Goal: Task Accomplishment & Management: Manage account settings

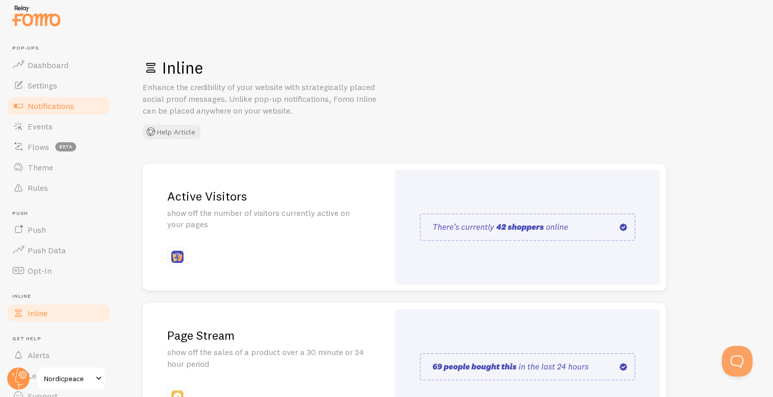
click at [78, 106] on link "Notifications" at bounding box center [58, 106] width 105 height 20
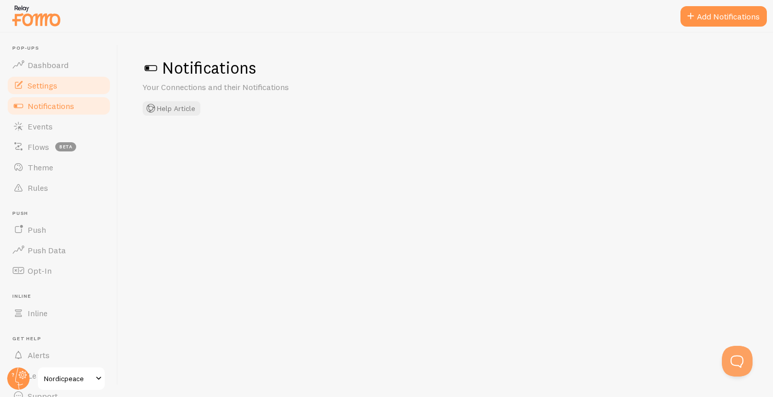
click at [66, 76] on link "Settings" at bounding box center [58, 85] width 105 height 20
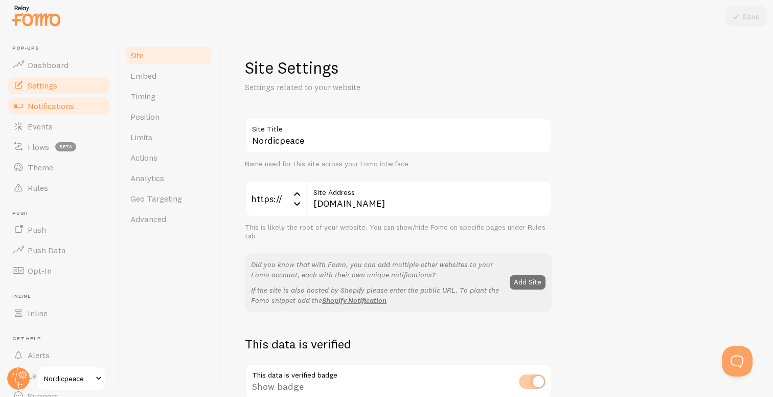
click at [71, 109] on span "Notifications" at bounding box center [51, 106] width 47 height 10
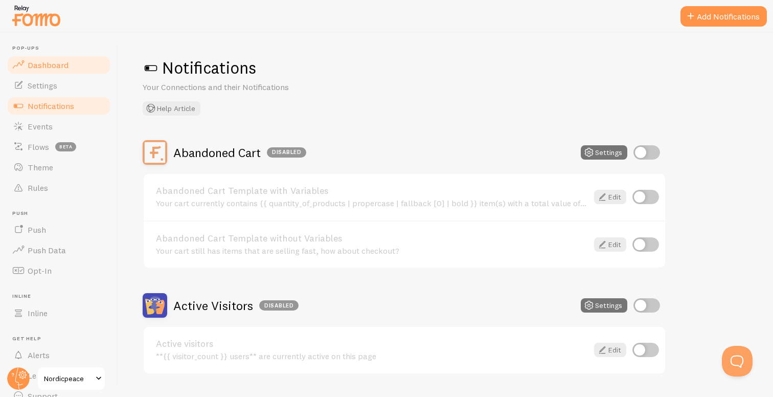
click at [69, 65] on link "Dashboard" at bounding box center [58, 65] width 105 height 20
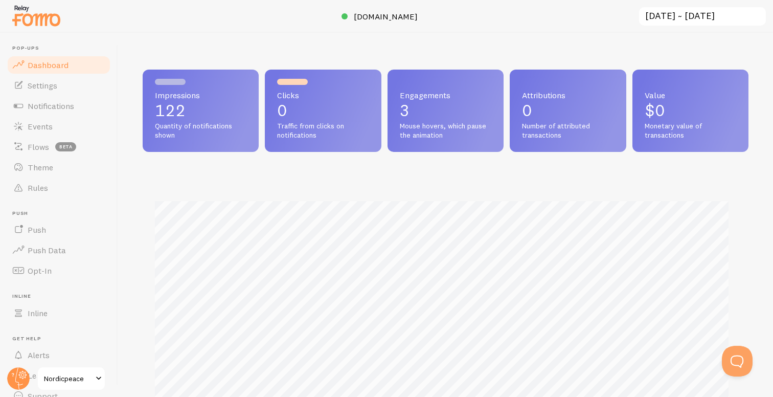
scroll to position [268, 598]
drag, startPoint x: 152, startPoint y: 95, endPoint x: 215, endPoint y: 148, distance: 82.4
click at [215, 148] on div "Impressions 122 Quantity of notifications shown" at bounding box center [201, 111] width 116 height 82
click at [208, 145] on div "Impressions 122 Quantity of notifications shown" at bounding box center [201, 111] width 116 height 82
drag, startPoint x: 190, startPoint y: 143, endPoint x: 155, endPoint y: 95, distance: 59.0
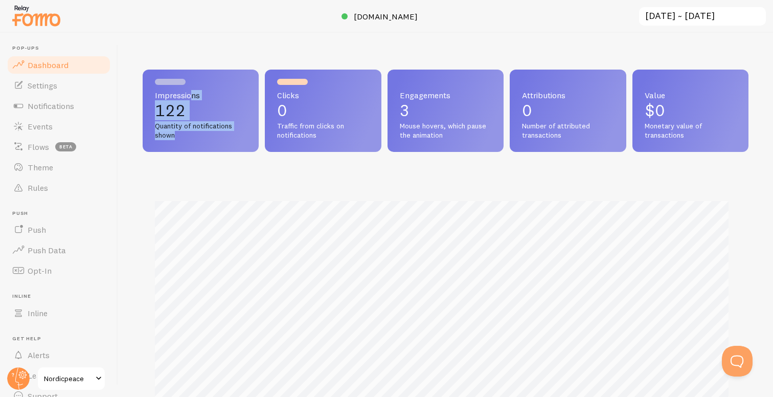
click at [155, 97] on div "Impressions 122 Quantity of notifications shown" at bounding box center [201, 111] width 116 height 82
click at [155, 95] on span "Impressions" at bounding box center [201, 95] width 92 height 8
drag, startPoint x: 155, startPoint y: 94, endPoint x: 193, endPoint y: 140, distance: 60.0
click at [193, 134] on div "Impressions 122 Quantity of notifications shown" at bounding box center [201, 111] width 116 height 82
click at [192, 145] on div "Impressions 122 Quantity of notifications shown" at bounding box center [201, 111] width 116 height 82
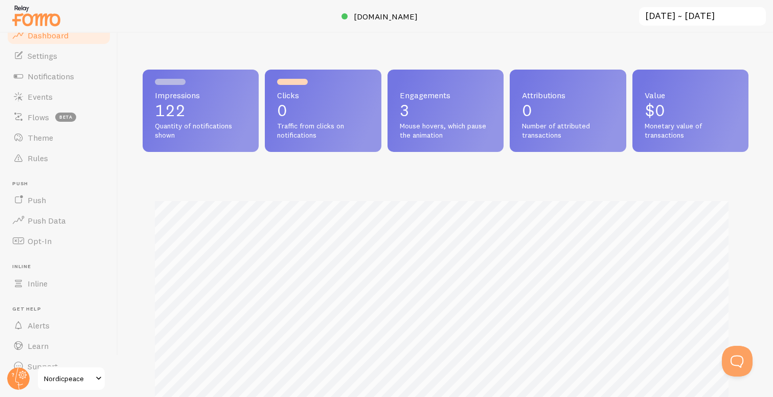
scroll to position [46, 0]
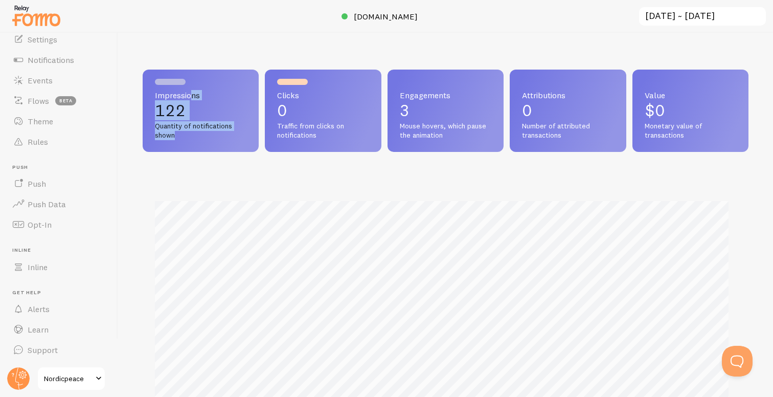
drag, startPoint x: 183, startPoint y: 139, endPoint x: 155, endPoint y: 97, distance: 50.2
click at [155, 97] on div "Impressions 122 Quantity of notifications shown" at bounding box center [201, 111] width 116 height 82
click at [155, 95] on span "Impressions" at bounding box center [201, 95] width 92 height 8
drag, startPoint x: 178, startPoint y: 136, endPoint x: 149, endPoint y: 97, distance: 48.6
click at [149, 97] on div "Impressions 122 Quantity of notifications shown" at bounding box center [201, 111] width 116 height 82
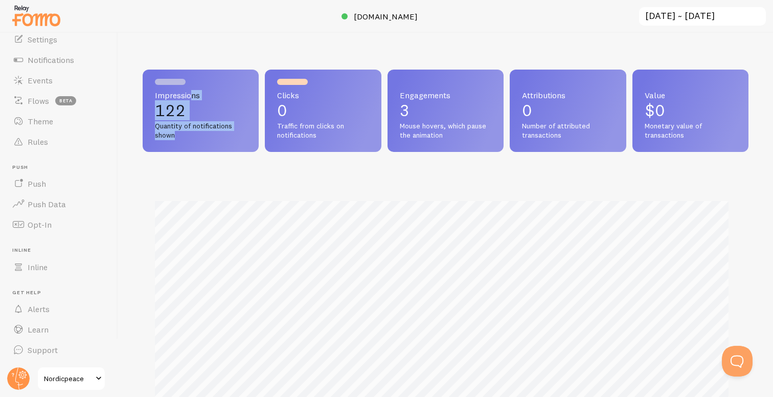
click at [153, 95] on div "Impressions 122 Quantity of notifications shown" at bounding box center [201, 111] width 116 height 82
drag, startPoint x: 153, startPoint y: 95, endPoint x: 179, endPoint y: 136, distance: 48.1
click at [179, 135] on div "Impressions 122 Quantity of notifications shown" at bounding box center [201, 111] width 116 height 82
click at [181, 136] on span "Quantity of notifications shown" at bounding box center [201, 131] width 92 height 18
drag, startPoint x: 182, startPoint y: 138, endPoint x: 154, endPoint y: 92, distance: 54.1
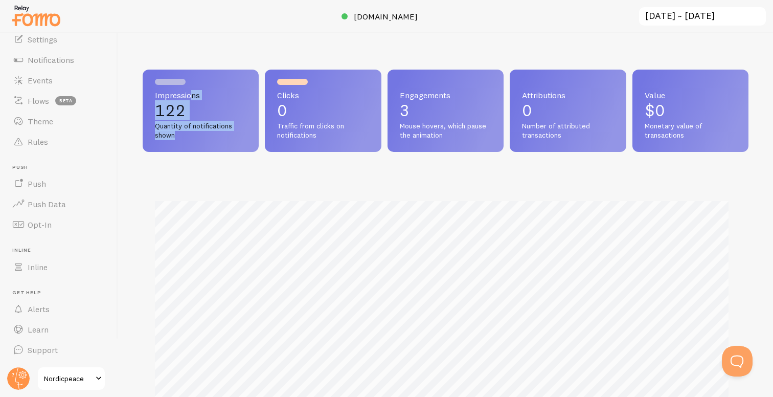
click at [154, 92] on div "Impressions 122 Quantity of notifications shown" at bounding box center [201, 111] width 116 height 82
click at [161, 105] on p "122" at bounding box center [201, 110] width 92 height 16
click at [67, 58] on span "Notifications" at bounding box center [51, 60] width 47 height 10
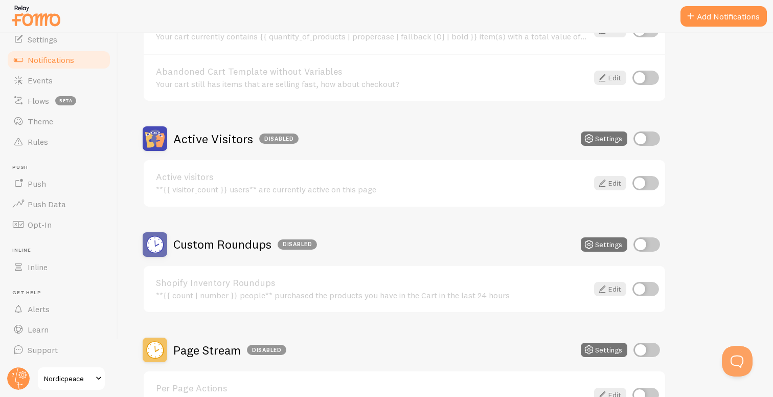
scroll to position [142, 0]
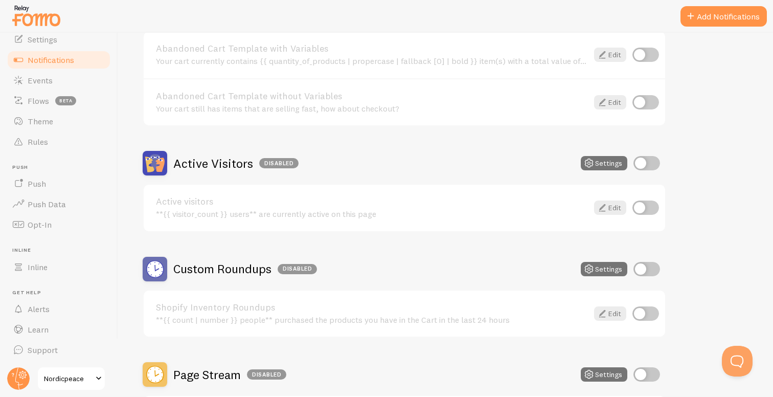
click at [661, 160] on div "Active Visitors Disabled Settings" at bounding box center [405, 163] width 524 height 25
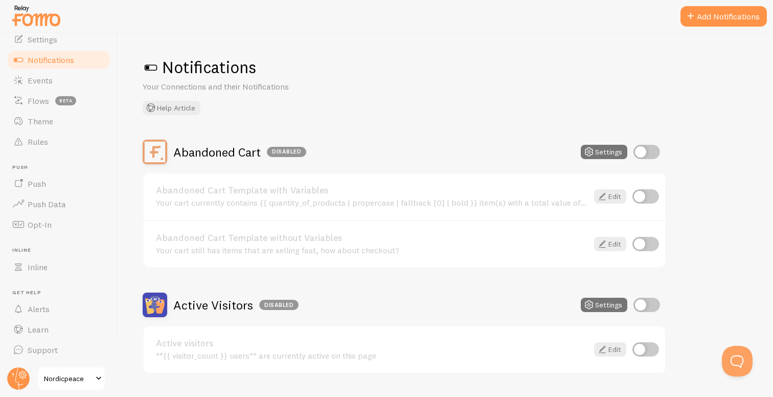
scroll to position [0, 0]
click at [641, 155] on input "checkbox" at bounding box center [647, 152] width 27 height 14
checkbox input "true"
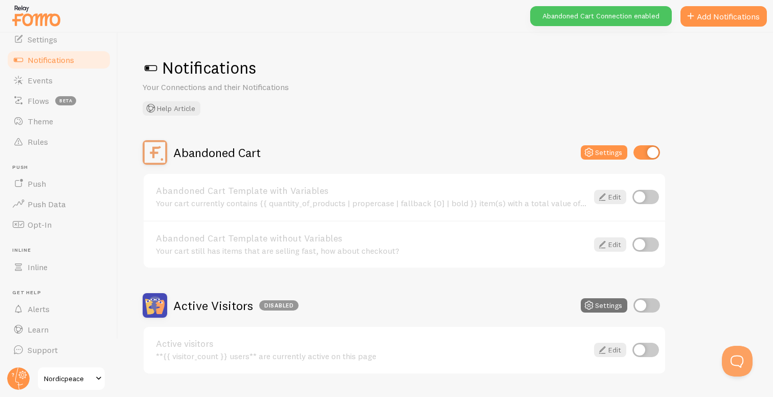
click at [641, 199] on input "checkbox" at bounding box center [646, 197] width 27 height 14
checkbox input "true"
click at [492, 139] on div "Notifications Your Connections and their Notifications Help Article Abandoned C…" at bounding box center [445, 215] width 655 height 364
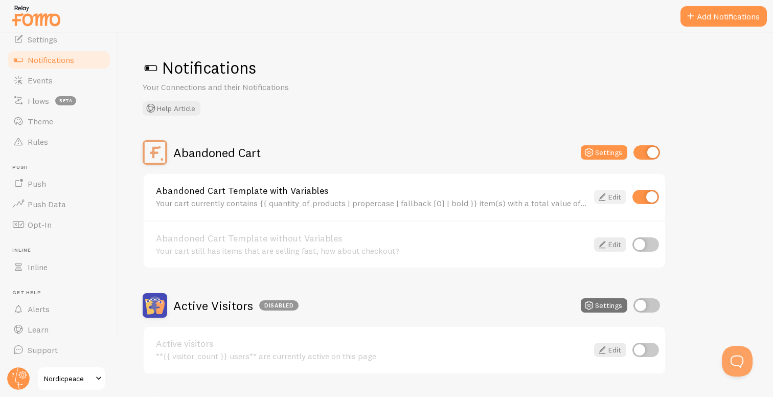
click at [607, 196] on icon at bounding box center [602, 197] width 12 height 12
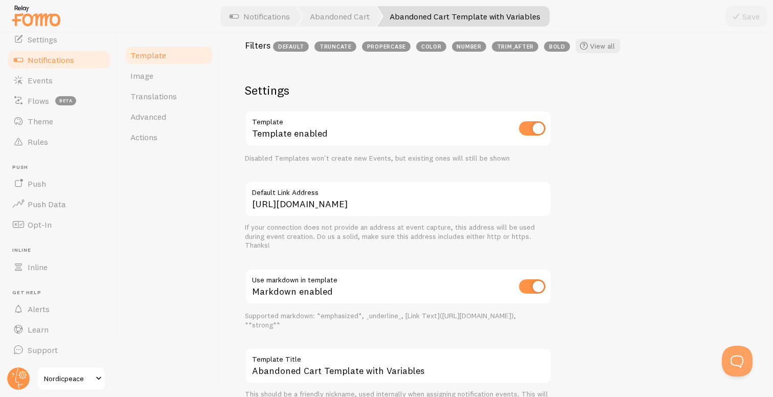
scroll to position [317, 0]
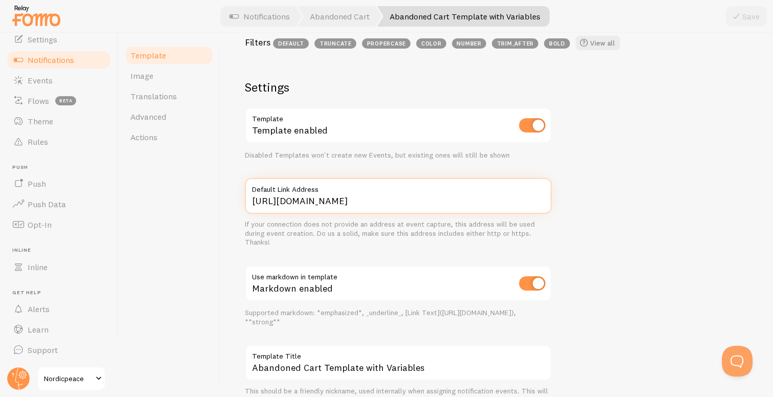
drag, startPoint x: 378, startPoint y: 203, endPoint x: 410, endPoint y: 205, distance: 31.8
click at [410, 205] on input "https://www.nordicpeace.com/cart" at bounding box center [398, 196] width 307 height 36
type input "https://www.nordicpeace.com/"
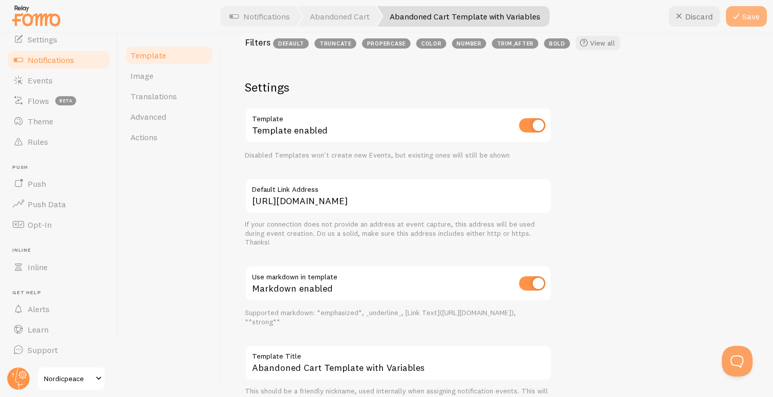
click at [744, 20] on button "Save" at bounding box center [746, 16] width 41 height 20
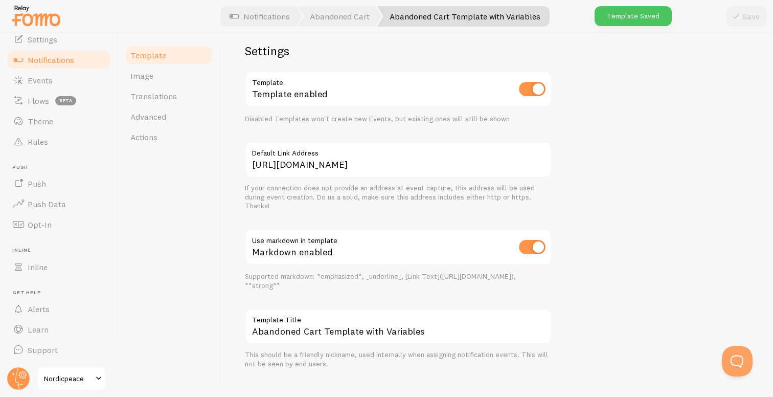
scroll to position [342, 0]
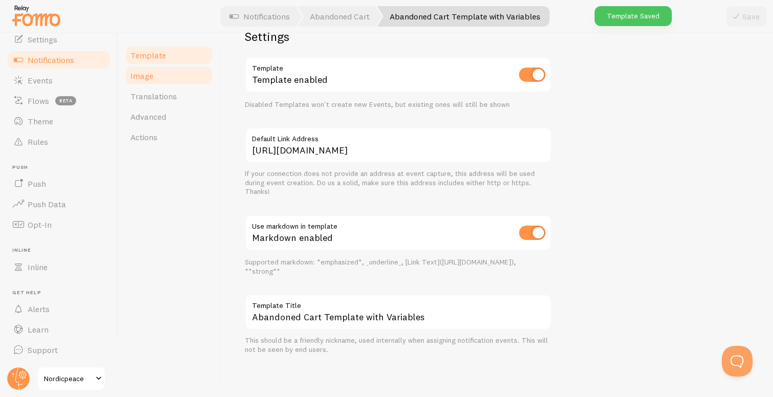
click at [157, 74] on link "Image" at bounding box center [168, 75] width 89 height 20
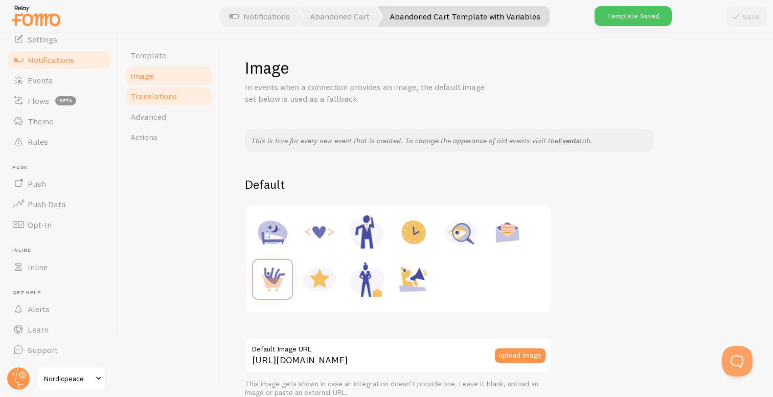
click at [163, 94] on span "Translations" at bounding box center [153, 96] width 47 height 10
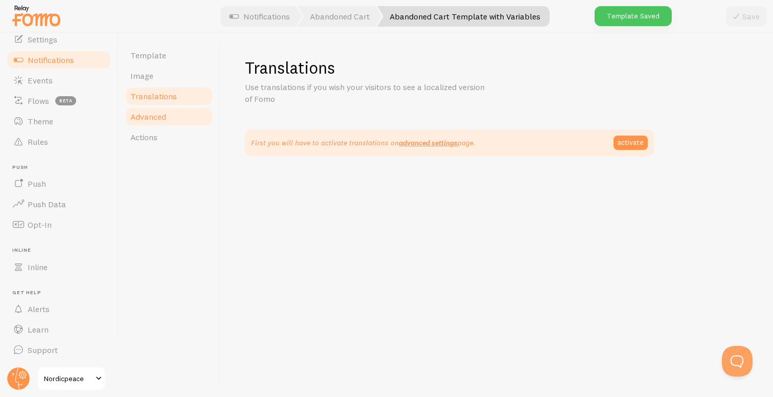
click at [167, 121] on link "Advanced" at bounding box center [168, 116] width 89 height 20
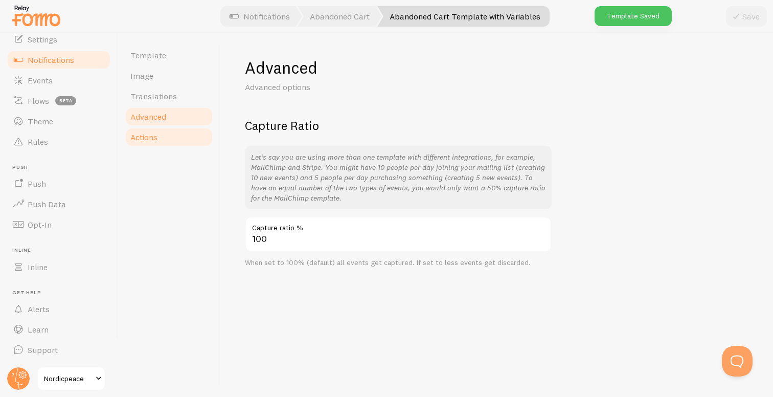
click at [166, 140] on link "Actions" at bounding box center [168, 137] width 89 height 20
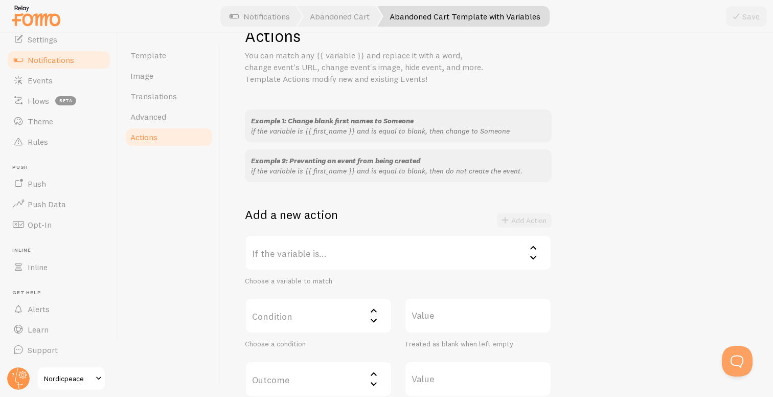
scroll to position [134, 0]
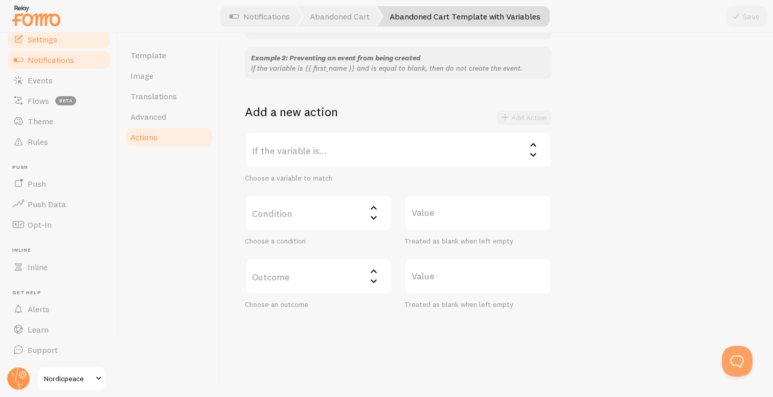
click at [60, 43] on link "Settings" at bounding box center [58, 39] width 105 height 20
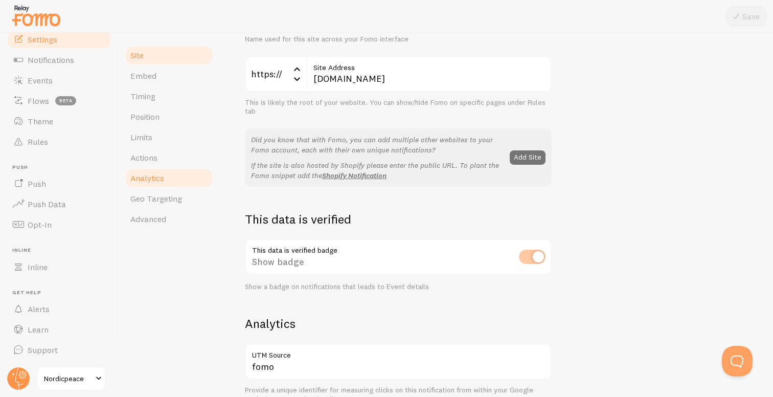
scroll to position [132, 0]
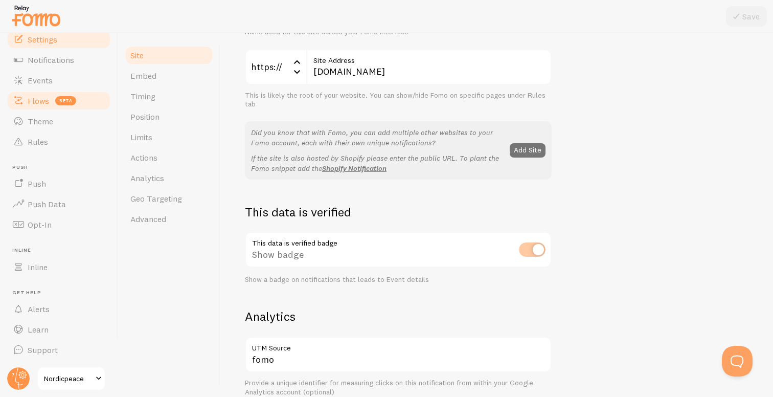
click at [57, 106] on link "Flows beta" at bounding box center [58, 101] width 105 height 20
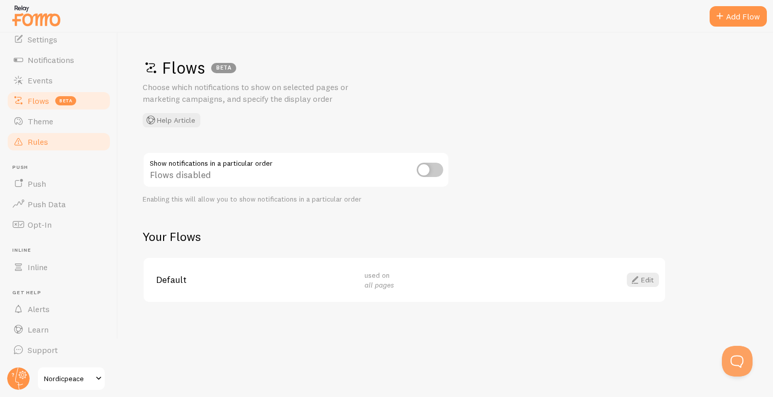
click at [48, 142] on link "Rules" at bounding box center [58, 141] width 105 height 20
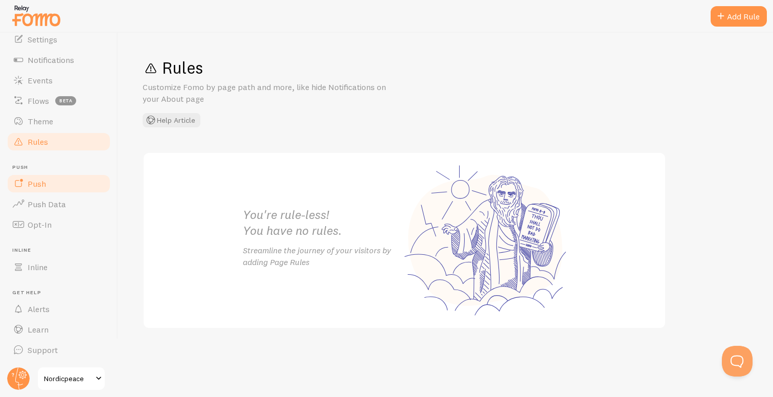
click at [67, 188] on link "Push" at bounding box center [58, 183] width 105 height 20
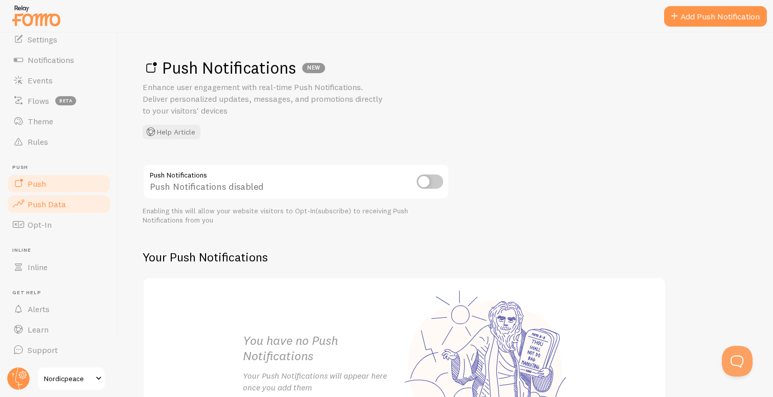
click at [66, 209] on link "Push Data" at bounding box center [58, 204] width 105 height 20
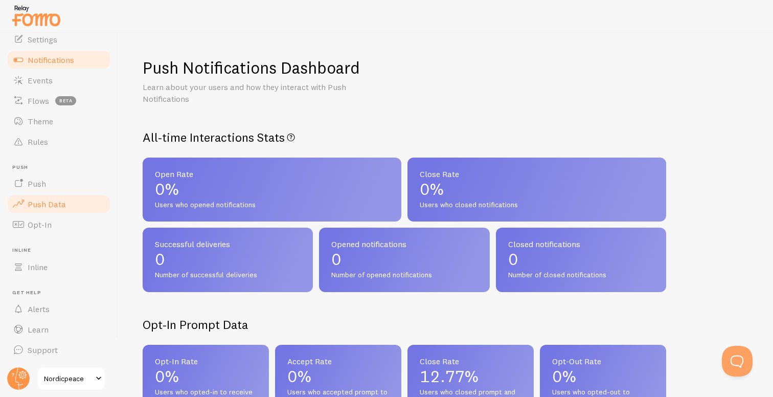
click at [57, 68] on link "Notifications" at bounding box center [58, 60] width 105 height 20
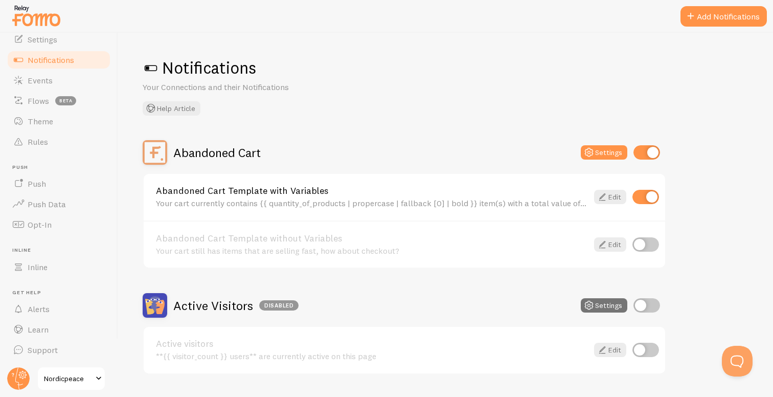
click at [644, 249] on input "checkbox" at bounding box center [646, 244] width 27 height 14
checkbox input "true"
click at [608, 244] on icon at bounding box center [602, 244] width 12 height 12
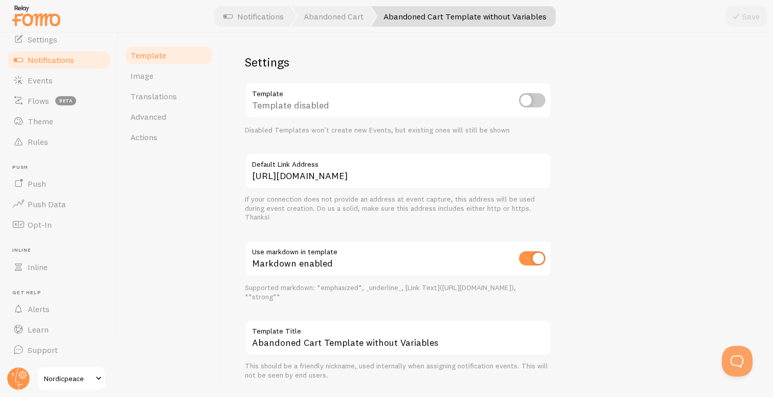
scroll to position [367, 0]
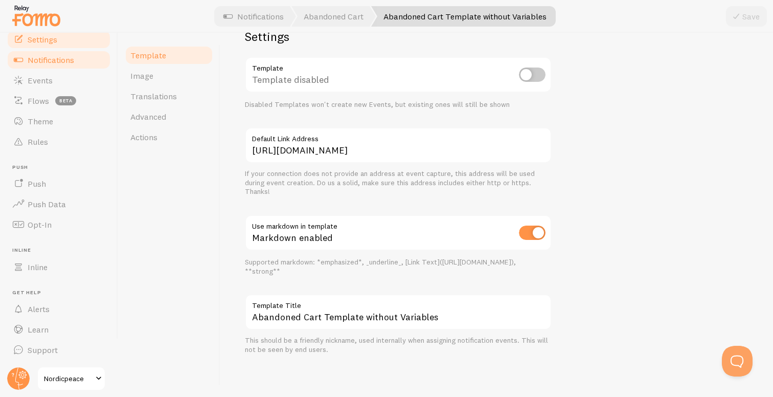
click at [66, 39] on link "Settings" at bounding box center [58, 39] width 105 height 20
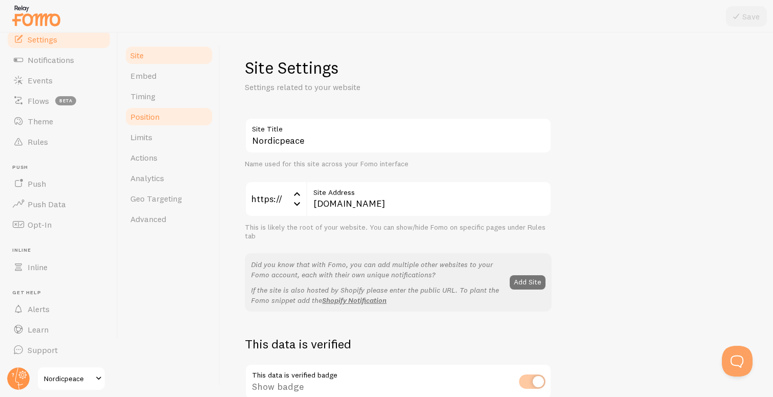
click at [177, 116] on link "Position" at bounding box center [168, 116] width 89 height 20
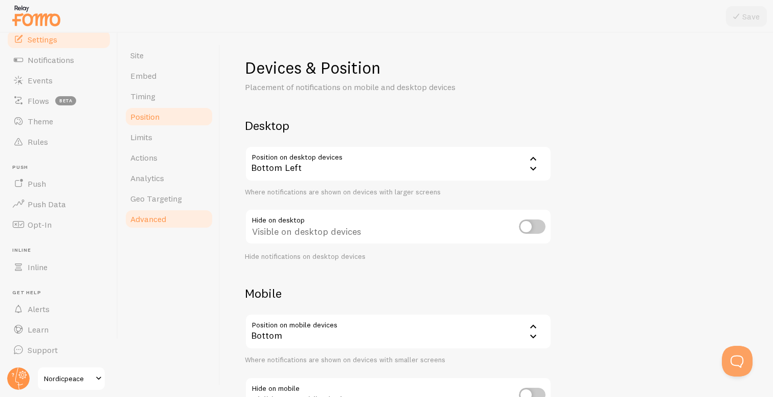
click at [184, 216] on link "Advanced" at bounding box center [168, 219] width 89 height 20
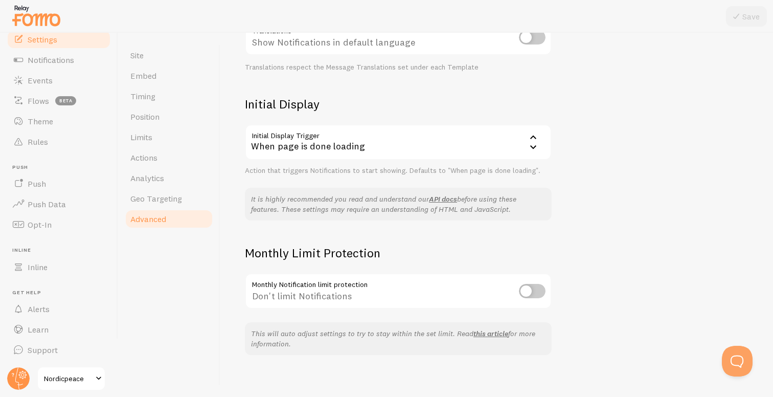
scroll to position [196, 0]
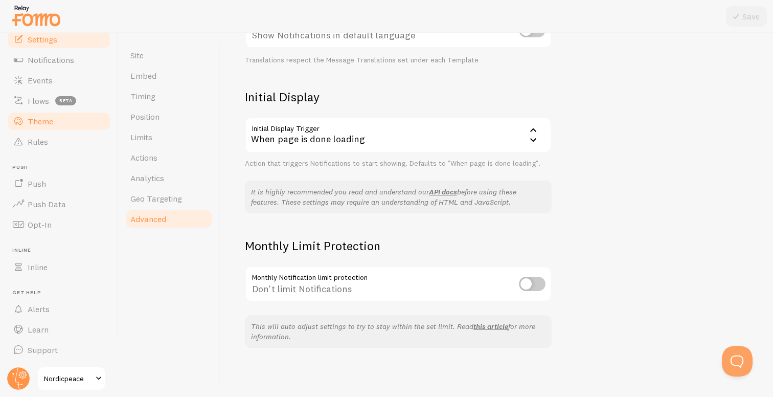
click at [48, 117] on span "Theme" at bounding box center [41, 121] width 26 height 10
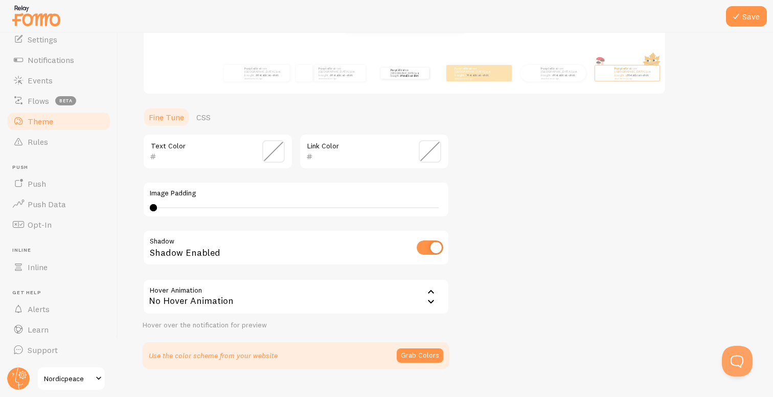
scroll to position [173, 0]
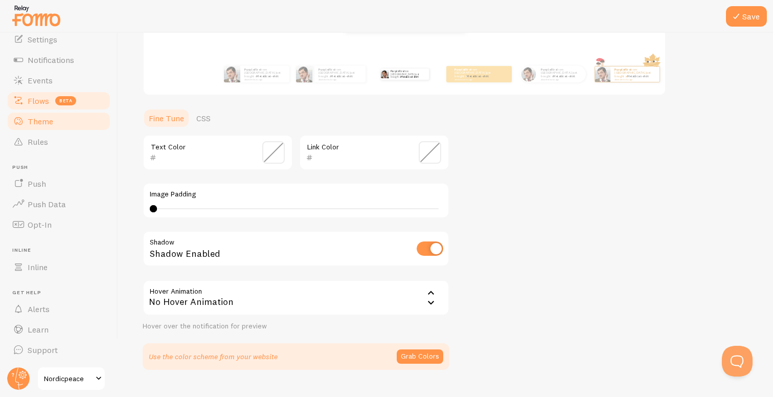
click at [47, 101] on span "Flows" at bounding box center [38, 101] width 21 height 10
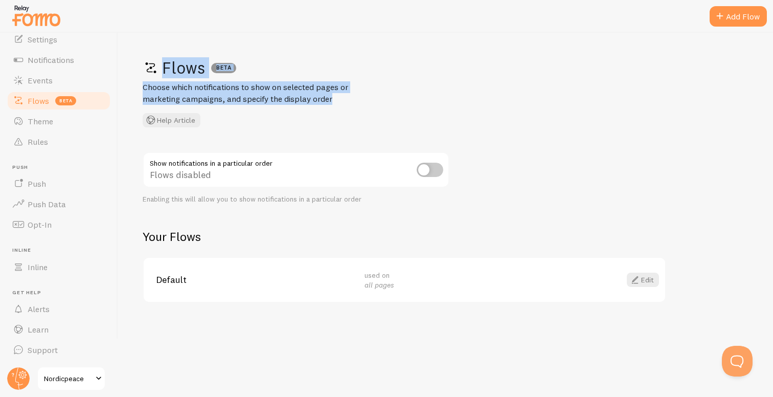
drag, startPoint x: 146, startPoint y: 65, endPoint x: 376, endPoint y: 114, distance: 235.2
click at [352, 109] on div "Flows BETA Choose which notifications to show on selected pages or marketing ca…" at bounding box center [446, 92] width 606 height 70
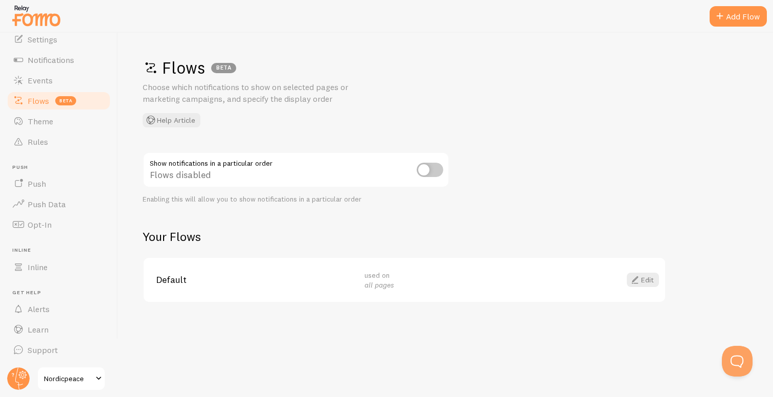
click at [380, 114] on div "Flows BETA Choose which notifications to show on selected pages or marketing ca…" at bounding box center [446, 92] width 606 height 70
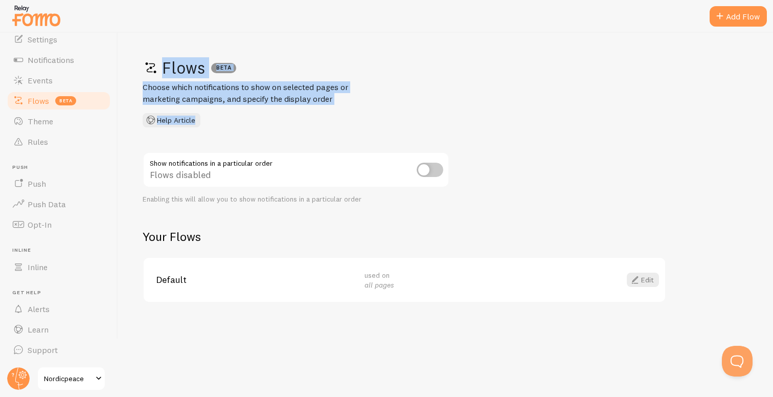
drag, startPoint x: 146, startPoint y: 67, endPoint x: 389, endPoint y: 115, distance: 247.6
click at [388, 115] on div "Flows BETA Choose which notifications to show on selected pages or marketing ca…" at bounding box center [446, 92] width 606 height 70
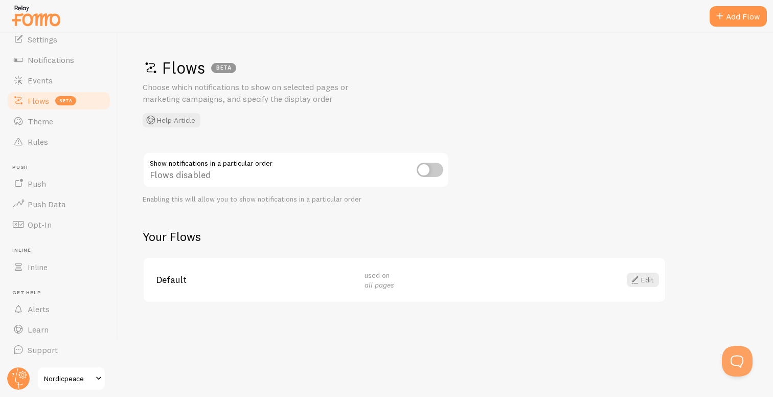
click at [390, 115] on div "Flows BETA Choose which notifications to show on selected pages or marketing ca…" at bounding box center [446, 92] width 606 height 70
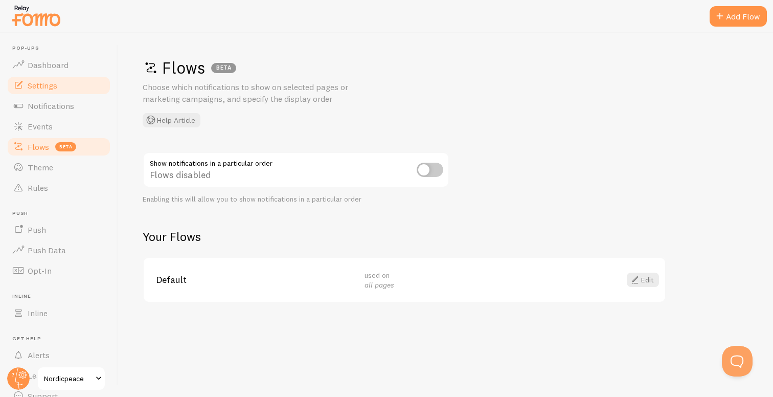
click at [57, 94] on link "Settings" at bounding box center [58, 85] width 105 height 20
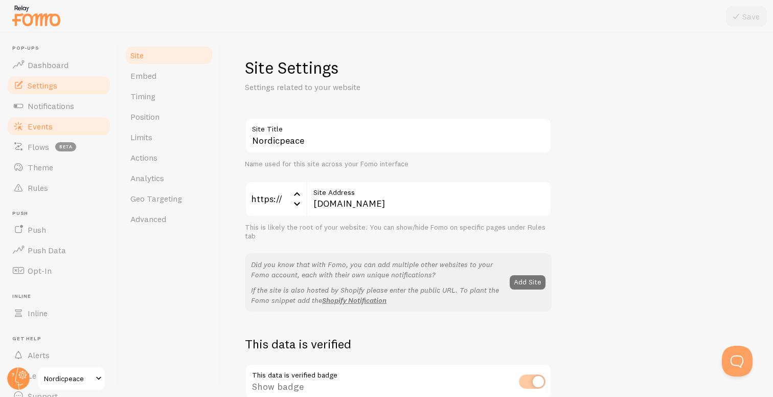
click at [60, 116] on link "Events" at bounding box center [58, 126] width 105 height 20
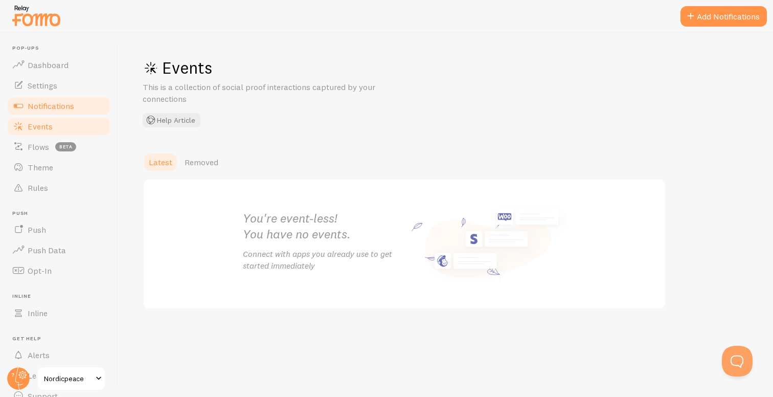
click at [65, 105] on span "Notifications" at bounding box center [51, 106] width 47 height 10
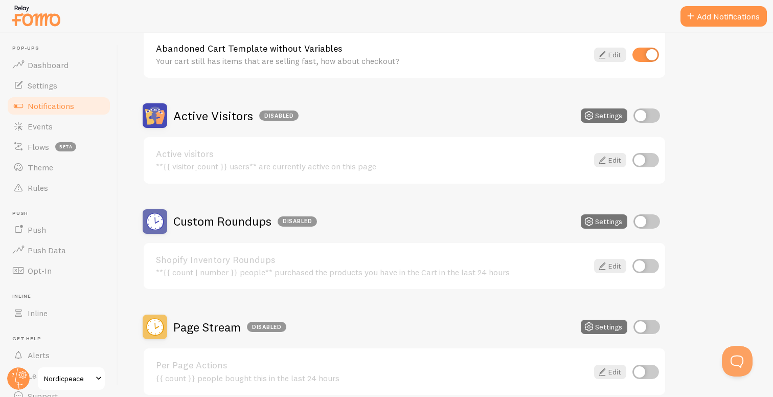
scroll to position [193, 0]
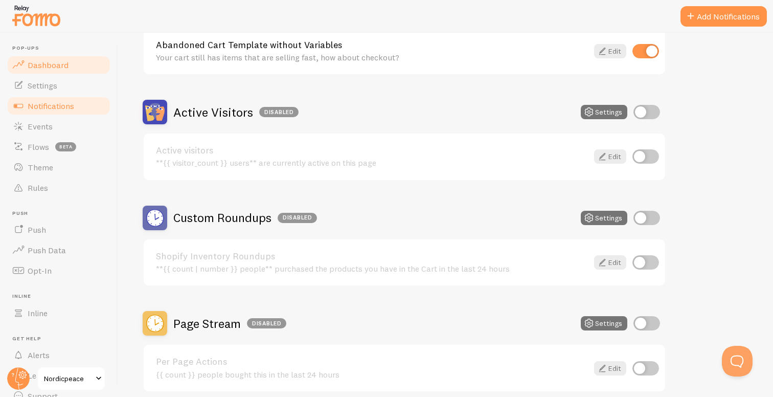
click at [75, 64] on link "Dashboard" at bounding box center [58, 65] width 105 height 20
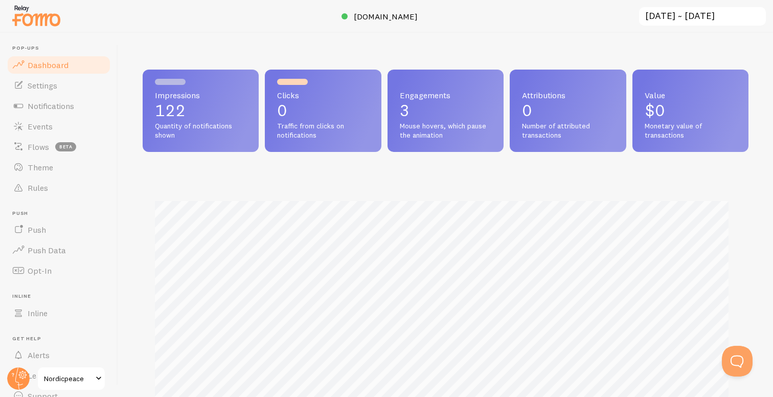
scroll to position [268, 598]
click at [71, 113] on link "Notifications" at bounding box center [58, 106] width 105 height 20
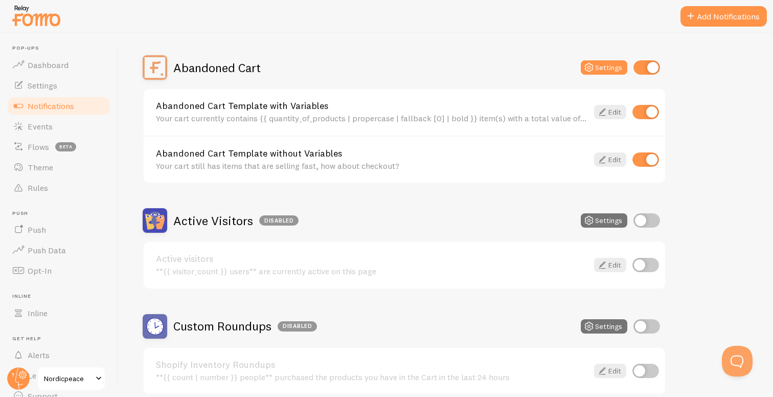
scroll to position [88, 0]
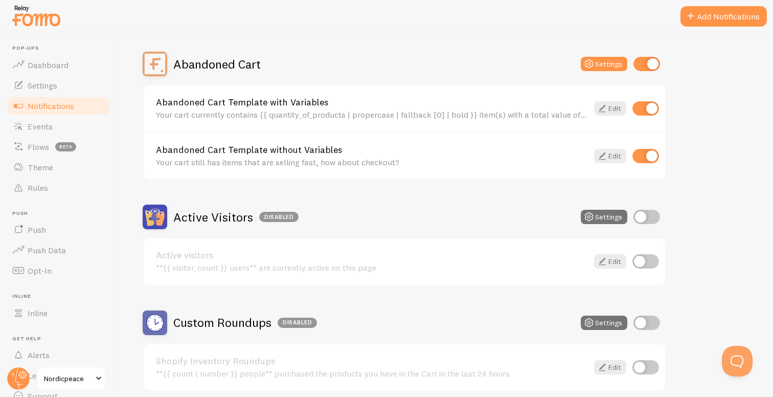
click at [644, 219] on input "checkbox" at bounding box center [647, 217] width 27 height 14
checkbox input "true"
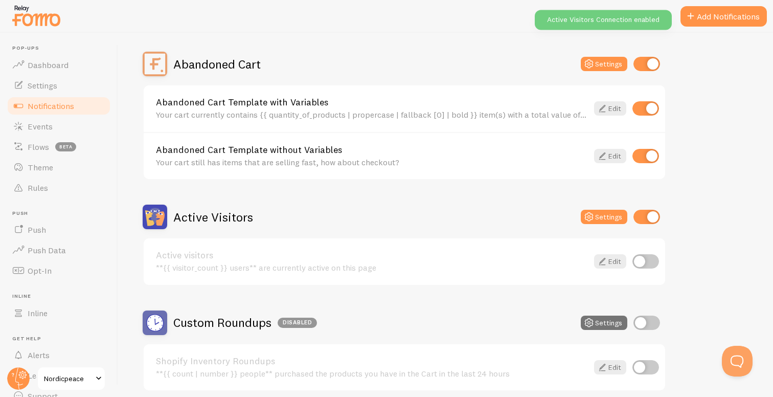
click at [650, 260] on input "checkbox" at bounding box center [646, 261] width 27 height 14
checkbox input "true"
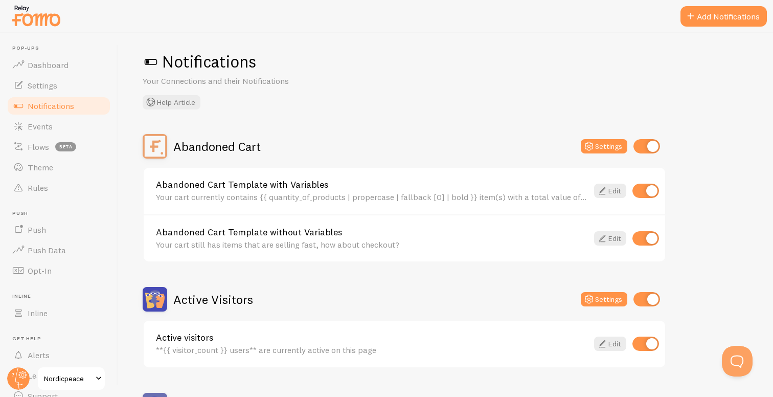
scroll to position [0, 0]
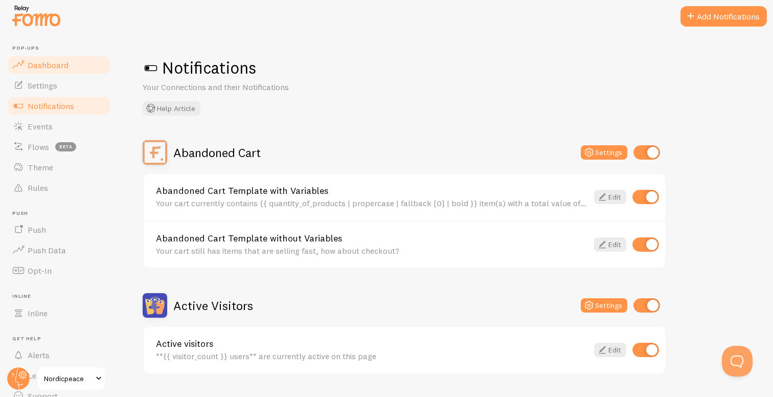
click at [76, 62] on link "Dashboard" at bounding box center [58, 65] width 105 height 20
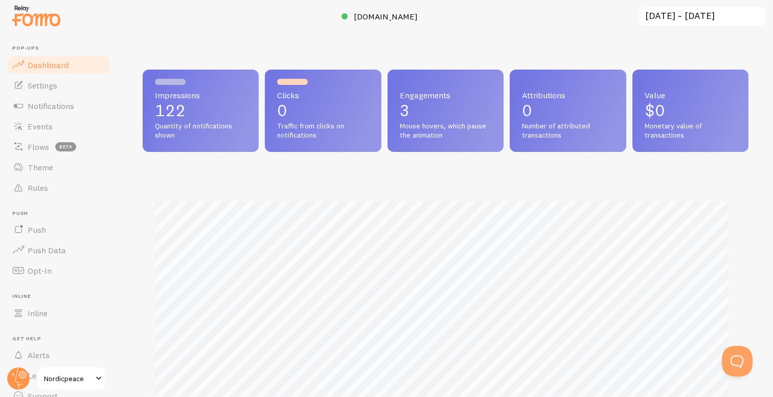
scroll to position [268, 598]
click at [61, 109] on span "Notifications" at bounding box center [51, 106] width 47 height 10
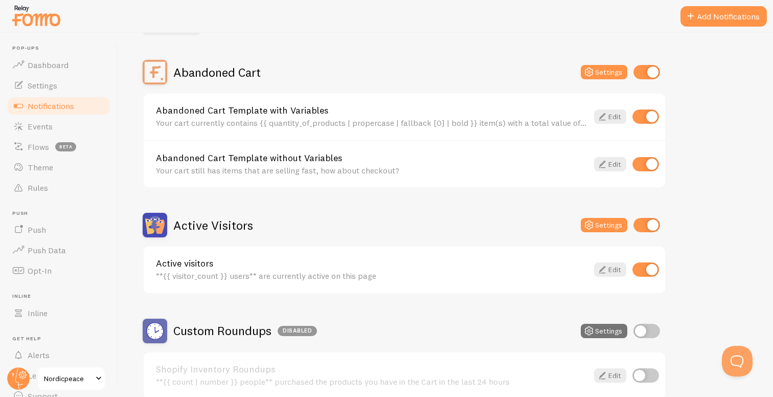
scroll to position [110, 0]
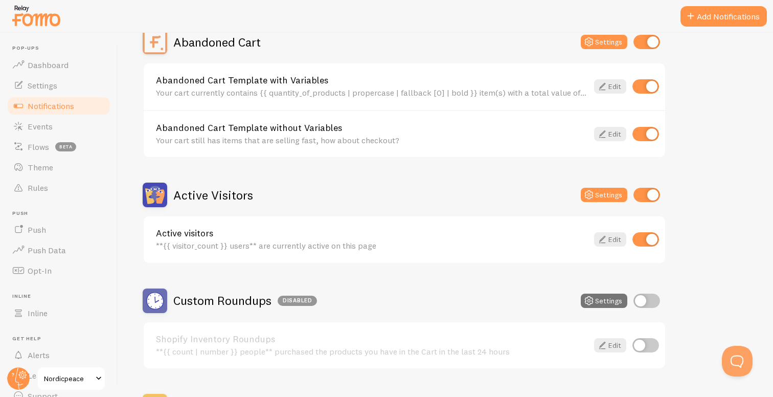
drag, startPoint x: 171, startPoint y: 189, endPoint x: 275, endPoint y: 208, distance: 106.0
click at [271, 209] on div "Active Visitors Settings Active visitors **{{ visitor_count }} users** are curr…" at bounding box center [405, 223] width 524 height 81
click at [289, 194] on div "Active Visitors Settings" at bounding box center [405, 195] width 524 height 25
click at [71, 70] on link "Dashboard" at bounding box center [58, 65] width 105 height 20
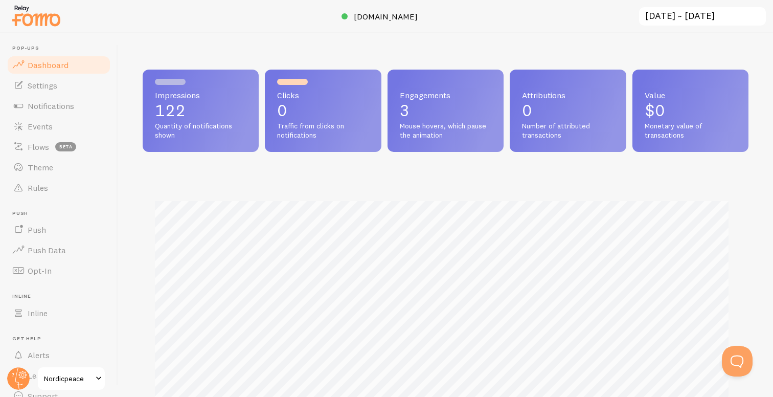
scroll to position [268, 598]
click at [139, 93] on div "Impressions 122 Quantity of notifications shown Clicks 0 Traffic from clicks on…" at bounding box center [445, 215] width 655 height 364
click at [56, 84] on span "Settings" at bounding box center [43, 85] width 30 height 10
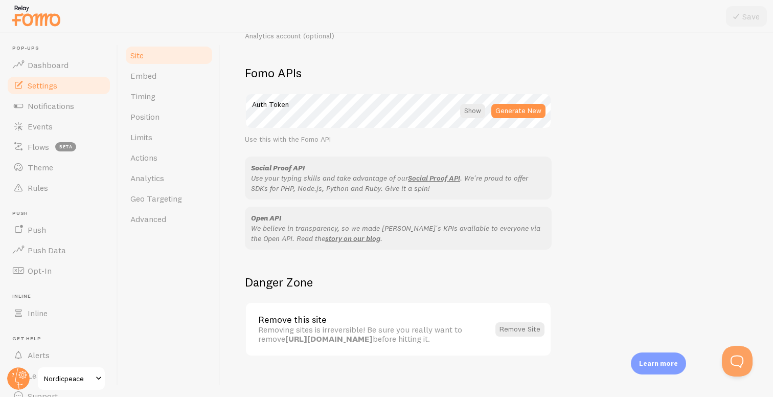
scroll to position [569, 0]
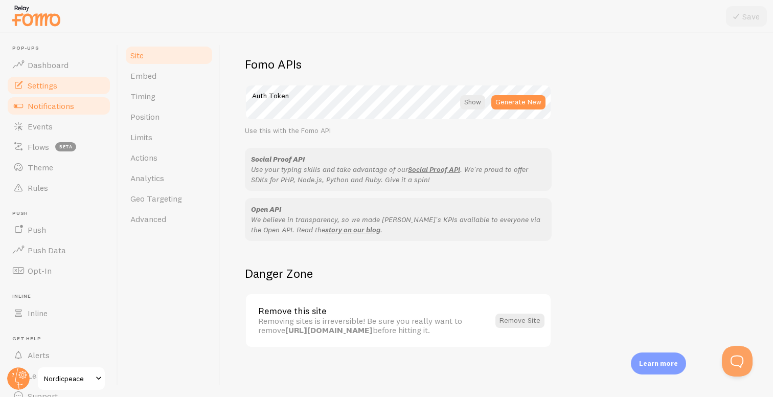
click at [58, 111] on link "Notifications" at bounding box center [58, 106] width 105 height 20
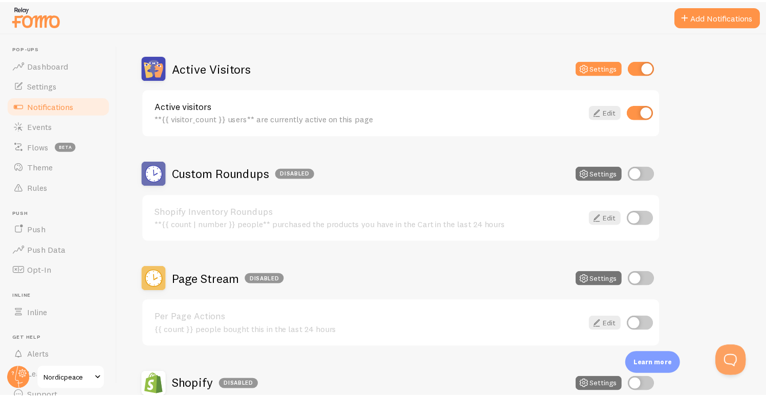
scroll to position [115, 0]
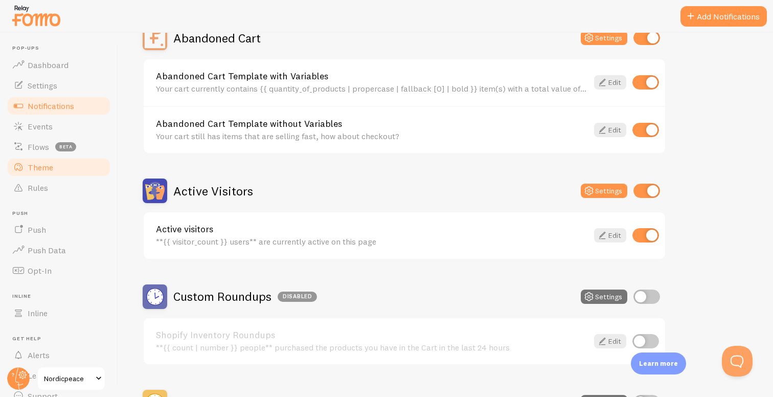
click at [54, 161] on link "Theme" at bounding box center [58, 167] width 105 height 20
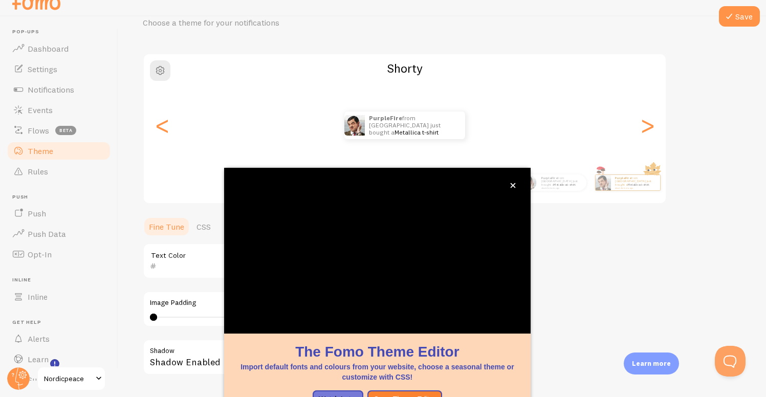
scroll to position [76, 0]
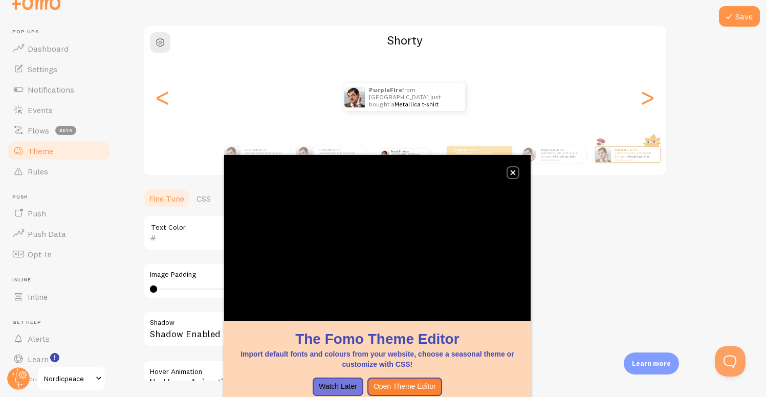
click at [512, 173] on icon "close," at bounding box center [513, 173] width 6 height 6
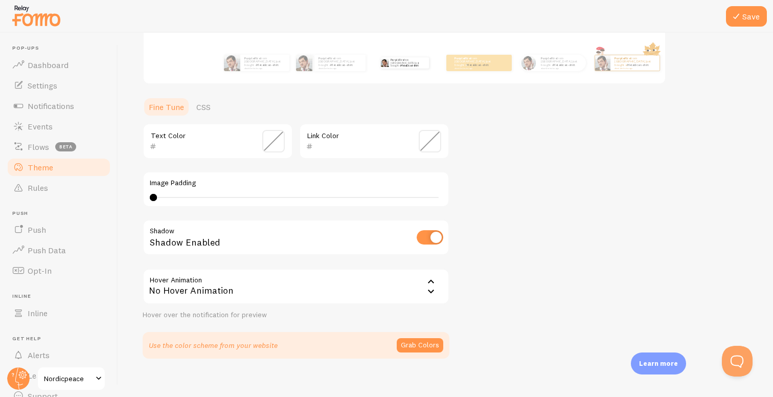
scroll to position [195, 0]
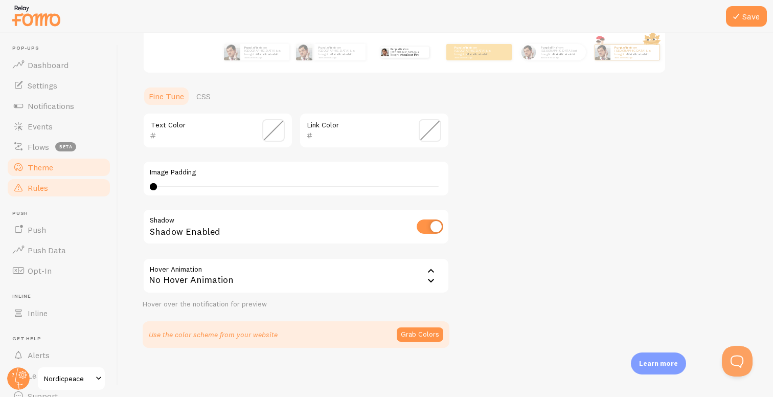
click at [39, 191] on span "Rules" at bounding box center [38, 188] width 20 height 10
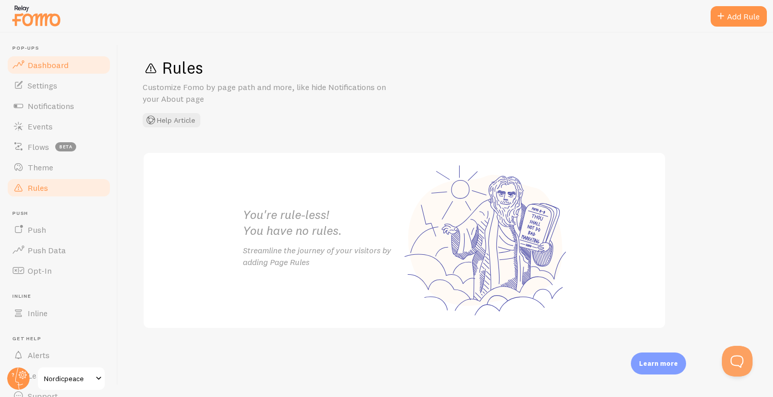
click at [74, 69] on link "Dashboard" at bounding box center [58, 65] width 105 height 20
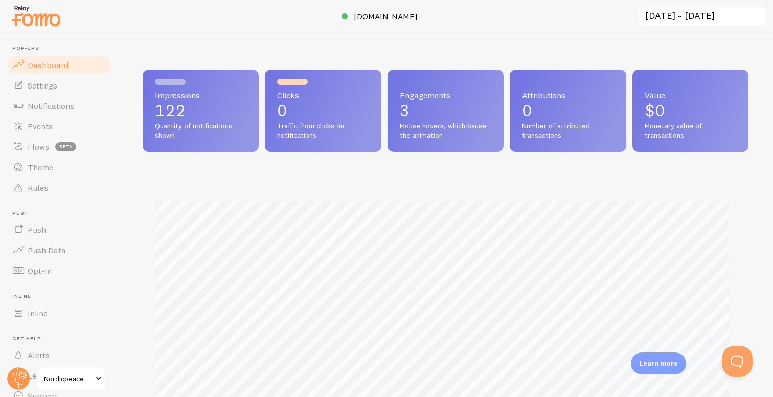
scroll to position [268, 598]
click at [694, 17] on input "[DATE] ~ [DATE]" at bounding box center [702, 16] width 129 height 21
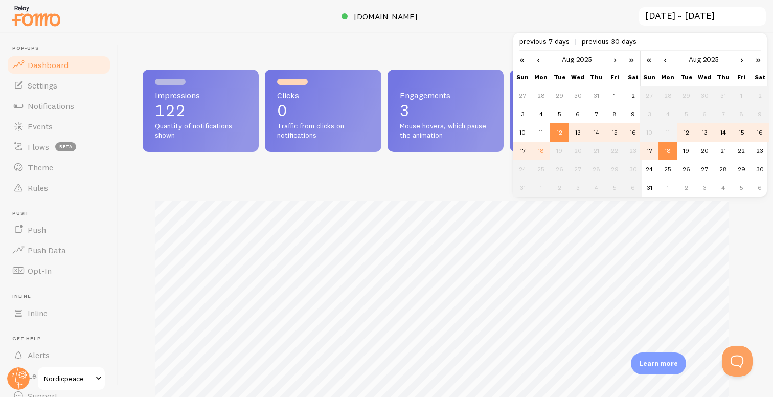
click at [675, 148] on td "18" at bounding box center [668, 151] width 18 height 18
click at [451, 51] on div "Impressions 122 Quantity of notifications shown Clicks 0 Traffic from clicks on…" at bounding box center [445, 215] width 655 height 364
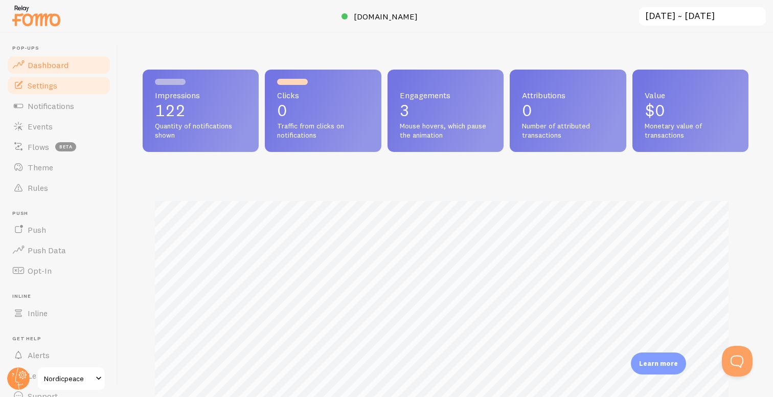
click at [61, 89] on link "Settings" at bounding box center [58, 85] width 105 height 20
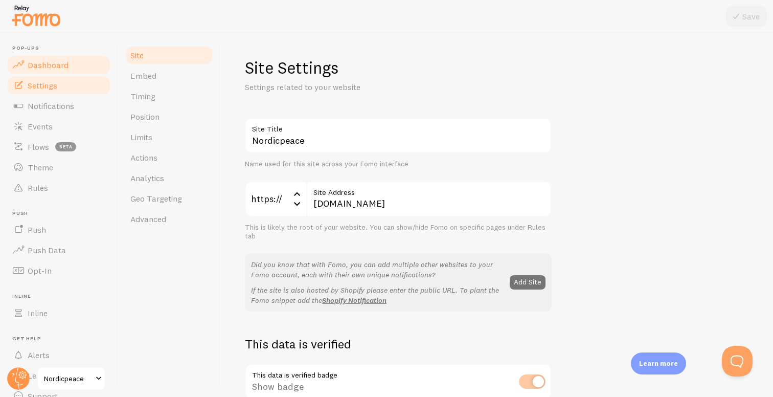
click at [59, 72] on link "Dashboard" at bounding box center [58, 65] width 105 height 20
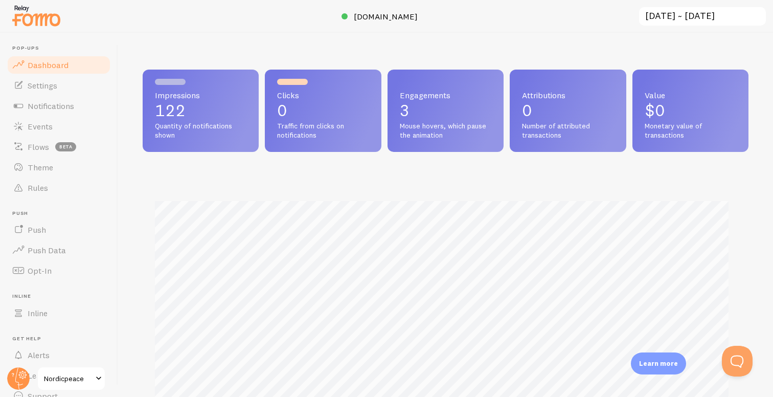
scroll to position [268, 598]
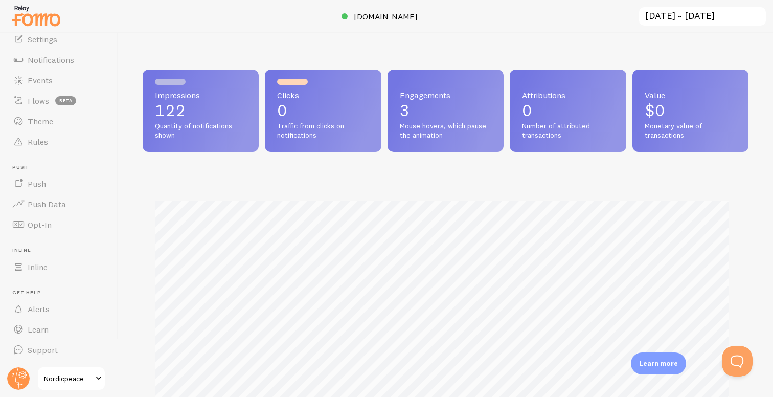
click at [88, 384] on span "Nordicpeace" at bounding box center [68, 378] width 49 height 12
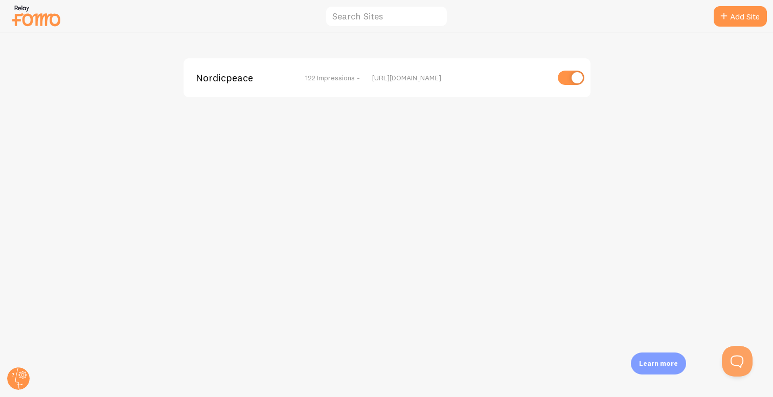
click at [306, 75] on span "122 Impressions -" at bounding box center [332, 77] width 55 height 9
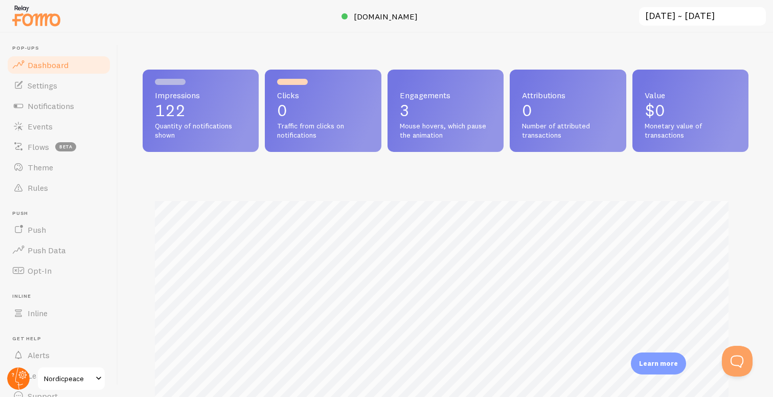
scroll to position [268, 598]
click at [17, 378] on circle at bounding box center [18, 378] width 23 height 23
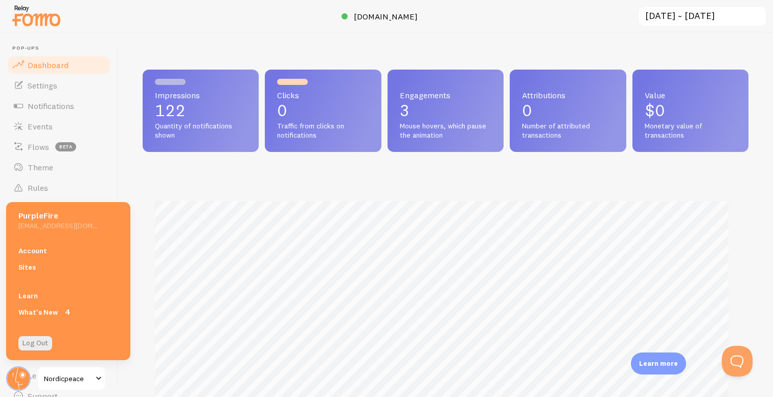
click at [133, 172] on div "Impressions 122 Quantity of notifications shown Clicks 0 Traffic from clicks on…" at bounding box center [445, 215] width 655 height 364
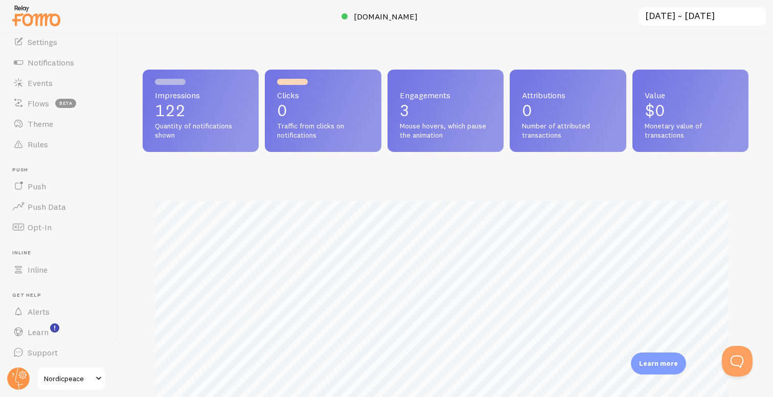
scroll to position [46, 0]
click at [62, 330] on link "Learn" at bounding box center [58, 329] width 105 height 20
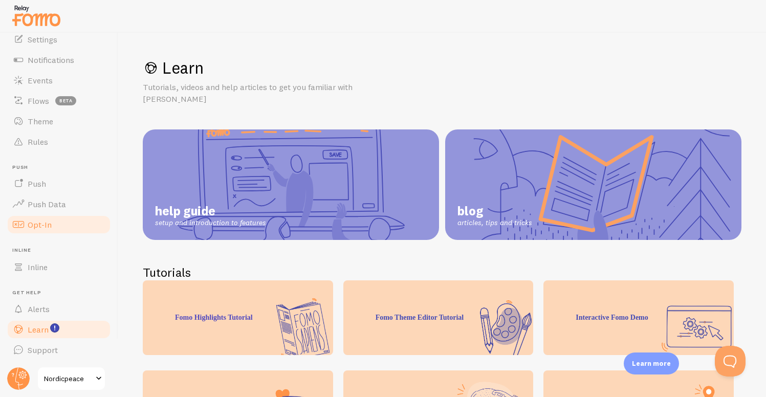
click at [52, 223] on link "Opt-In" at bounding box center [58, 224] width 105 height 20
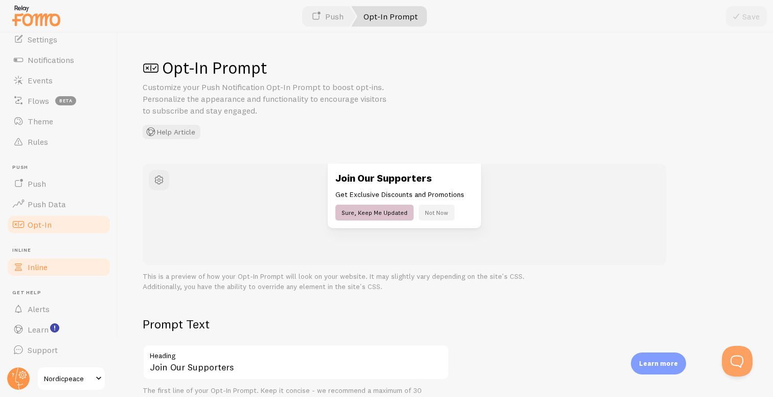
click at [67, 262] on link "Inline" at bounding box center [58, 267] width 105 height 20
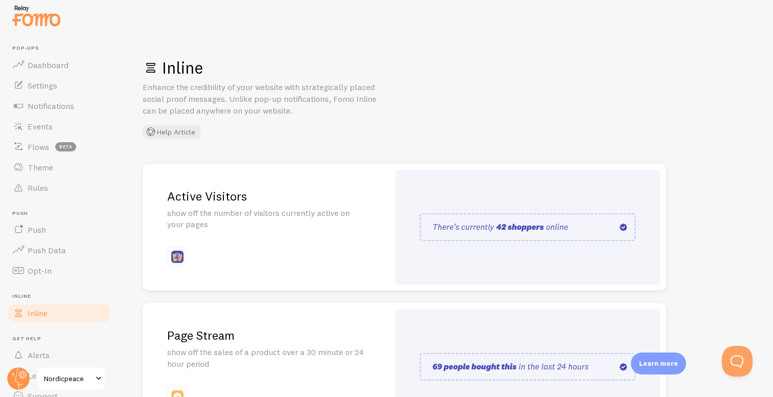
drag, startPoint x: 163, startPoint y: 65, endPoint x: 308, endPoint y: 118, distance: 154.5
click at [308, 118] on div "Inline Enhance the credibility of your website with strategically placed social…" at bounding box center [446, 98] width 606 height 82
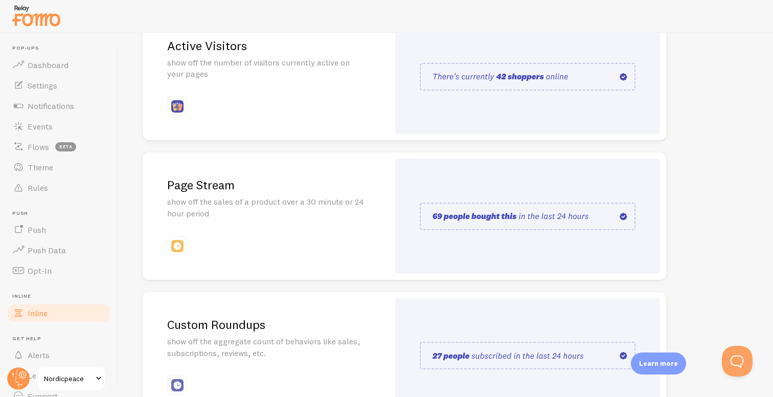
scroll to position [146, 0]
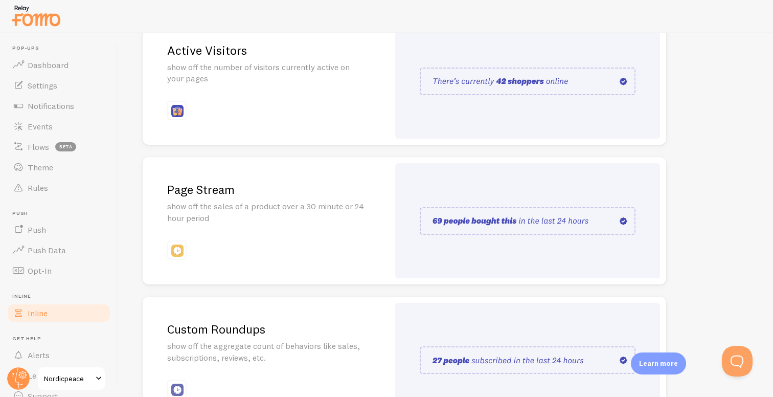
drag, startPoint x: 678, startPoint y: 152, endPoint x: 405, endPoint y: 212, distance: 280.2
click at [406, 212] on div "Inline Enhance the credibility of your website with strategically placed social…" at bounding box center [445, 215] width 655 height 364
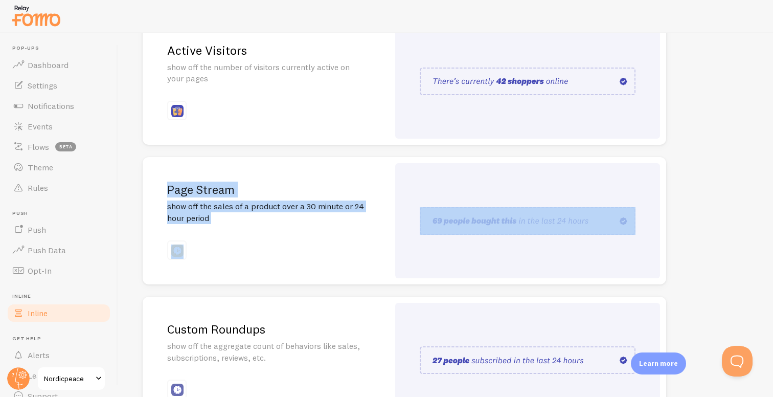
drag, startPoint x: 137, startPoint y: 151, endPoint x: 701, endPoint y: 263, distance: 575.7
click at [701, 263] on div "Inline Enhance the credibility of your website with strategically placed social…" at bounding box center [445, 215] width 655 height 364
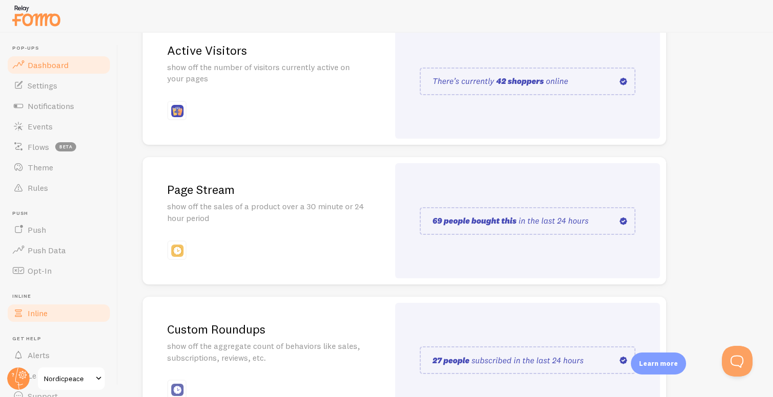
click at [63, 63] on span "Dashboard" at bounding box center [48, 65] width 41 height 10
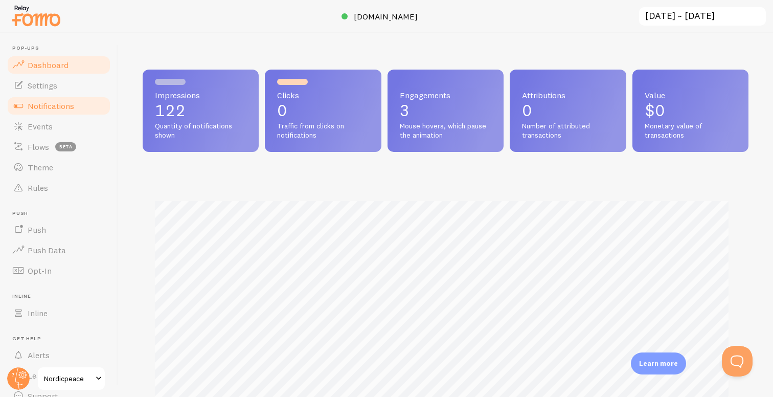
scroll to position [268, 598]
click at [73, 101] on span "Notifications" at bounding box center [51, 106] width 47 height 10
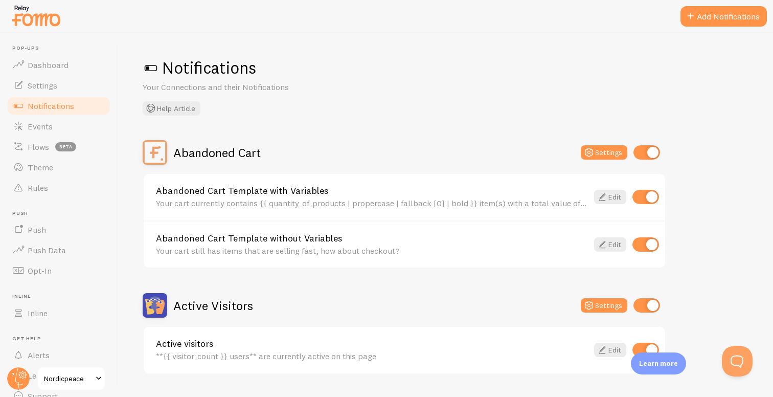
click at [151, 65] on span at bounding box center [151, 68] width 16 height 16
click at [50, 72] on link "Dashboard" at bounding box center [58, 65] width 105 height 20
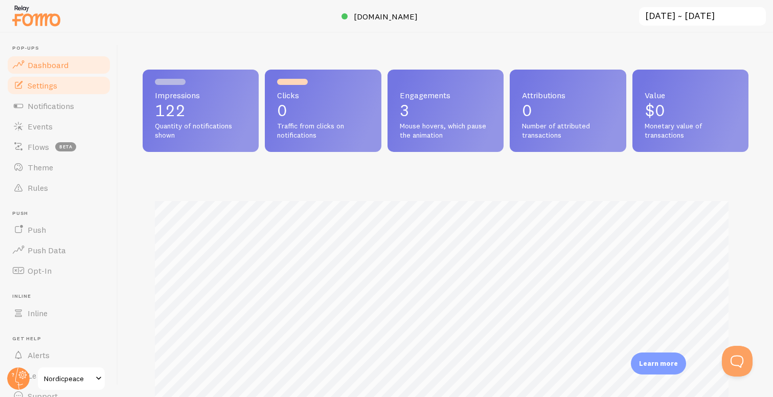
scroll to position [268, 598]
click at [53, 109] on span "Notifications" at bounding box center [51, 106] width 47 height 10
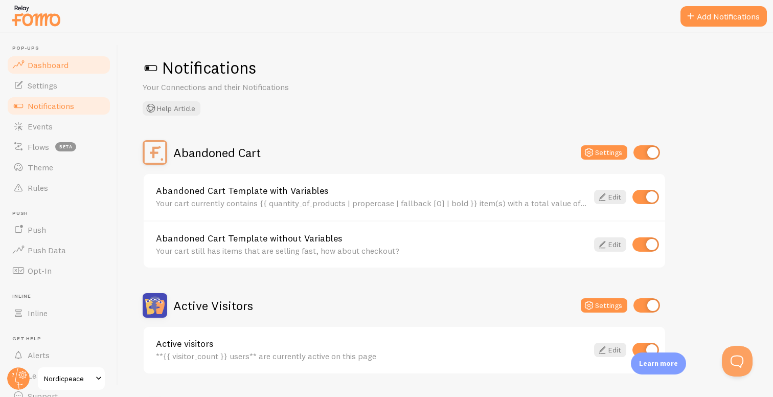
click at [34, 63] on span "Dashboard" at bounding box center [48, 65] width 41 height 10
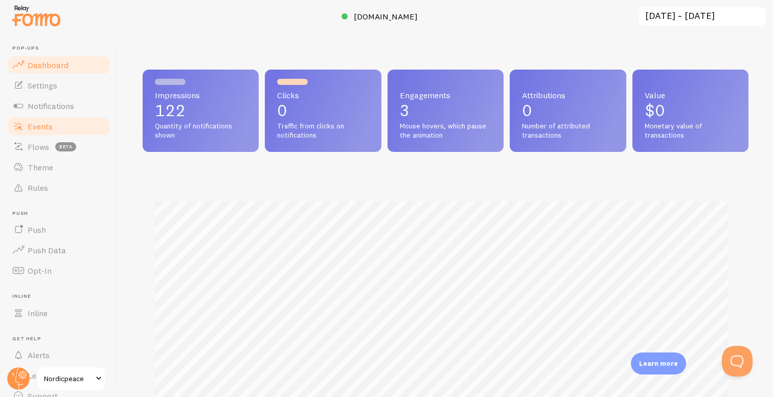
scroll to position [268, 598]
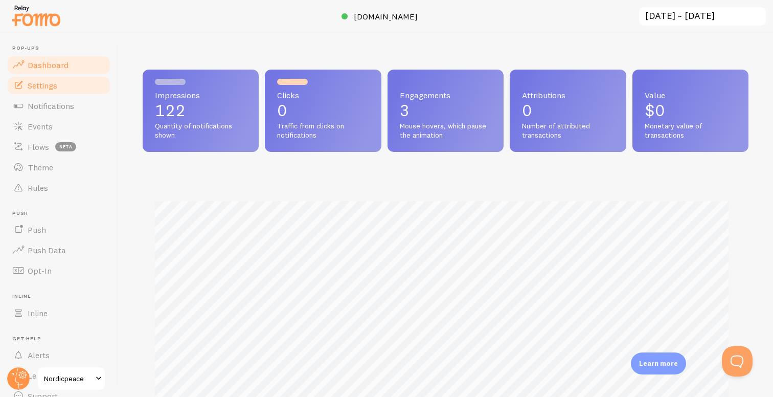
click at [70, 87] on link "Settings" at bounding box center [58, 85] width 105 height 20
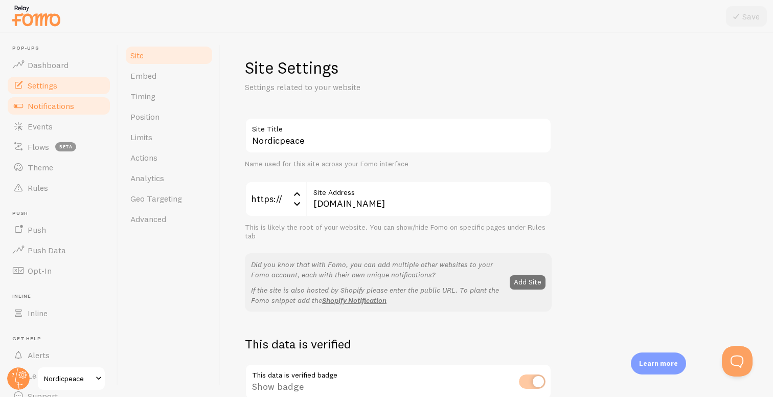
click at [66, 110] on link "Notifications" at bounding box center [58, 106] width 105 height 20
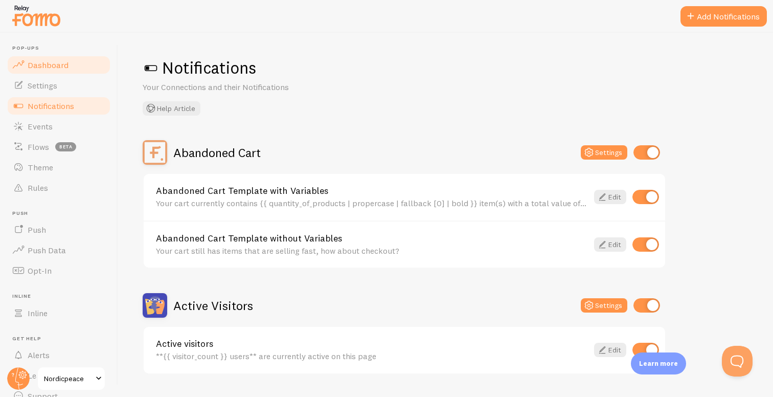
click at [70, 68] on link "Dashboard" at bounding box center [58, 65] width 105 height 20
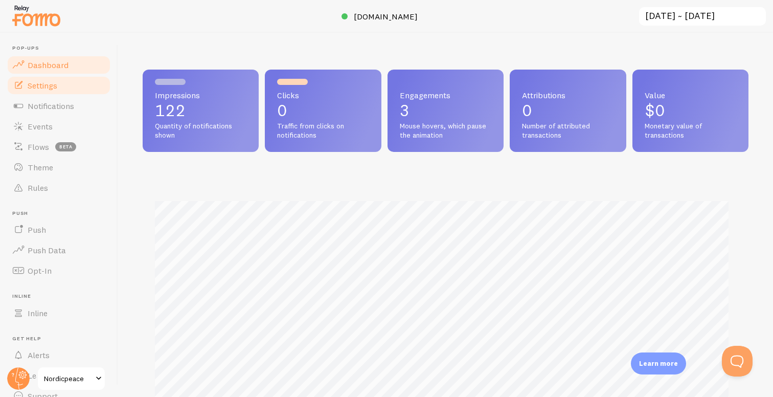
click at [78, 86] on link "Settings" at bounding box center [58, 85] width 105 height 20
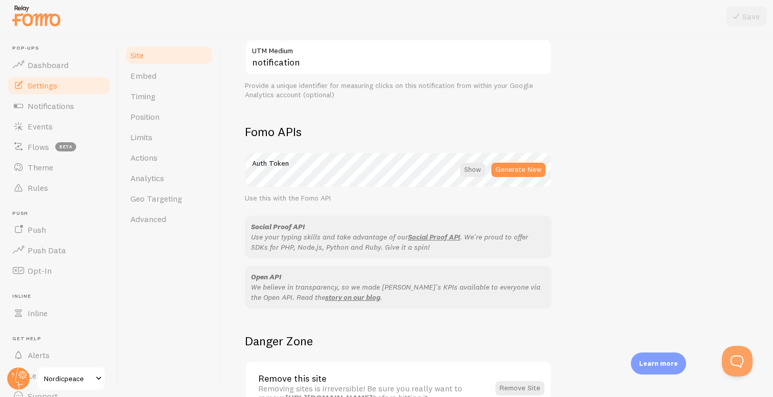
scroll to position [569, 0]
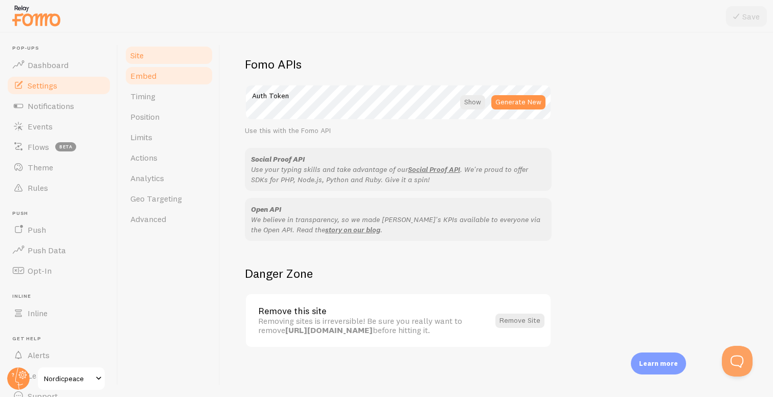
click at [180, 76] on link "Embed" at bounding box center [168, 75] width 89 height 20
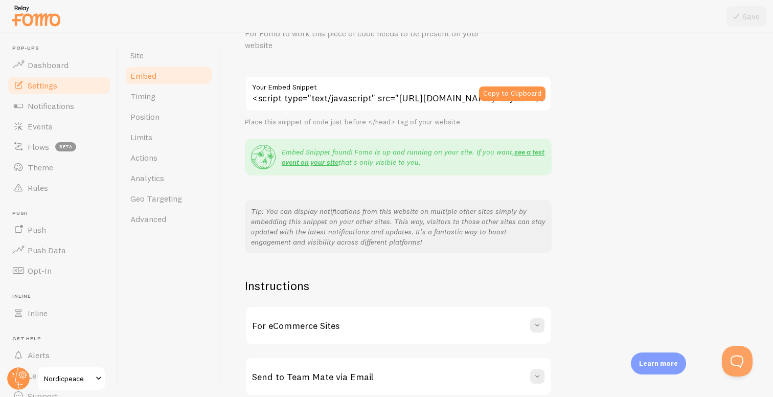
scroll to position [102, 0]
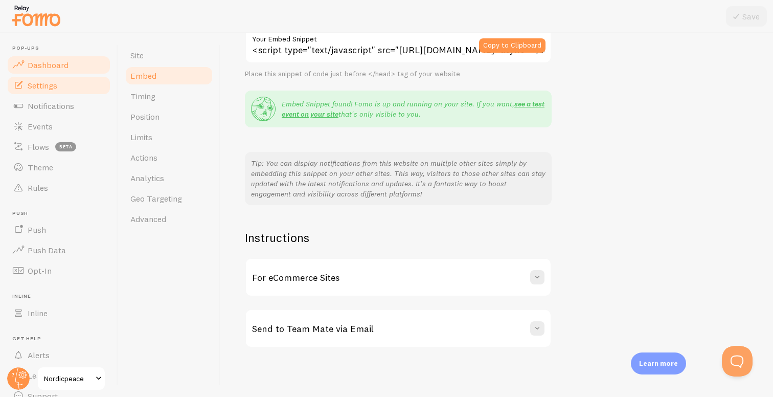
click at [70, 69] on link "Dashboard" at bounding box center [58, 65] width 105 height 20
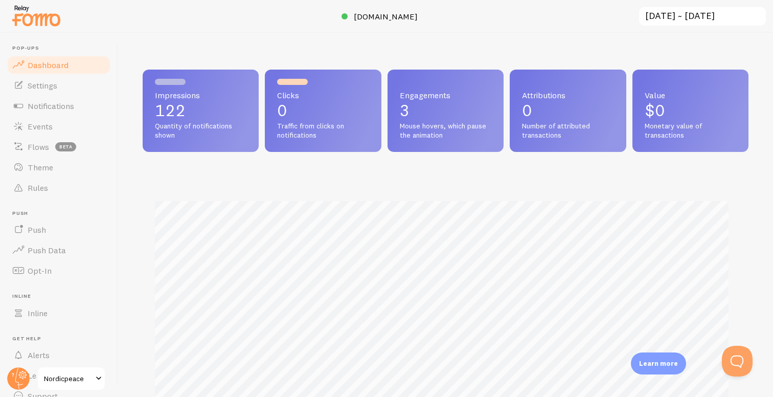
scroll to position [268, 598]
click at [60, 85] on link "Settings" at bounding box center [58, 85] width 105 height 20
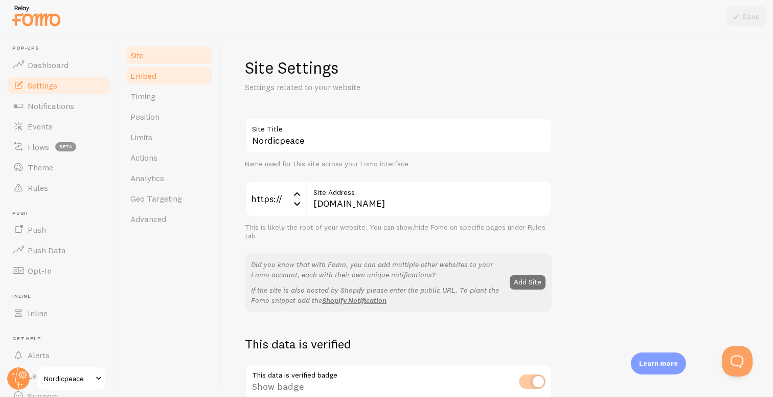
click at [177, 75] on link "Embed" at bounding box center [168, 75] width 89 height 20
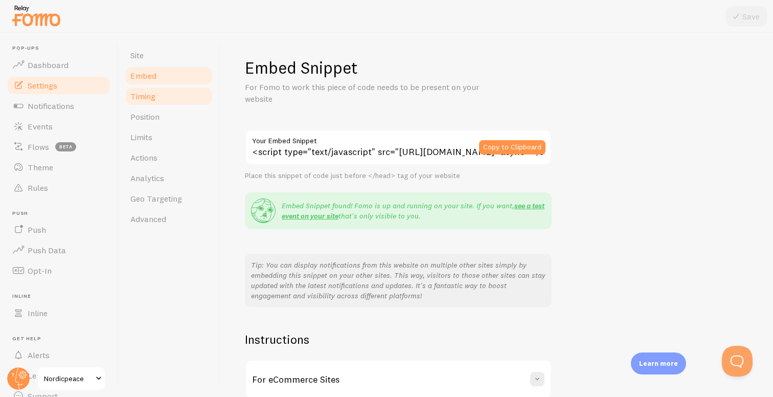
click at [170, 95] on link "Timing" at bounding box center [168, 96] width 89 height 20
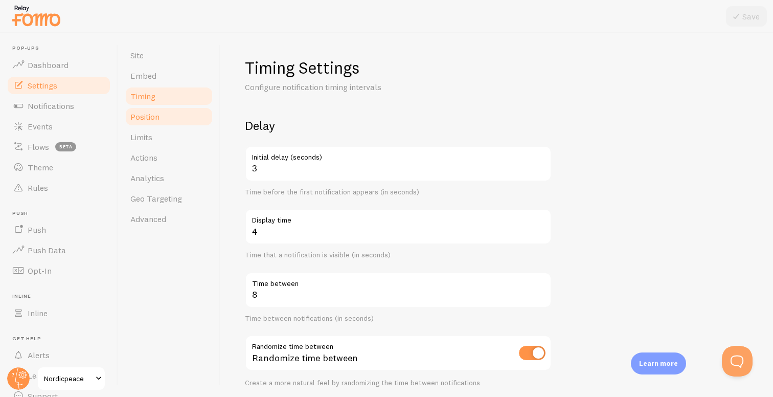
click at [169, 117] on link "Position" at bounding box center [168, 116] width 89 height 20
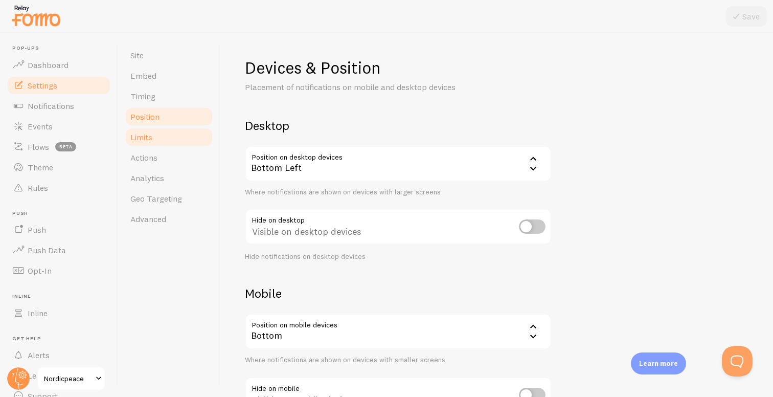
click at [170, 139] on link "Limits" at bounding box center [168, 137] width 89 height 20
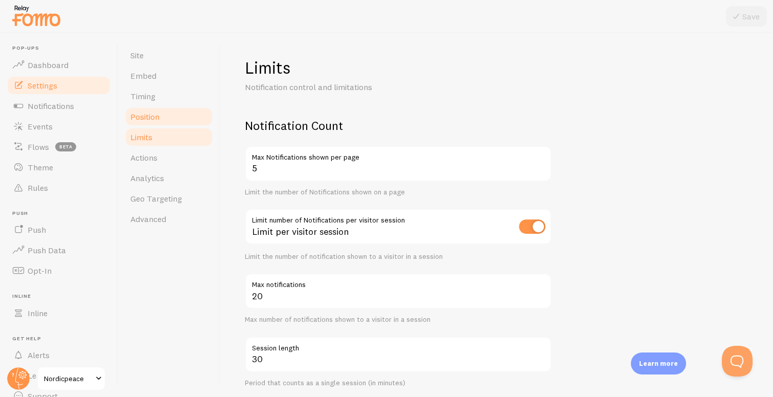
click at [167, 125] on link "Position" at bounding box center [168, 116] width 89 height 20
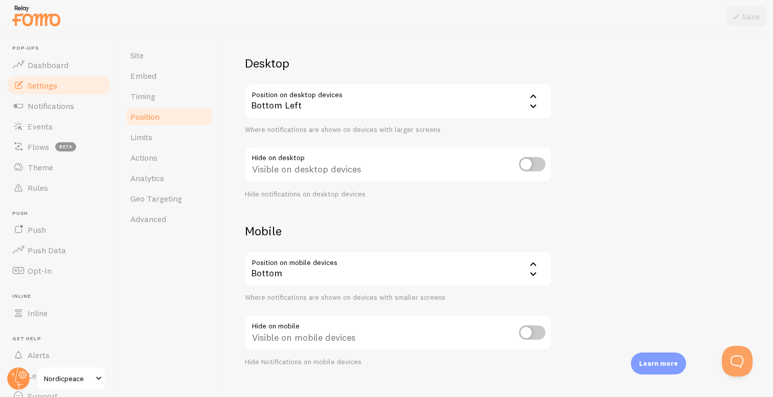
scroll to position [59, 0]
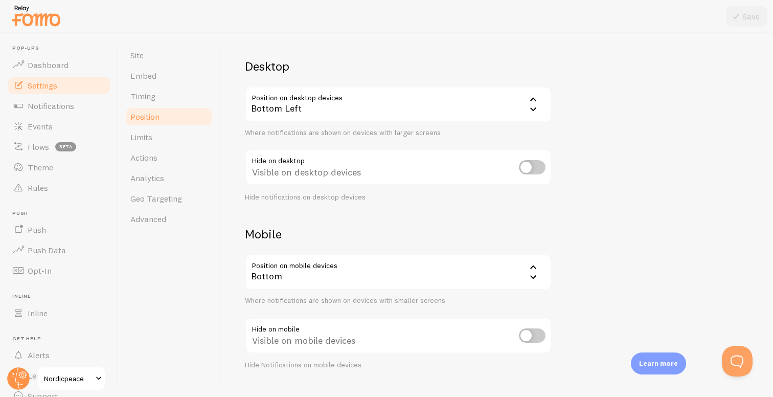
click at [528, 164] on input "checkbox" at bounding box center [532, 167] width 27 height 14
checkbox input "true"
click at [740, 20] on icon at bounding box center [736, 16] width 12 height 12
click at [632, 120] on div "Devices & Position Placement of notifications on mobile and desktop devices Des…" at bounding box center [497, 184] width 504 height 372
click at [70, 115] on link "Notifications" at bounding box center [58, 106] width 105 height 20
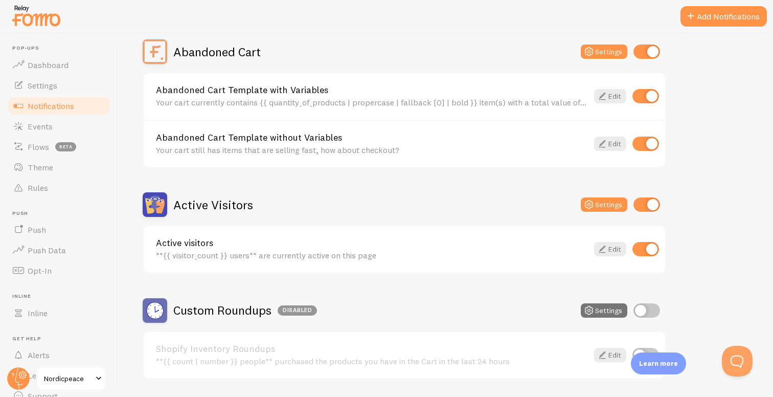
scroll to position [107, 0]
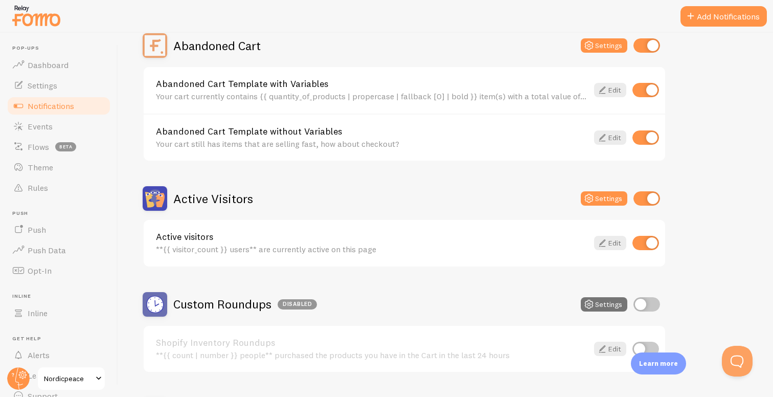
click at [649, 243] on input "checkbox" at bounding box center [646, 243] width 27 height 14
checkbox input "false"
click at [649, 200] on input "checkbox" at bounding box center [647, 198] width 27 height 14
checkbox input "false"
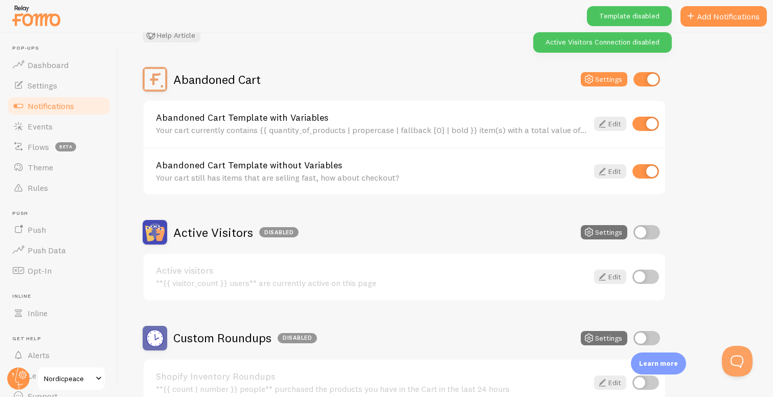
scroll to position [9, 0]
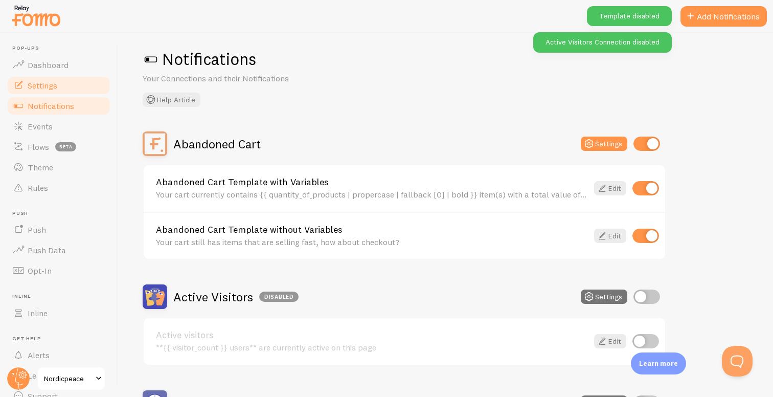
click at [62, 91] on link "Settings" at bounding box center [58, 85] width 105 height 20
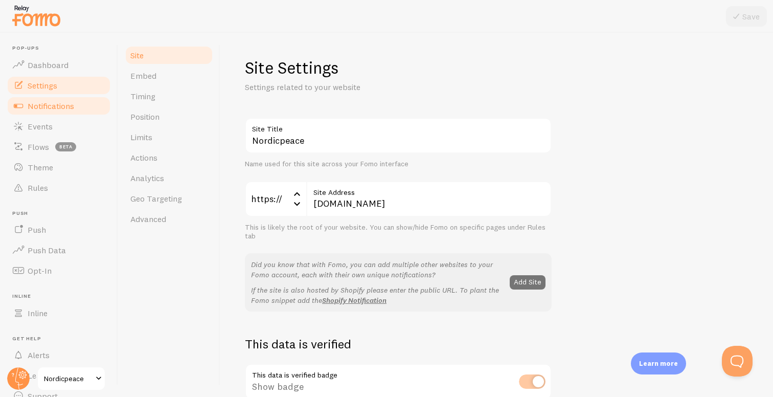
click at [69, 108] on span "Notifications" at bounding box center [51, 106] width 47 height 10
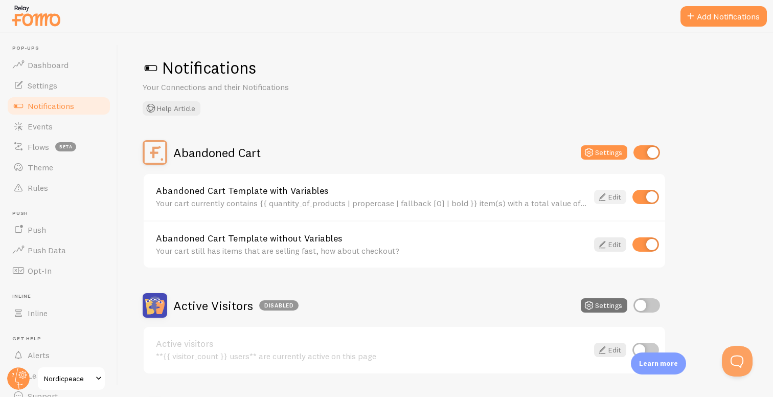
click at [609, 201] on link "Edit" at bounding box center [610, 197] width 32 height 14
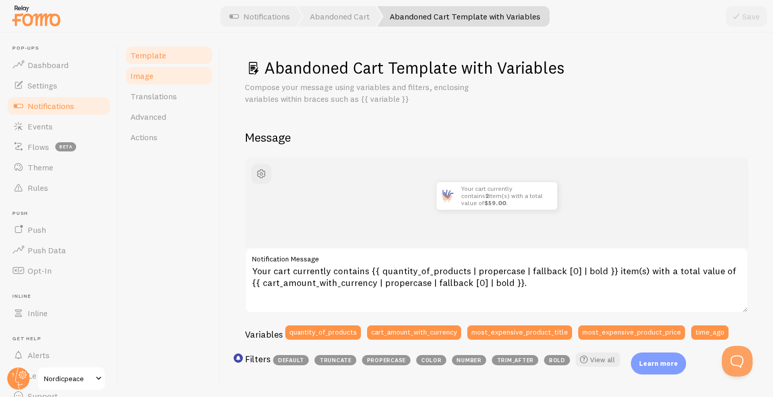
click at [180, 79] on link "Image" at bounding box center [168, 75] width 89 height 20
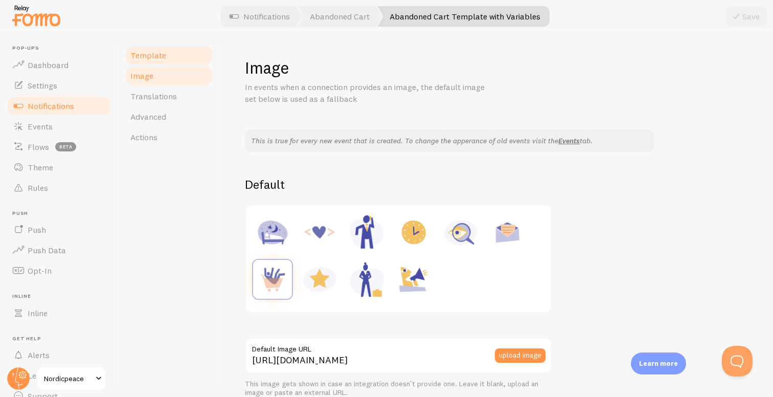
click at [170, 49] on link "Template" at bounding box center [168, 55] width 89 height 20
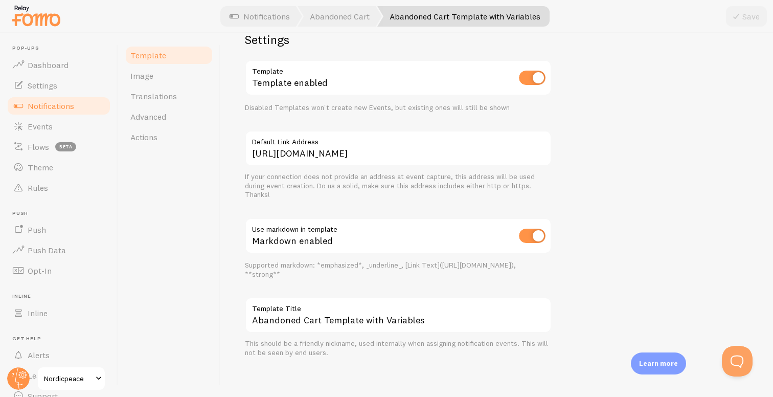
scroll to position [367, 0]
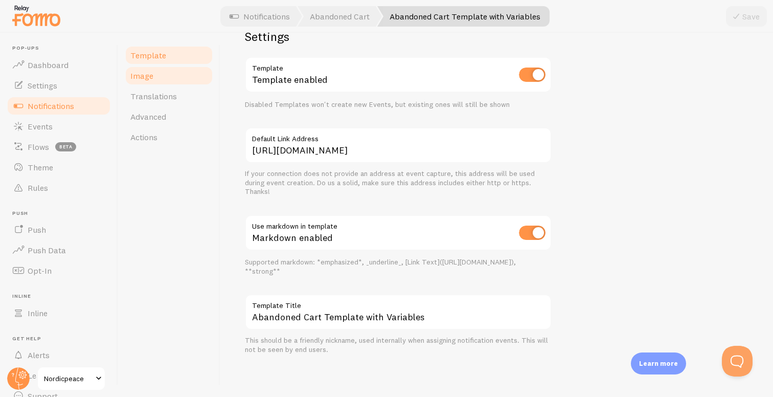
click at [159, 72] on link "Image" at bounding box center [168, 75] width 89 height 20
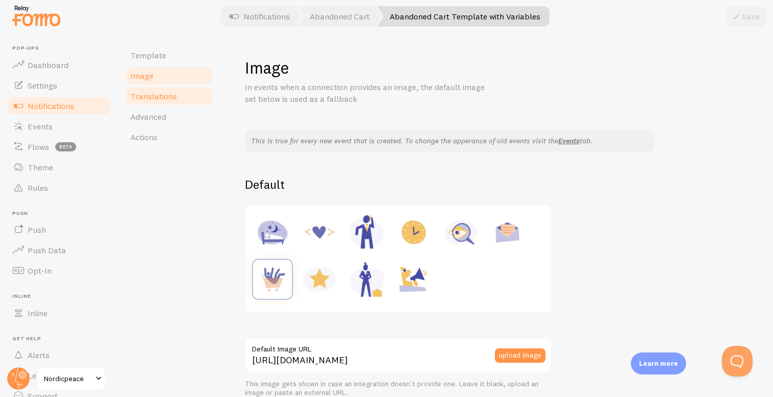
drag, startPoint x: 162, startPoint y: 90, endPoint x: 162, endPoint y: 96, distance: 6.1
click at [162, 90] on link "Translations" at bounding box center [168, 96] width 89 height 20
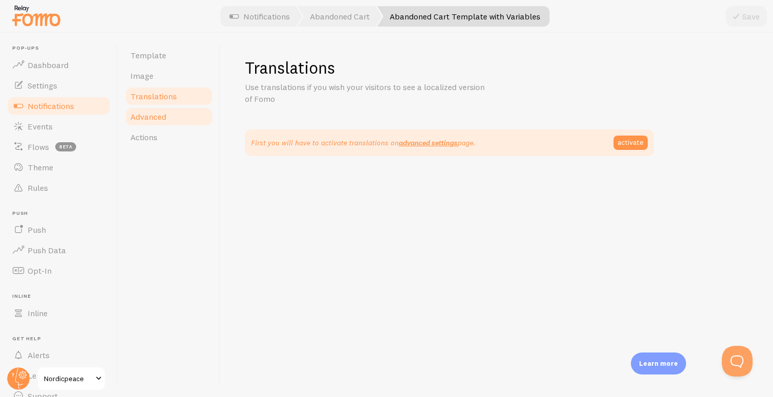
click at [168, 115] on link "Advanced" at bounding box center [168, 116] width 89 height 20
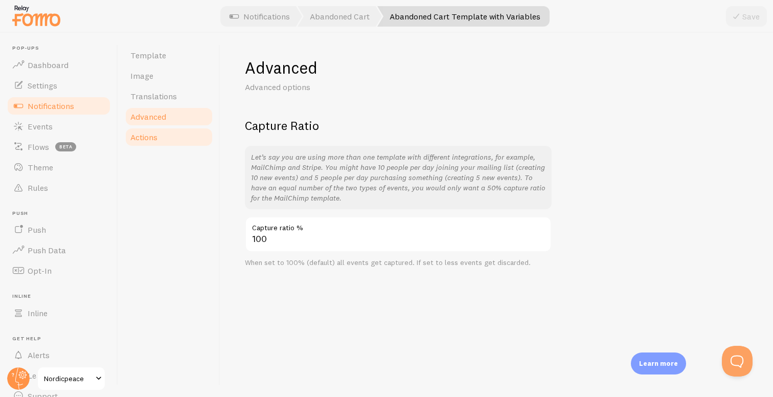
click at [154, 135] on span "Actions" at bounding box center [143, 137] width 27 height 10
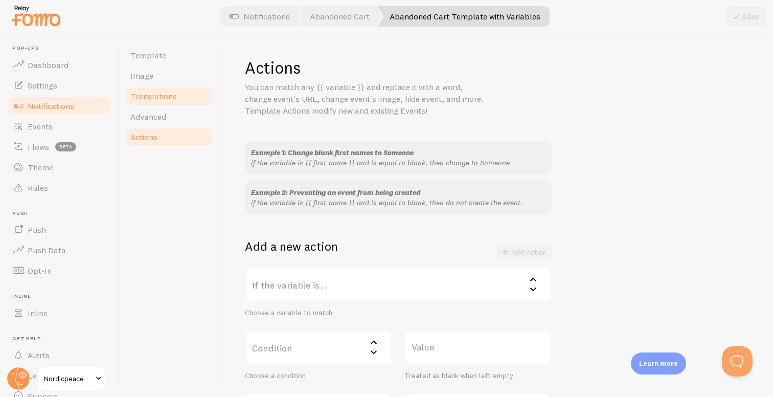
click at [164, 100] on span "Translations" at bounding box center [153, 96] width 47 height 10
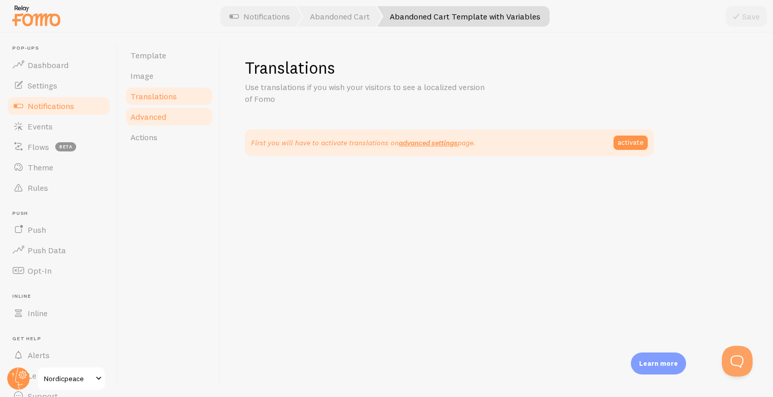
click at [168, 124] on link "Advanced" at bounding box center [168, 116] width 89 height 20
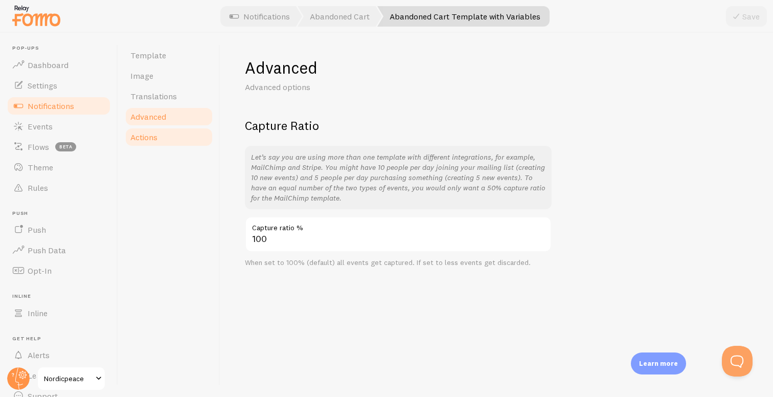
click at [168, 141] on link "Actions" at bounding box center [168, 137] width 89 height 20
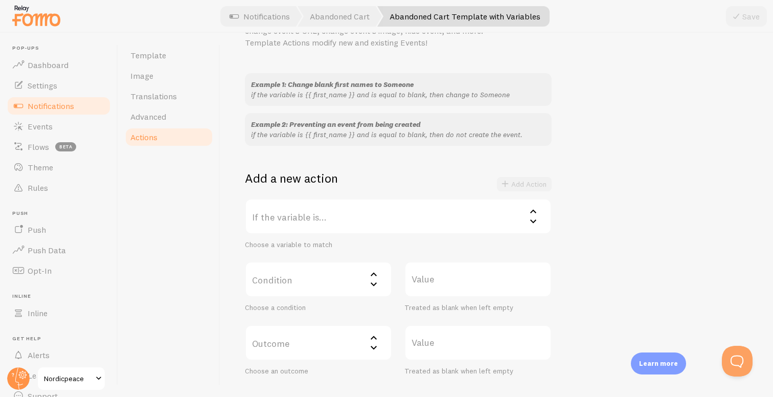
scroll to position [134, 0]
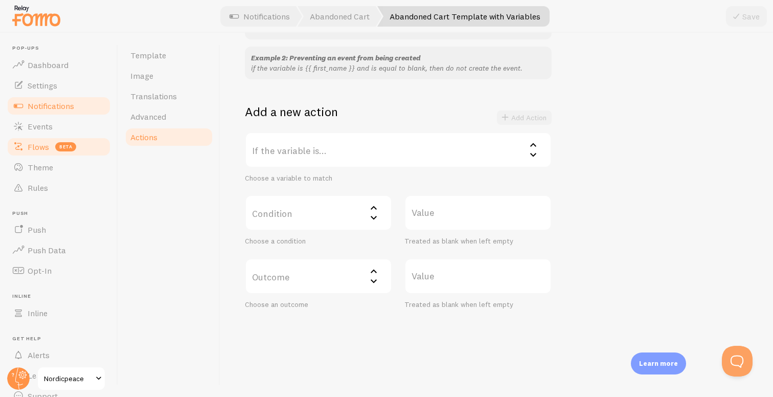
click at [47, 148] on span "Flows" at bounding box center [38, 147] width 21 height 10
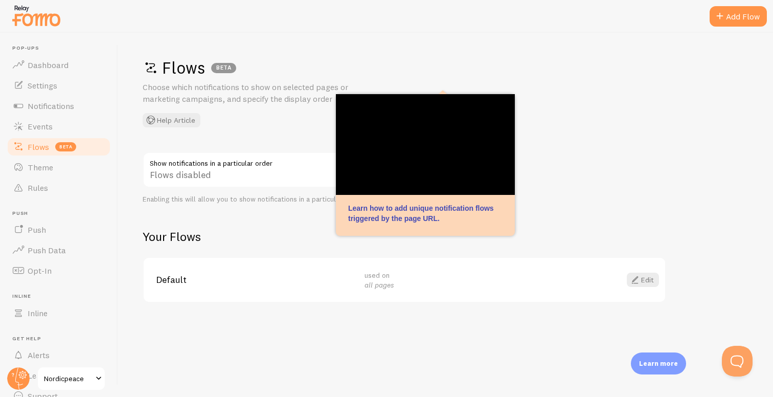
click at [263, 215] on div "Flows BETA Choose which notifications to show on selected pages or marketing ca…" at bounding box center [445, 215] width 655 height 364
click at [648, 283] on link "Edit" at bounding box center [643, 280] width 32 height 14
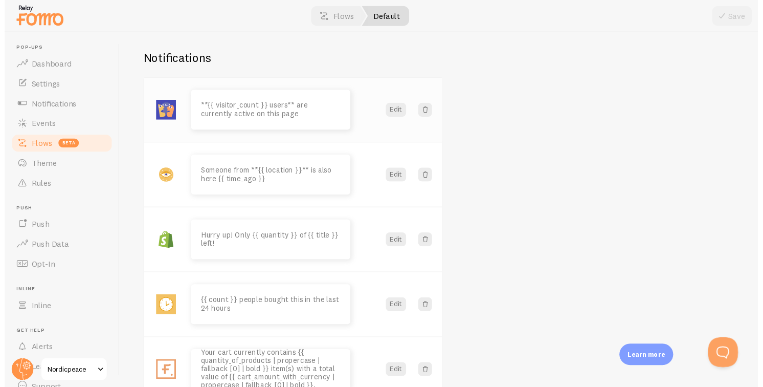
scroll to position [9, 0]
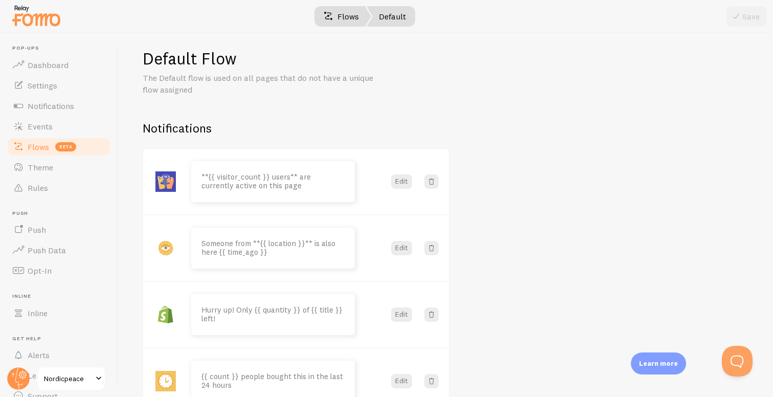
click at [342, 11] on link "Flows" at bounding box center [341, 16] width 60 height 20
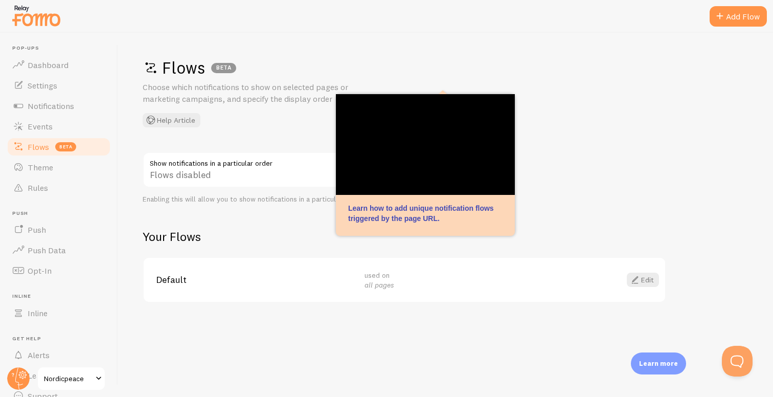
click at [264, 127] on div "Flows BETA Choose which notifications to show on selected pages or marketing ca…" at bounding box center [446, 92] width 606 height 70
click at [573, 173] on div "Flows BETA Choose which notifications to show on selected pages or marketing ca…" at bounding box center [445, 215] width 655 height 364
click at [572, 171] on div "Flows BETA Choose which notifications to show on selected pages or marketing ca…" at bounding box center [445, 215] width 655 height 364
click at [572, 172] on div "Flows BETA Choose which notifications to show on selected pages or marketing ca…" at bounding box center [445, 215] width 655 height 364
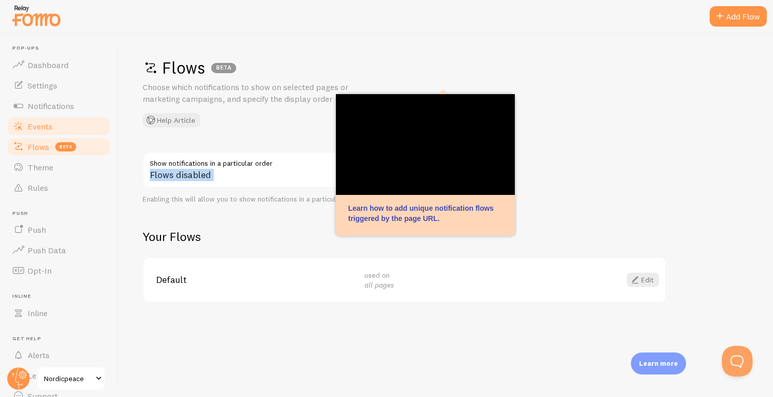
click at [57, 125] on link "Events" at bounding box center [58, 126] width 105 height 20
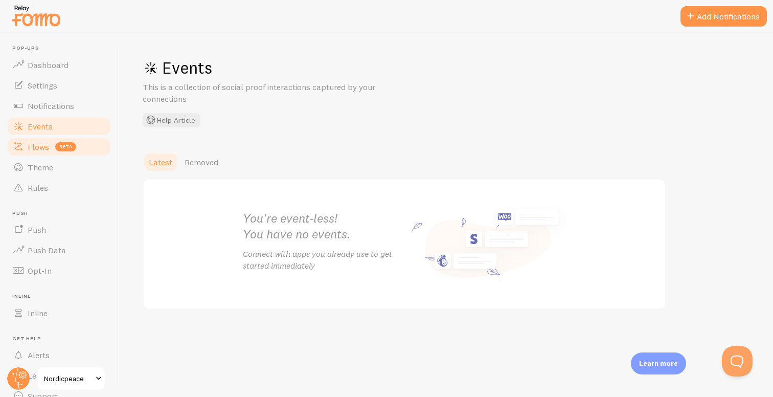
click at [47, 140] on link "Flows beta" at bounding box center [58, 147] width 105 height 20
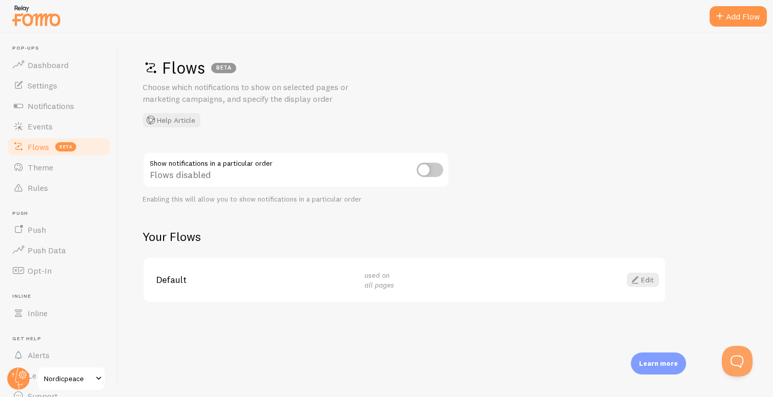
click at [425, 168] on input "checkbox" at bounding box center [430, 170] width 27 height 14
checkbox input "true"
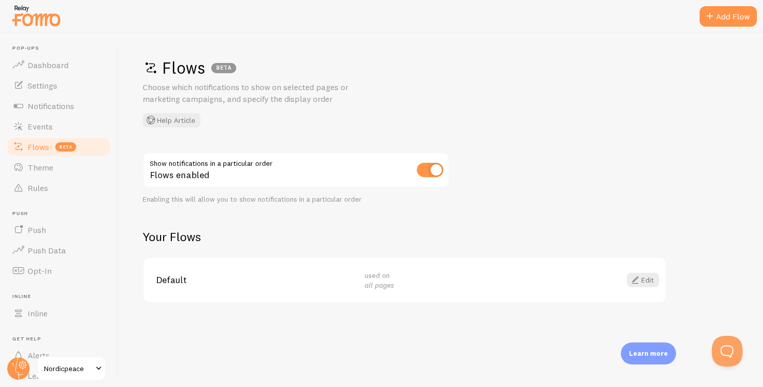
click at [340, 255] on div "Your Flows Default used on all pages Edit" at bounding box center [405, 266] width 524 height 74
click at [61, 184] on link "Rules" at bounding box center [58, 187] width 105 height 20
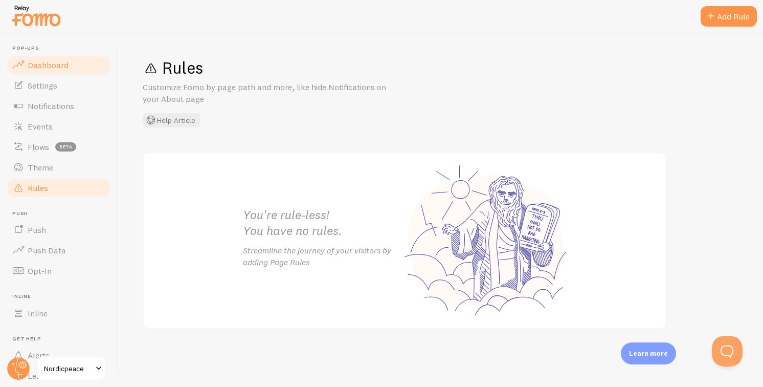
click at [77, 71] on link "Dashboard" at bounding box center [58, 65] width 105 height 20
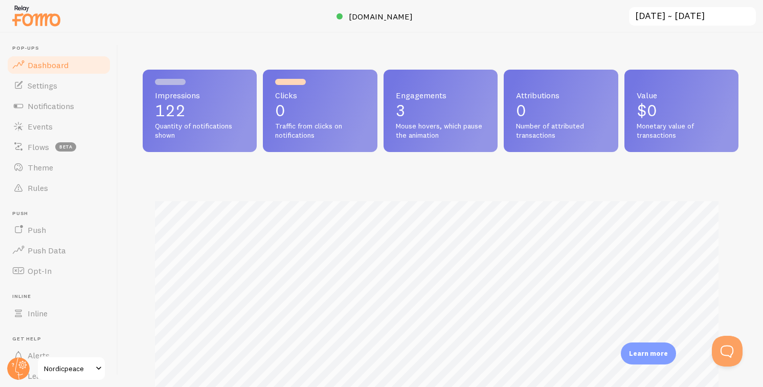
scroll to position [268, 588]
click at [71, 65] on link "Dashboard" at bounding box center [58, 65] width 105 height 20
drag, startPoint x: 68, startPoint y: 123, endPoint x: 65, endPoint y: 118, distance: 6.2
click at [68, 123] on link "Events" at bounding box center [58, 126] width 105 height 20
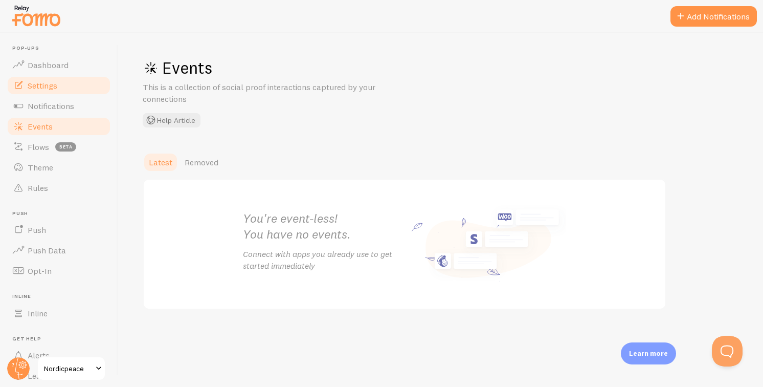
click at [57, 83] on link "Settings" at bounding box center [58, 85] width 105 height 20
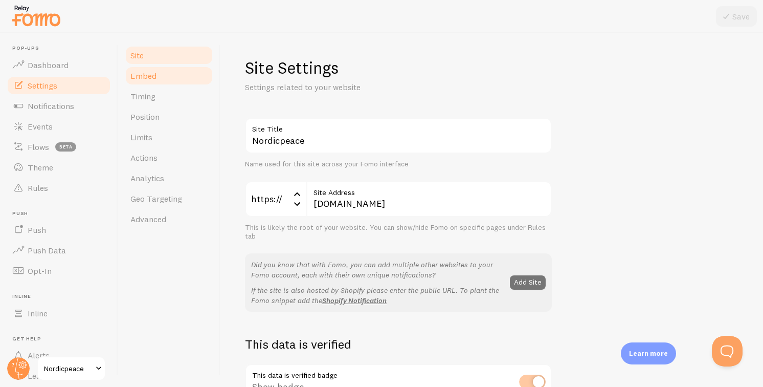
click at [184, 79] on link "Embed" at bounding box center [168, 75] width 89 height 20
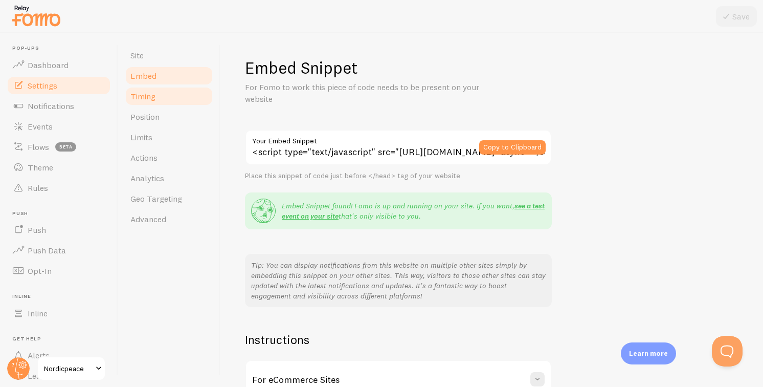
click at [185, 95] on link "Timing" at bounding box center [168, 96] width 89 height 20
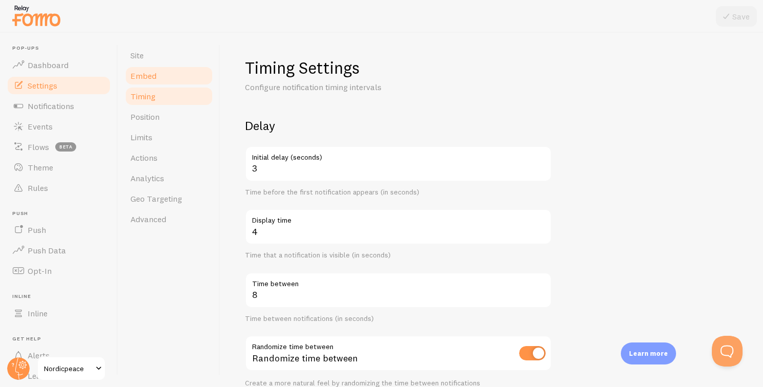
click at [178, 73] on link "Embed" at bounding box center [168, 75] width 89 height 20
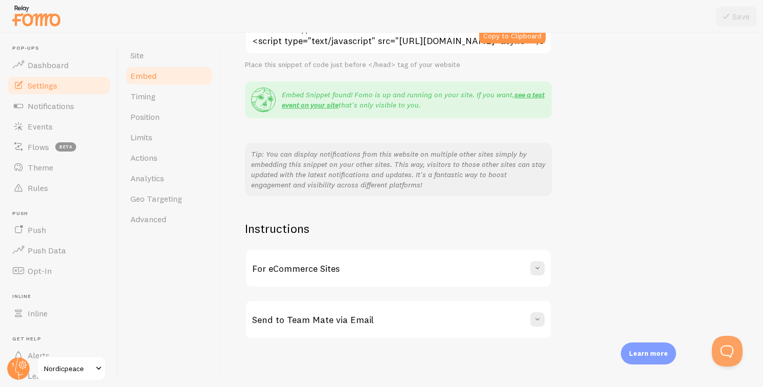
scroll to position [112, 0]
click at [128, 91] on link "Timing" at bounding box center [168, 96] width 89 height 20
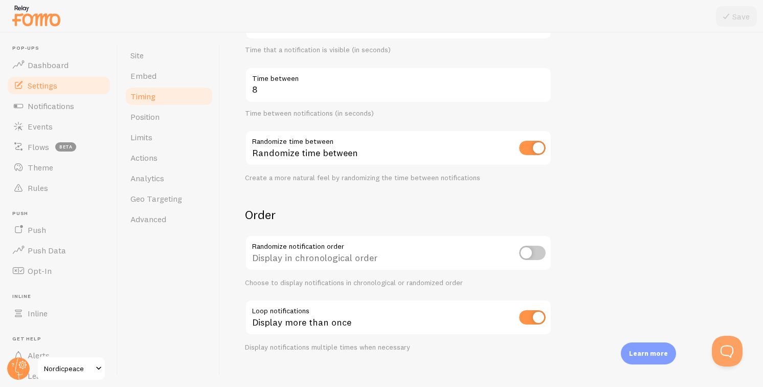
scroll to position [219, 0]
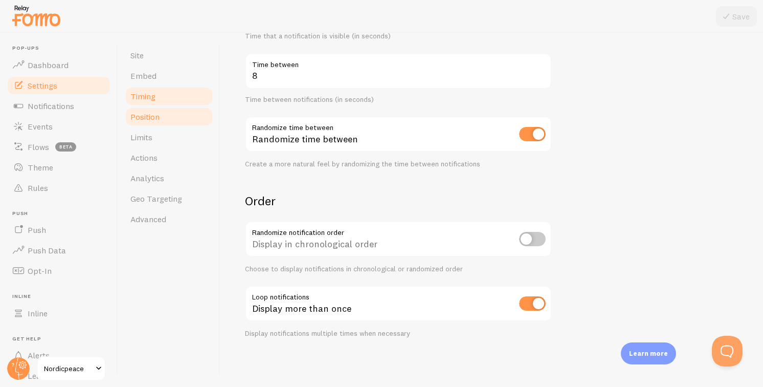
click at [169, 120] on link "Position" at bounding box center [168, 116] width 89 height 20
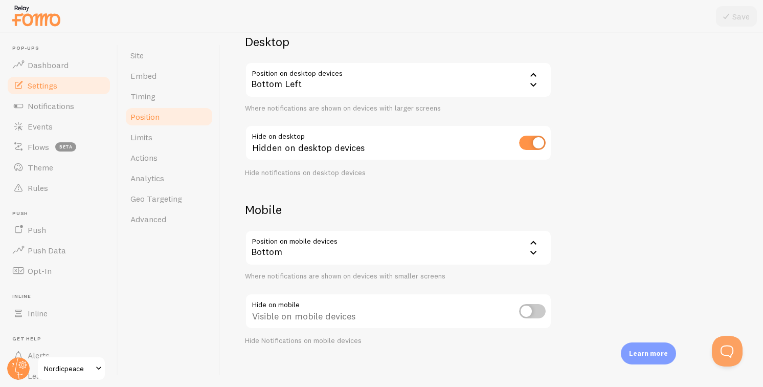
scroll to position [92, 0]
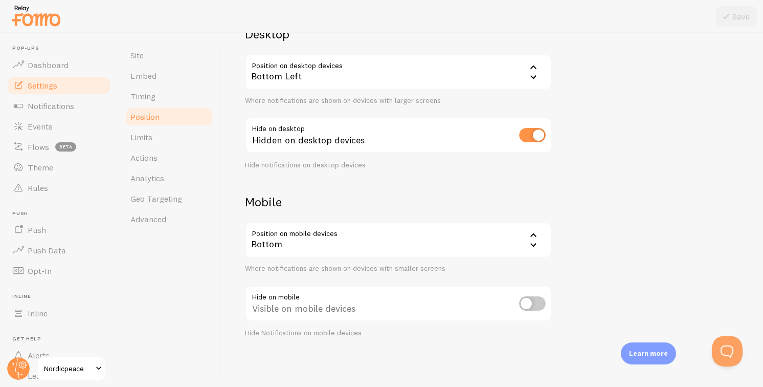
click at [524, 132] on input "checkbox" at bounding box center [532, 135] width 27 height 14
checkbox input "false"
click at [739, 8] on button "Save" at bounding box center [736, 16] width 41 height 20
click at [540, 308] on input "checkbox" at bounding box center [532, 303] width 27 height 14
checkbox input "true"
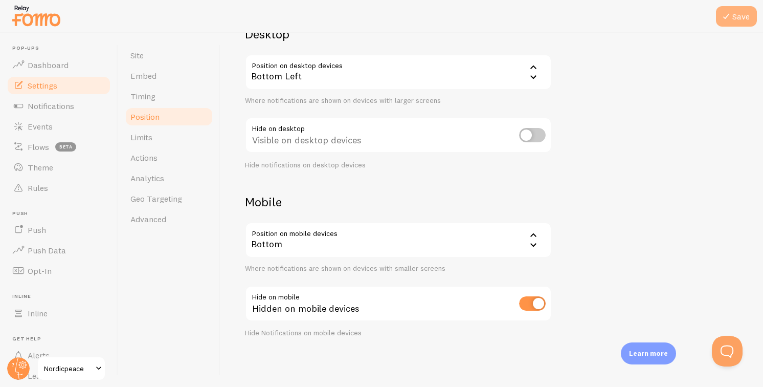
click at [728, 22] on icon at bounding box center [726, 16] width 12 height 12
click at [537, 130] on input "checkbox" at bounding box center [532, 135] width 27 height 14
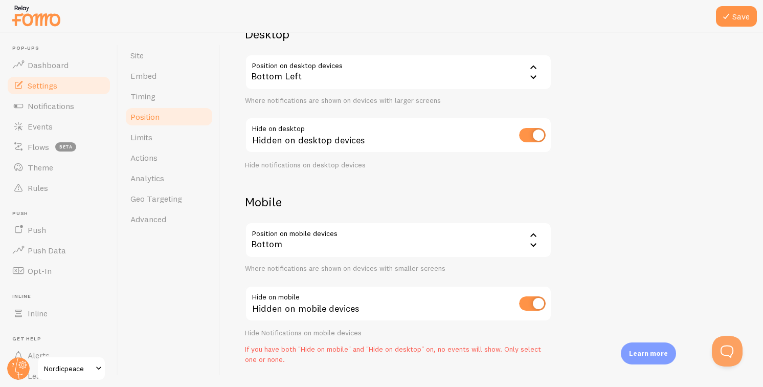
click at [536, 130] on input "checkbox" at bounding box center [532, 135] width 27 height 14
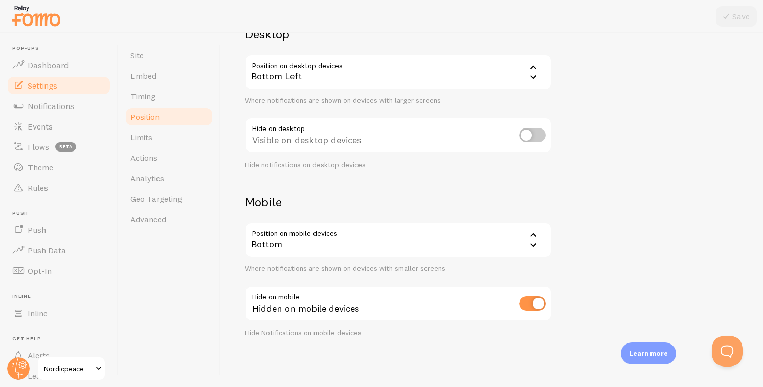
click at [536, 130] on input "checkbox" at bounding box center [532, 135] width 27 height 14
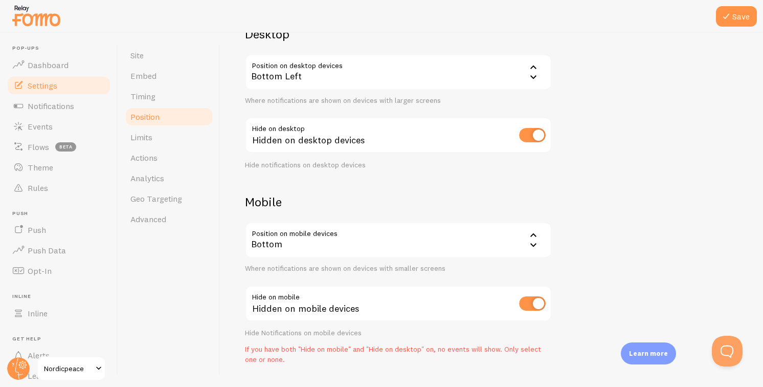
click at [536, 130] on input "checkbox" at bounding box center [532, 135] width 27 height 14
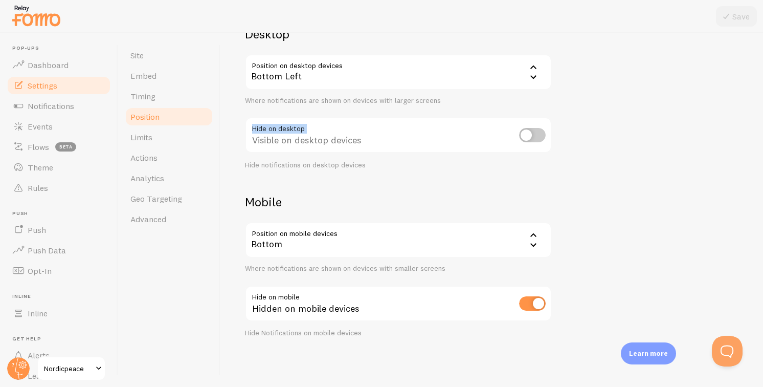
drag, startPoint x: 551, startPoint y: 133, endPoint x: 534, endPoint y: 135, distance: 17.5
click at [534, 135] on div "Hide on desktop Visible on desktop devices Hide notifications on desktop devices" at bounding box center [398, 143] width 307 height 52
click at [532, 135] on input "checkbox" at bounding box center [532, 135] width 27 height 14
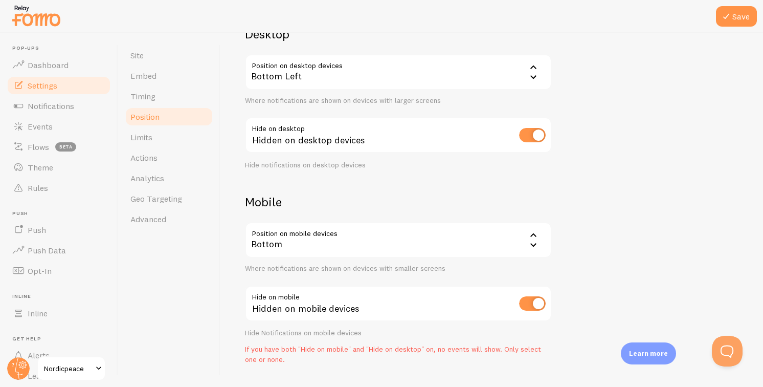
drag, startPoint x: 598, startPoint y: 136, endPoint x: 580, endPoint y: 138, distance: 18.1
click at [598, 136] on div "Devices & Position Placement of notifications on mobile and desktop devices Des…" at bounding box center [491, 165] width 493 height 398
click at [530, 135] on input "checkbox" at bounding box center [532, 135] width 27 height 14
checkbox input "false"
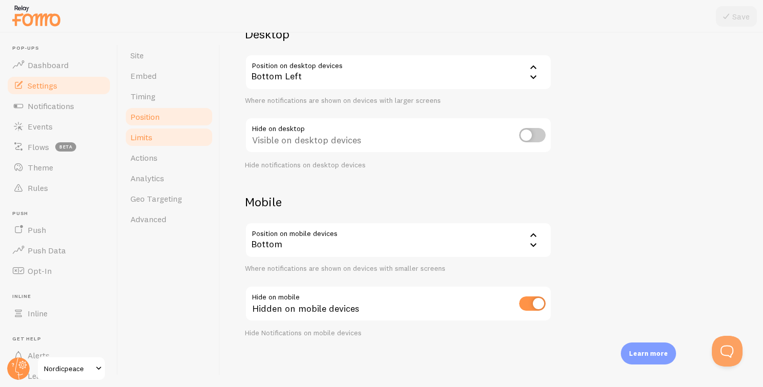
click at [165, 137] on link "Limits" at bounding box center [168, 137] width 89 height 20
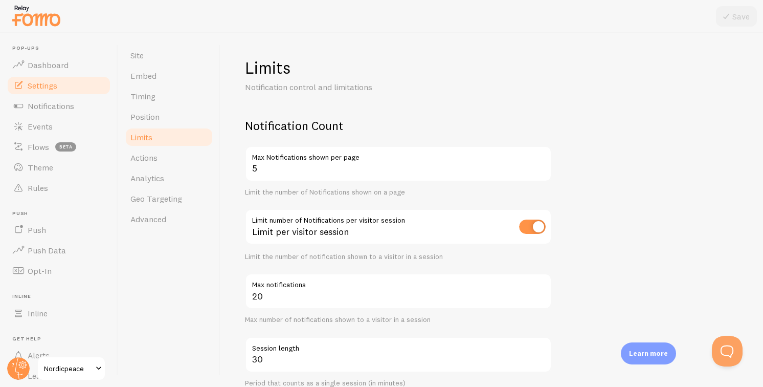
click at [532, 230] on input "checkbox" at bounding box center [532, 226] width 27 height 14
checkbox input "false"
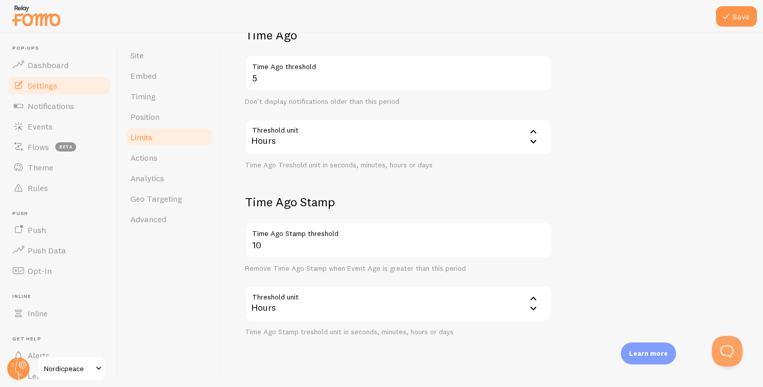
scroll to position [277, 0]
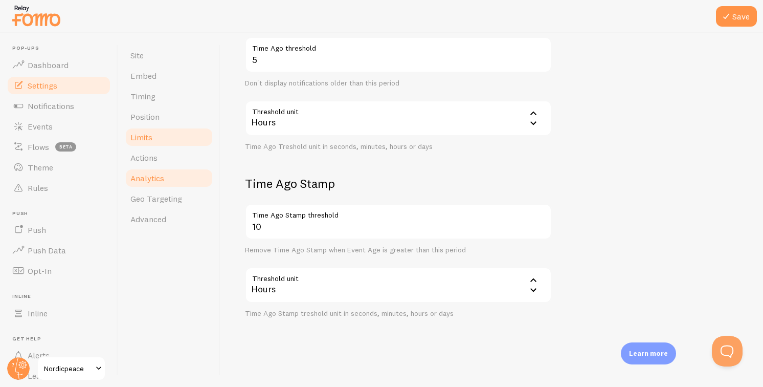
click at [169, 181] on link "Analytics" at bounding box center [168, 178] width 89 height 20
click at [740, 15] on button "Save" at bounding box center [736, 16] width 41 height 20
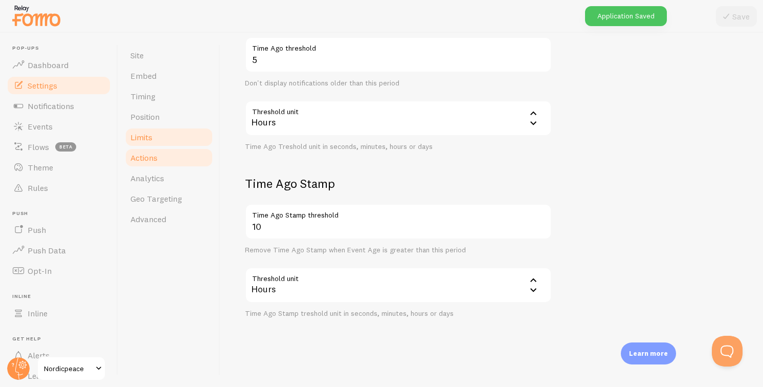
click at [160, 153] on link "Actions" at bounding box center [168, 157] width 89 height 20
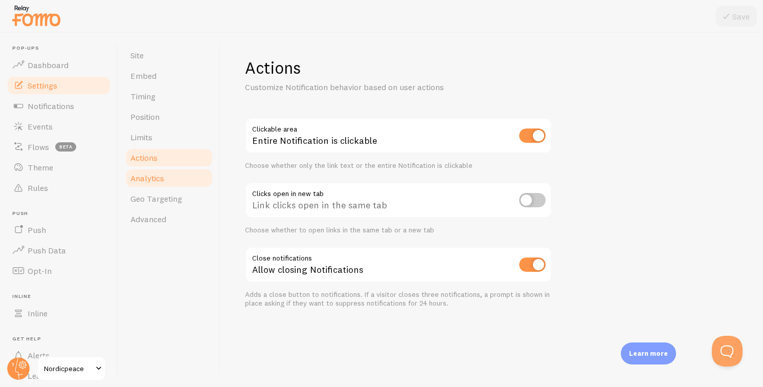
click at [156, 176] on span "Analytics" at bounding box center [147, 178] width 34 height 10
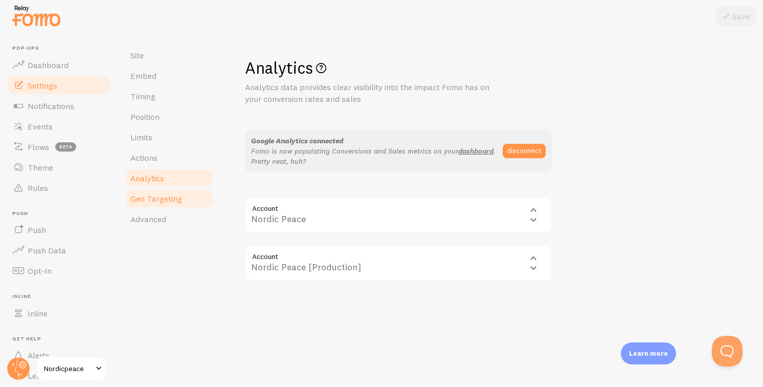
click at [198, 205] on link "Geo Targeting" at bounding box center [168, 198] width 89 height 20
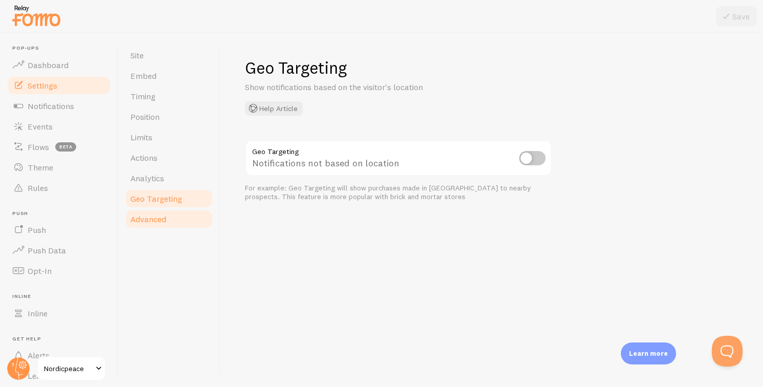
click at [182, 215] on link "Advanced" at bounding box center [168, 219] width 89 height 20
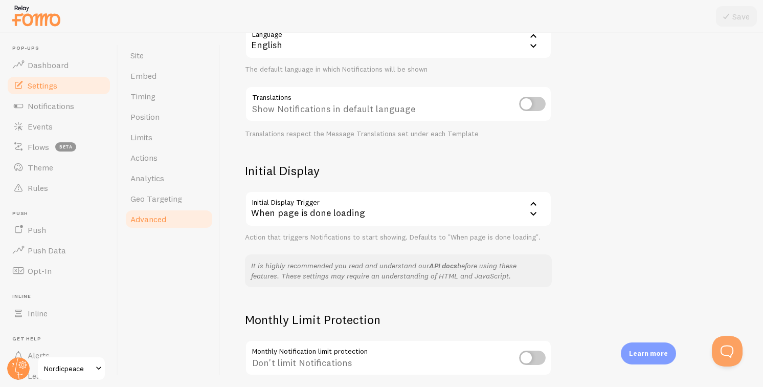
scroll to position [161, 0]
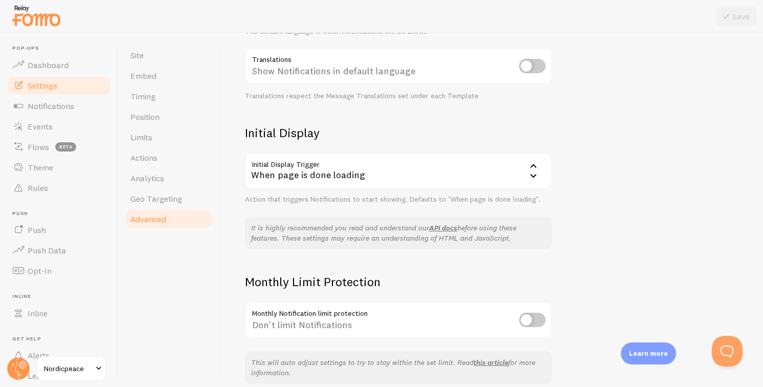
click at [381, 175] on div "When page is done loading" at bounding box center [398, 171] width 307 height 36
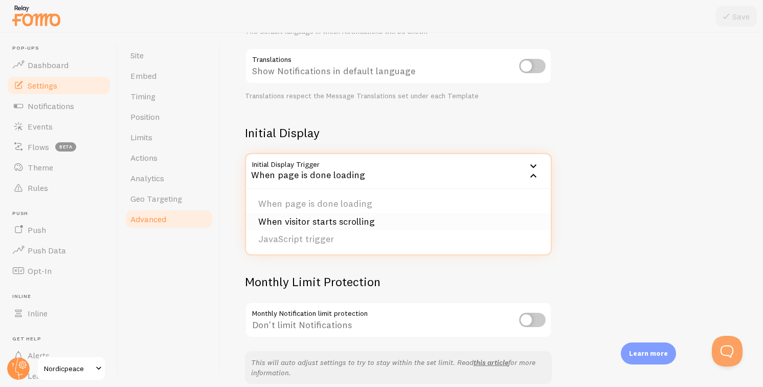
click at [358, 221] on li "When visitor starts scrolling" at bounding box center [398, 222] width 305 height 18
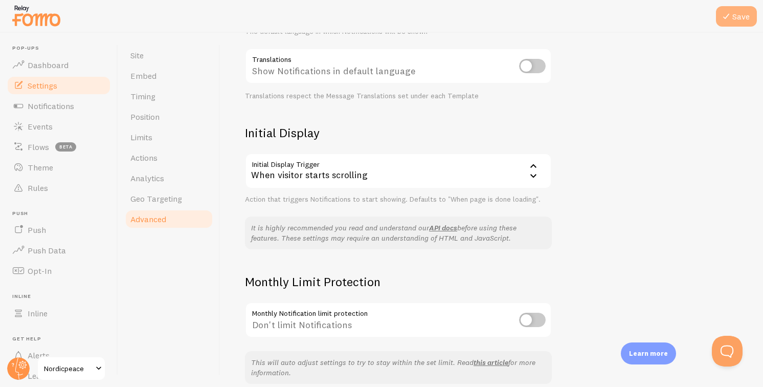
click at [730, 17] on icon at bounding box center [726, 16] width 12 height 12
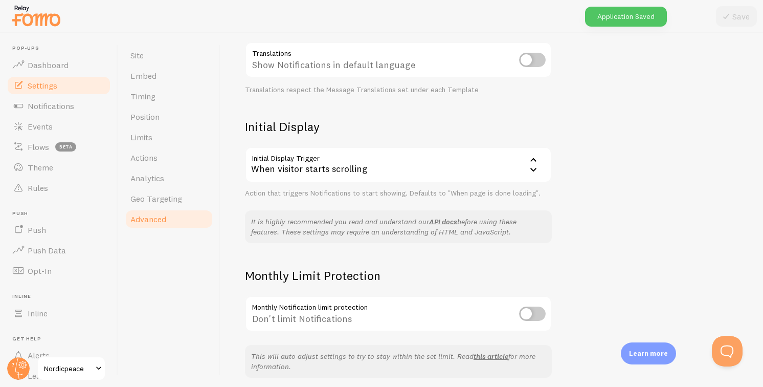
scroll to position [207, 0]
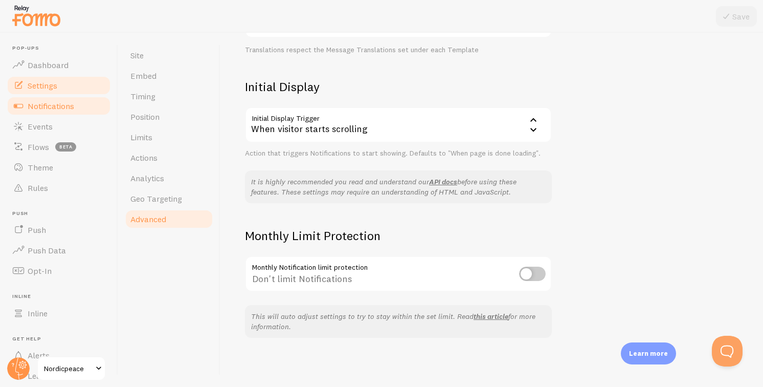
click at [76, 101] on link "Notifications" at bounding box center [58, 106] width 105 height 20
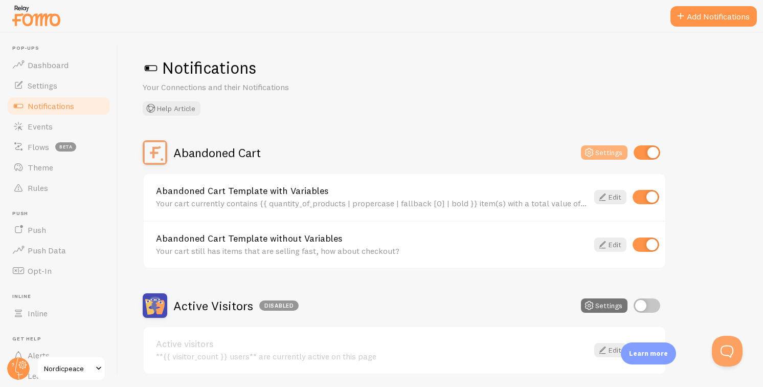
click at [591, 152] on icon at bounding box center [589, 152] width 12 height 12
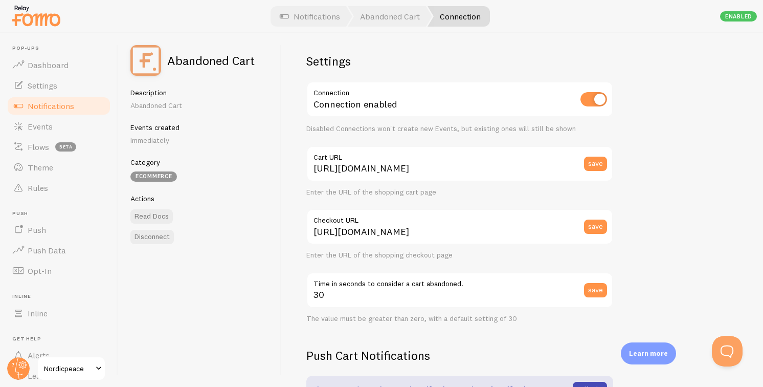
scroll to position [14, 0]
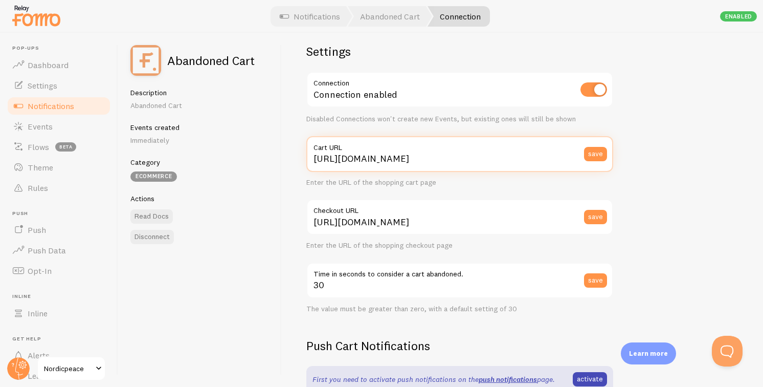
drag, startPoint x: 436, startPoint y: 164, endPoint x: 515, endPoint y: 164, distance: 78.8
click at [515, 164] on input "https://www.nordicpeace.com/cart?pf-cro=test" at bounding box center [459, 154] width 307 height 36
type input "https://www.nordicpeace.com/"
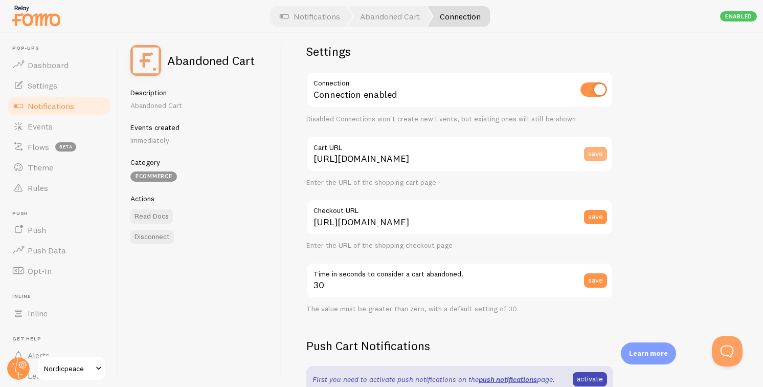
click at [605, 153] on button "save" at bounding box center [595, 154] width 23 height 14
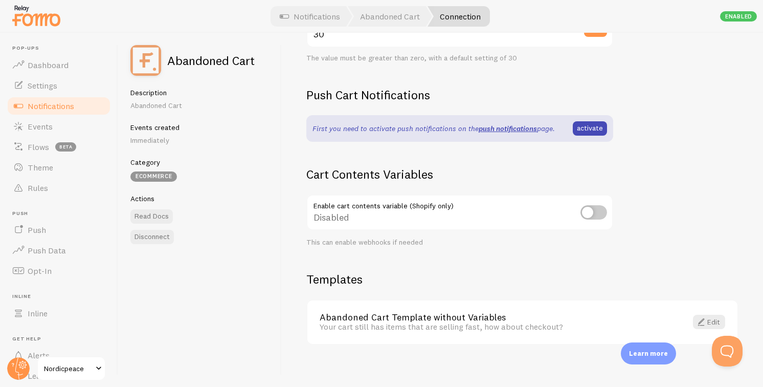
scroll to position [265, 0]
click at [591, 210] on input "checkbox" at bounding box center [593, 212] width 27 height 14
checkbox input "true"
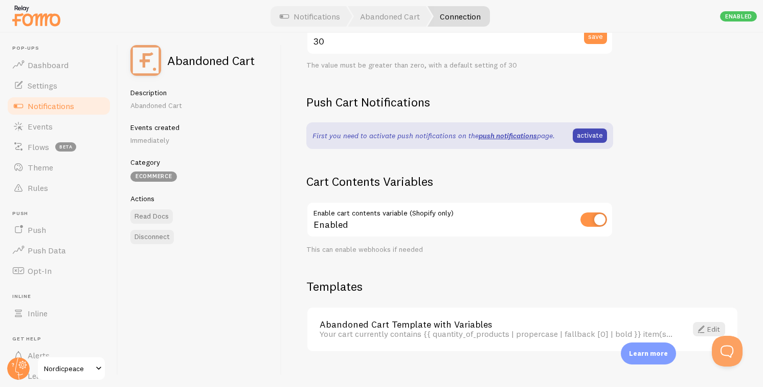
scroll to position [254, 0]
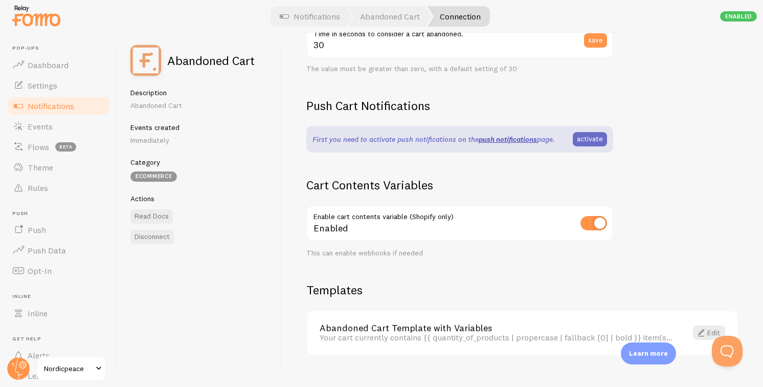
click at [585, 137] on link "activate" at bounding box center [590, 139] width 34 height 14
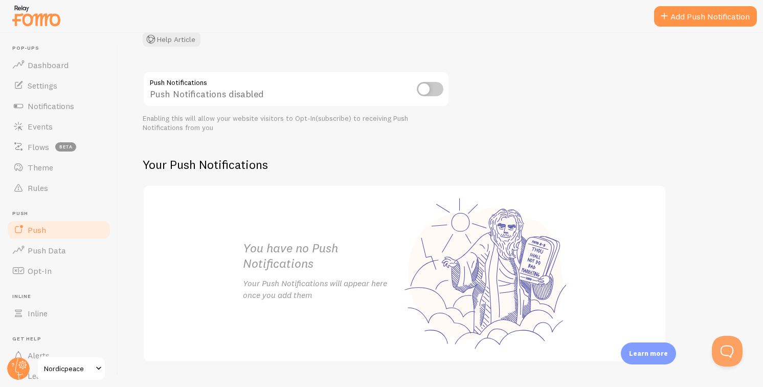
scroll to position [99, 0]
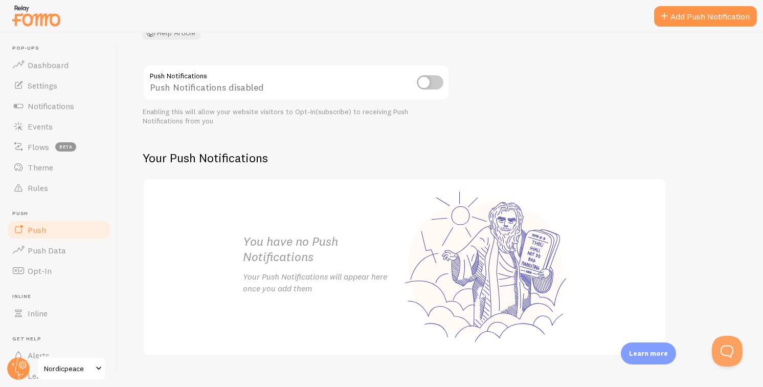
click at [424, 82] on input "checkbox" at bounding box center [430, 82] width 27 height 14
checkbox input "true"
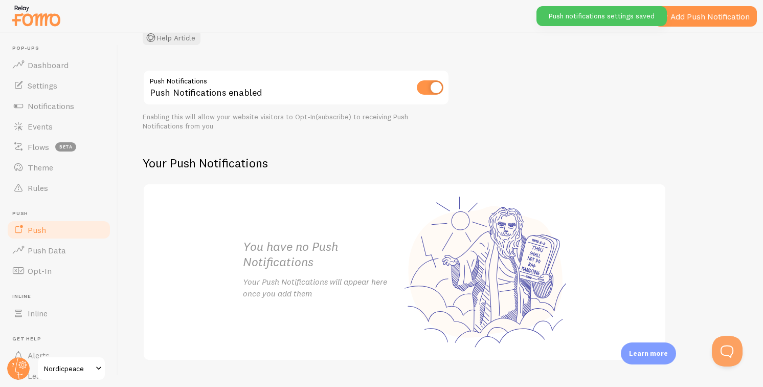
scroll to position [0, 0]
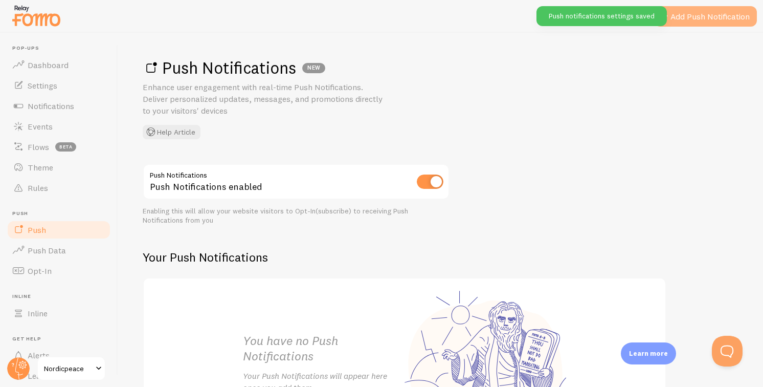
click at [702, 14] on link "Add Push Notification" at bounding box center [705, 16] width 103 height 20
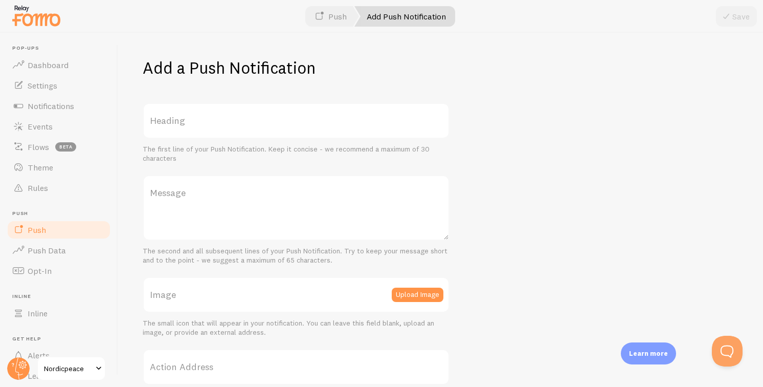
click at [336, 16] on link "Push" at bounding box center [330, 16] width 57 height 20
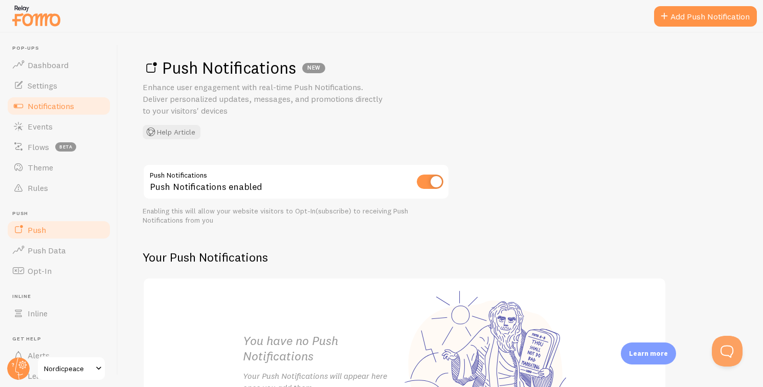
click at [69, 103] on span "Notifications" at bounding box center [51, 106] width 47 height 10
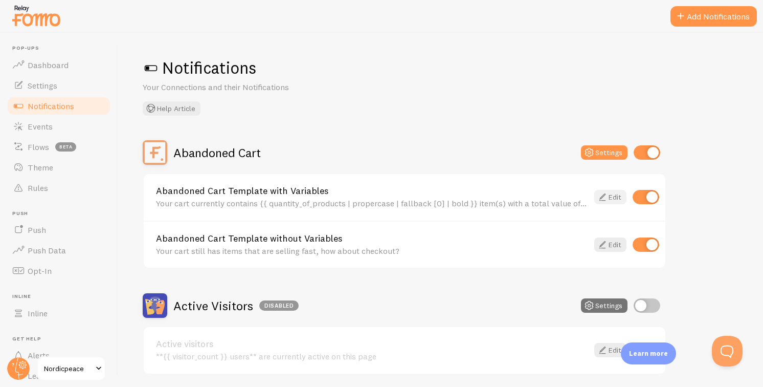
click at [606, 199] on icon at bounding box center [602, 197] width 12 height 12
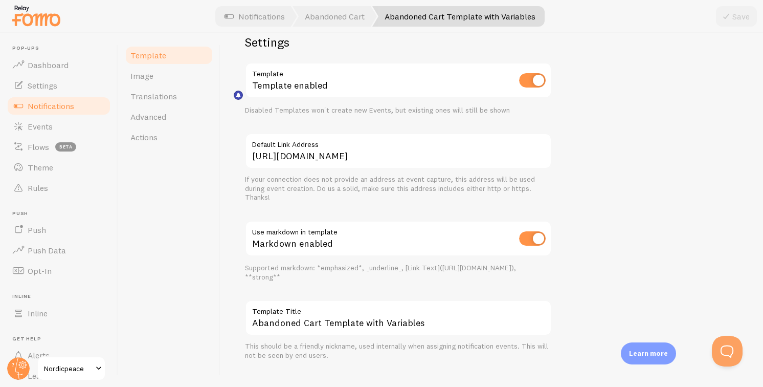
scroll to position [377, 0]
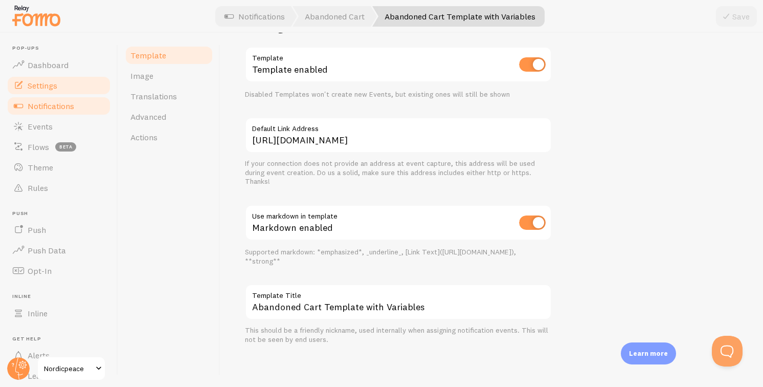
click at [72, 84] on link "Settings" at bounding box center [58, 85] width 105 height 20
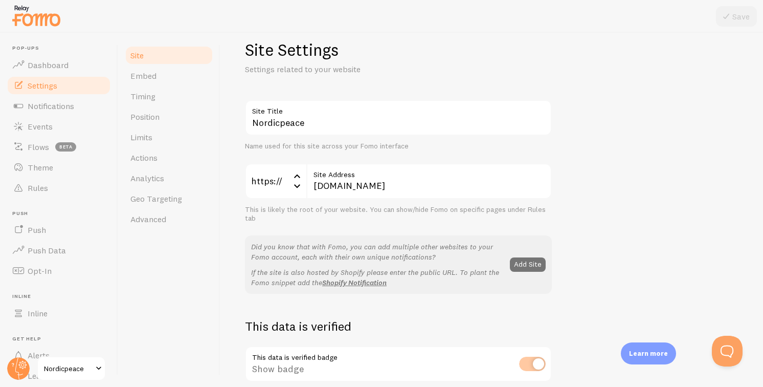
scroll to position [184, 0]
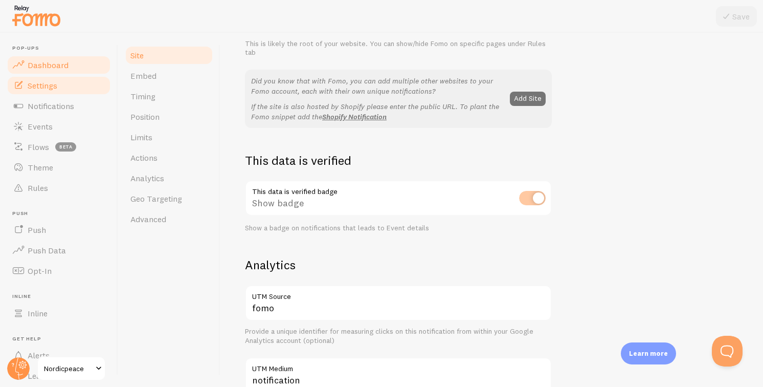
click at [59, 69] on span "Dashboard" at bounding box center [48, 65] width 41 height 10
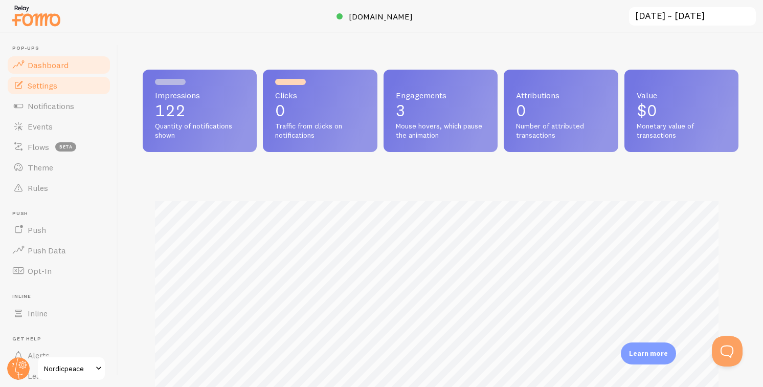
scroll to position [268, 588]
click at [59, 187] on link "Rules" at bounding box center [58, 187] width 105 height 20
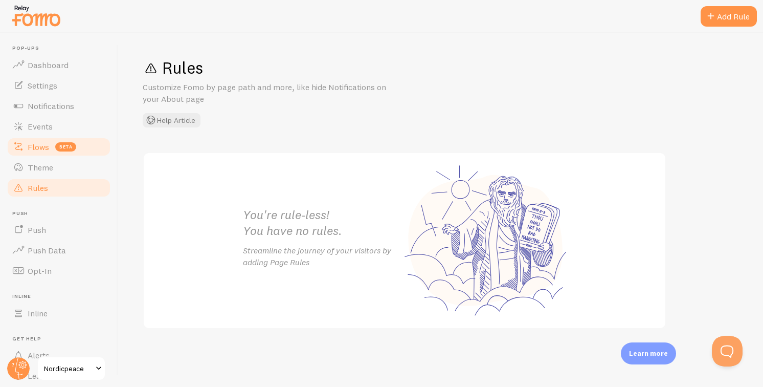
click at [53, 148] on link "Flows beta" at bounding box center [58, 147] width 105 height 20
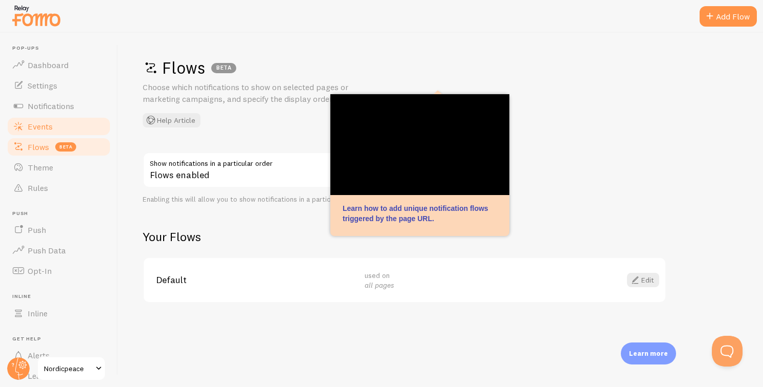
click at [52, 122] on link "Events" at bounding box center [58, 126] width 105 height 20
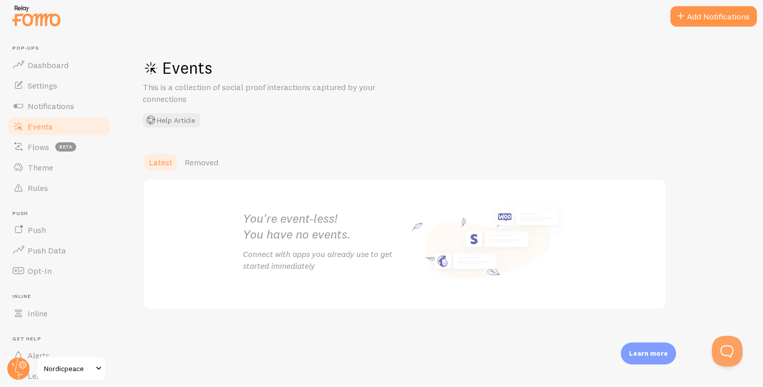
click at [717, 16] on button "Add Notifications" at bounding box center [713, 16] width 86 height 20
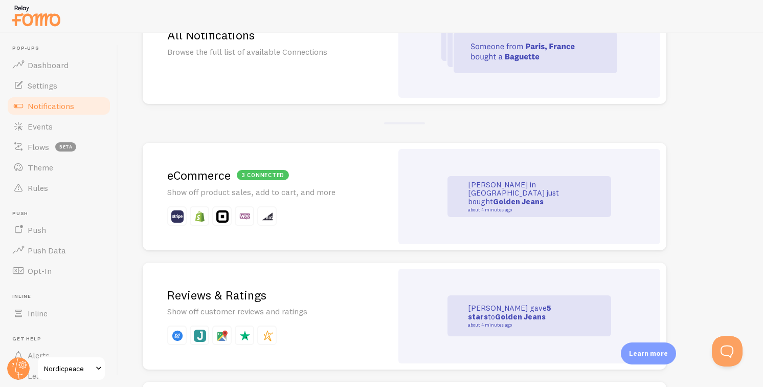
scroll to position [105, 0]
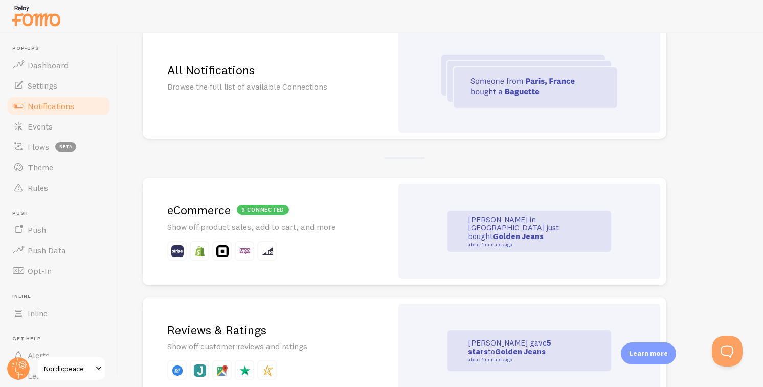
click at [359, 196] on div "3 connected eCommerce Show off product sales, add to cart, and more" at bounding box center [268, 230] width 250 height 107
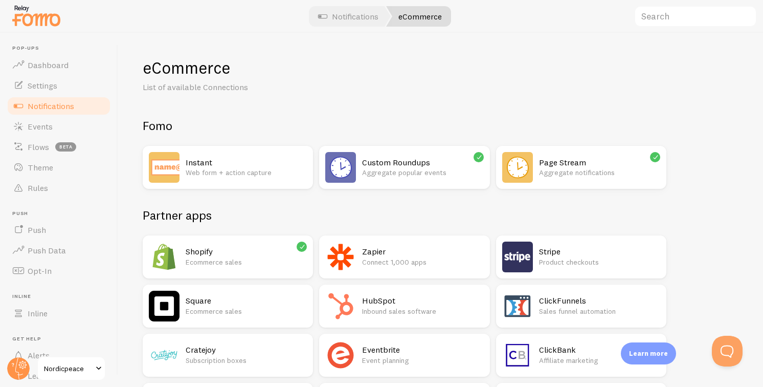
click at [262, 243] on div "Shopify Ecommerce sales" at bounding box center [246, 256] width 121 height 31
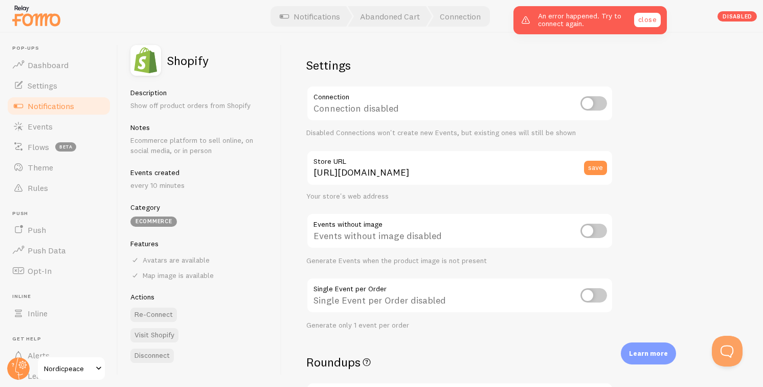
click at [643, 21] on link "close" at bounding box center [647, 20] width 27 height 14
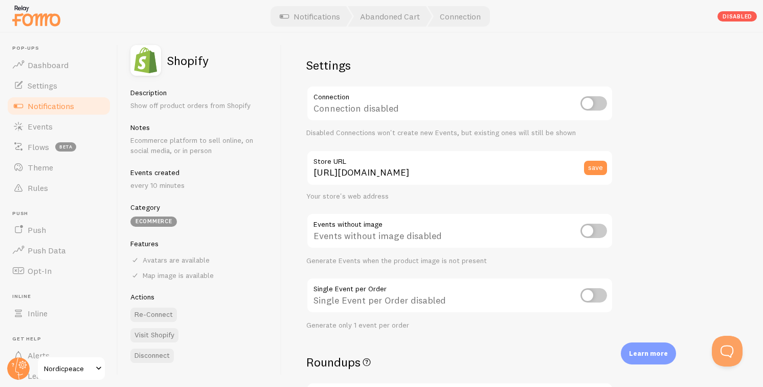
click at [592, 103] on input "checkbox" at bounding box center [593, 103] width 27 height 14
checkbox input "true"
click at [587, 228] on input "checkbox" at bounding box center [593, 230] width 27 height 14
checkbox input "true"
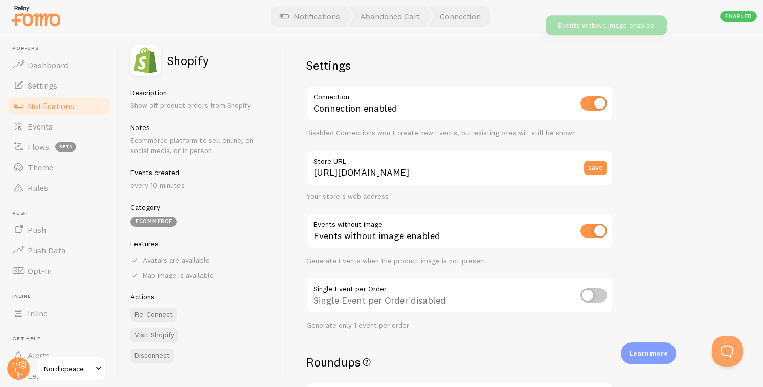
click at [586, 228] on input "checkbox" at bounding box center [593, 230] width 27 height 14
checkbox input "false"
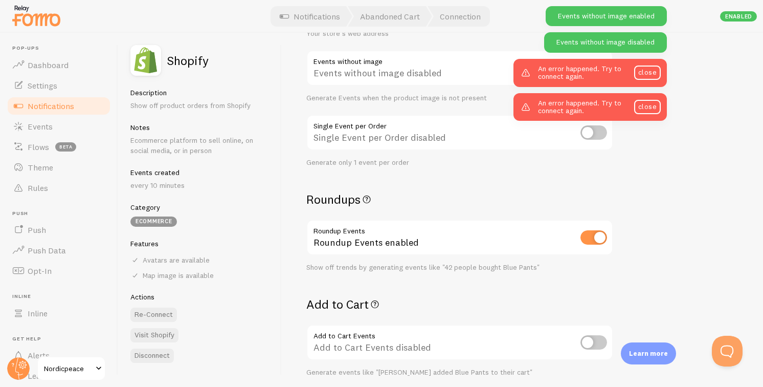
scroll to position [190, 0]
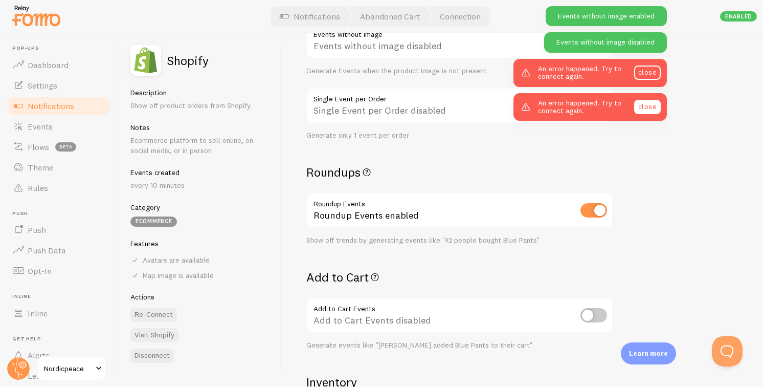
click at [645, 109] on link "close" at bounding box center [647, 107] width 27 height 14
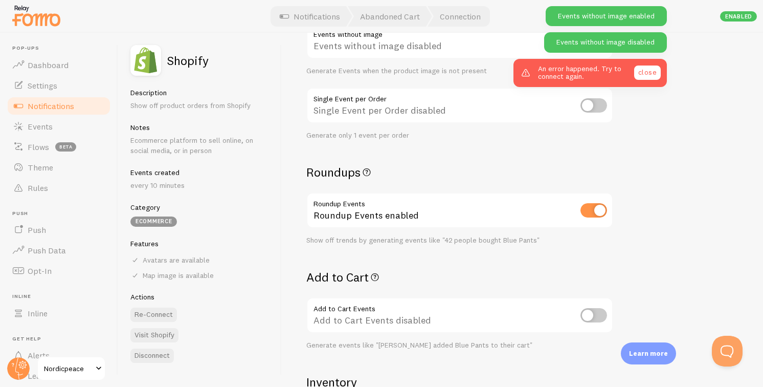
click at [647, 70] on link "close" at bounding box center [647, 72] width 27 height 14
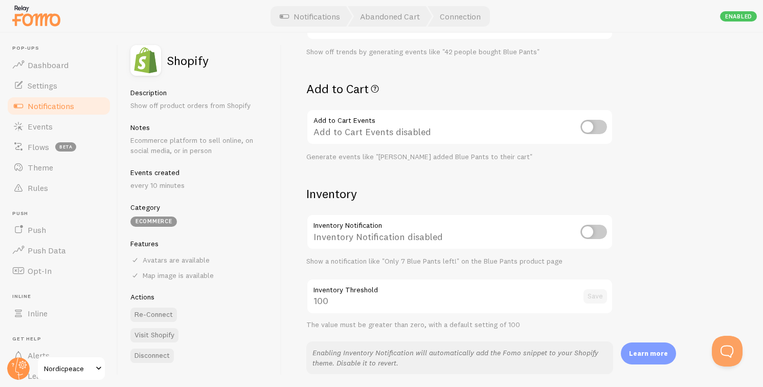
scroll to position [391, 0]
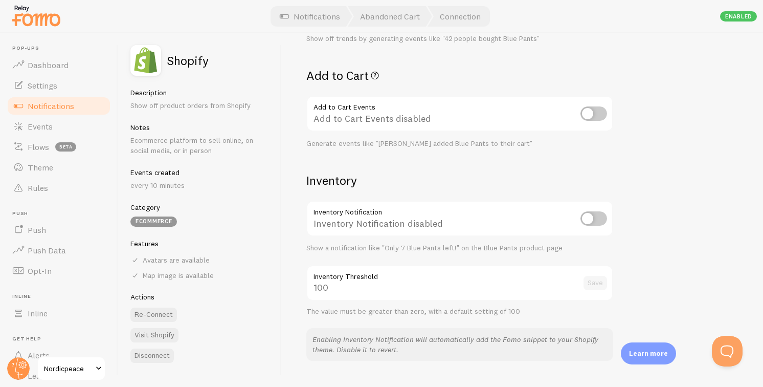
click at [593, 221] on input "checkbox" at bounding box center [593, 218] width 27 height 14
checkbox input "true"
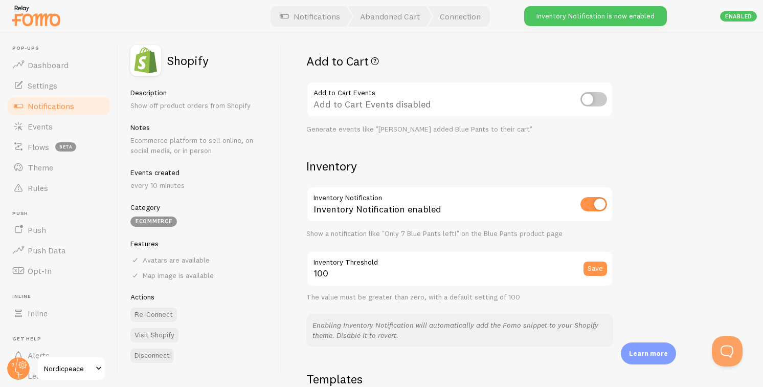
scroll to position [480, 0]
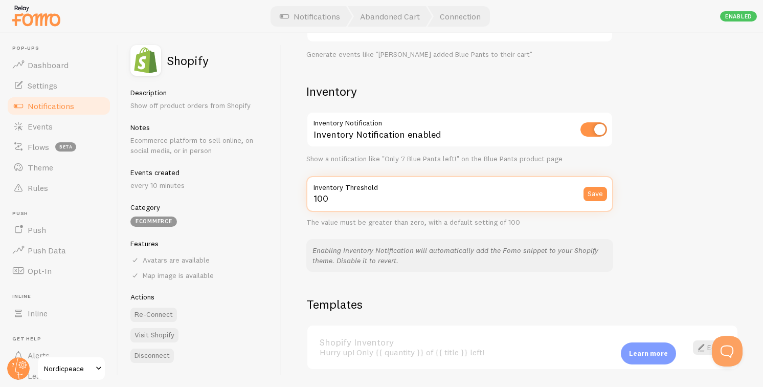
drag, startPoint x: 326, startPoint y: 201, endPoint x: 313, endPoint y: 199, distance: 12.9
click at [313, 198] on input "100" at bounding box center [459, 194] width 307 height 36
type input "27"
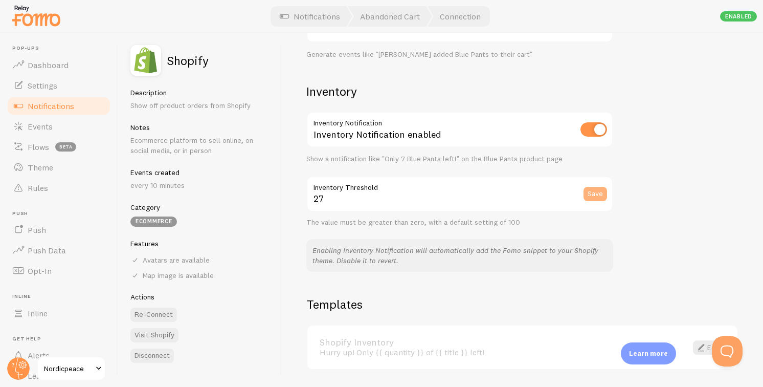
click at [597, 194] on button "Save" at bounding box center [595, 194] width 24 height 14
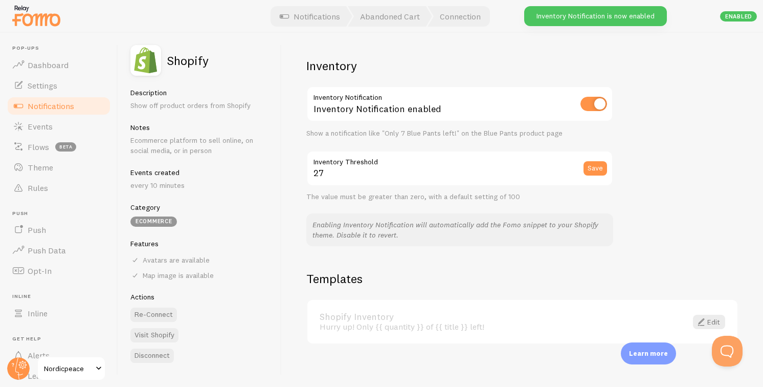
scroll to position [512, 0]
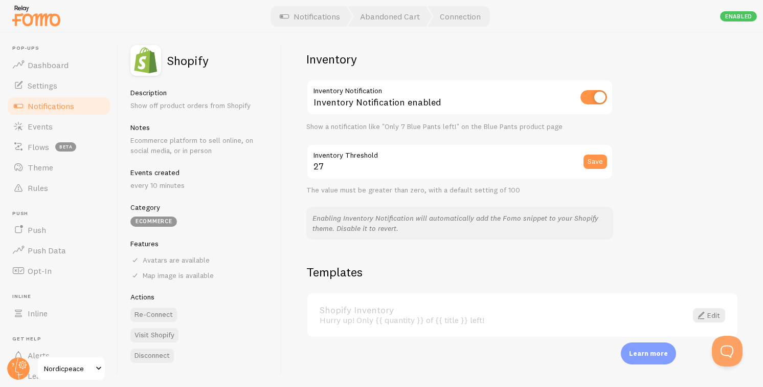
click at [660, 178] on div "Settings Connection Connection enabled Disabled Connections won't create new Ev…" at bounding box center [522, 210] width 481 height 354
click at [54, 130] on link "Events" at bounding box center [58, 126] width 105 height 20
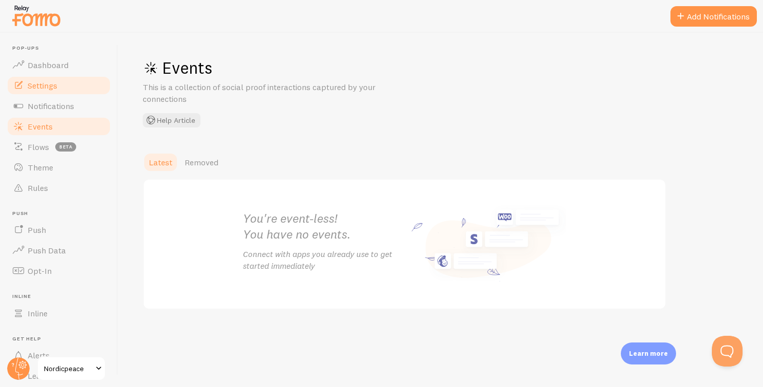
click at [58, 86] on link "Settings" at bounding box center [58, 85] width 105 height 20
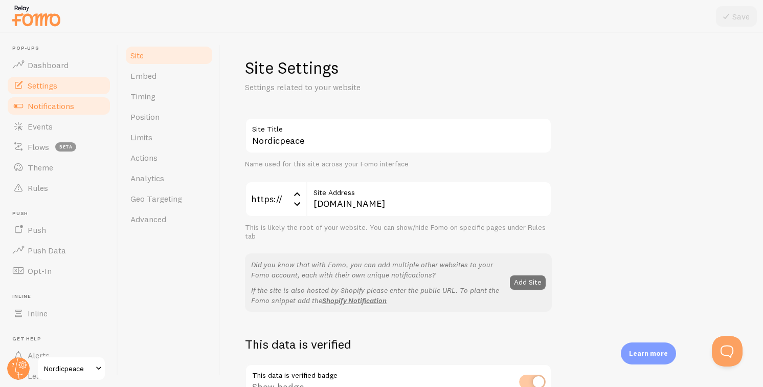
click at [63, 106] on span "Notifications" at bounding box center [51, 106] width 47 height 10
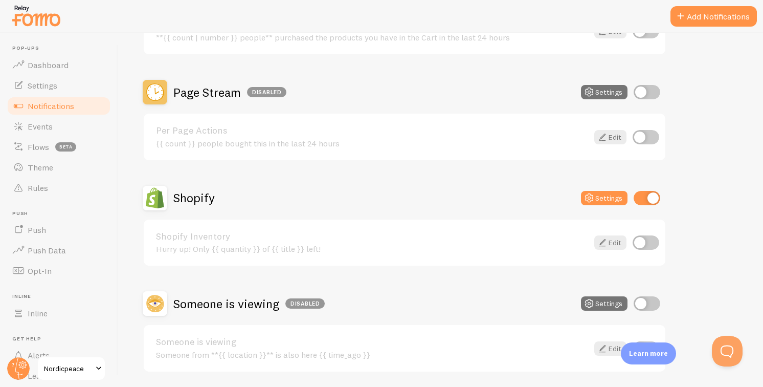
scroll to position [459, 0]
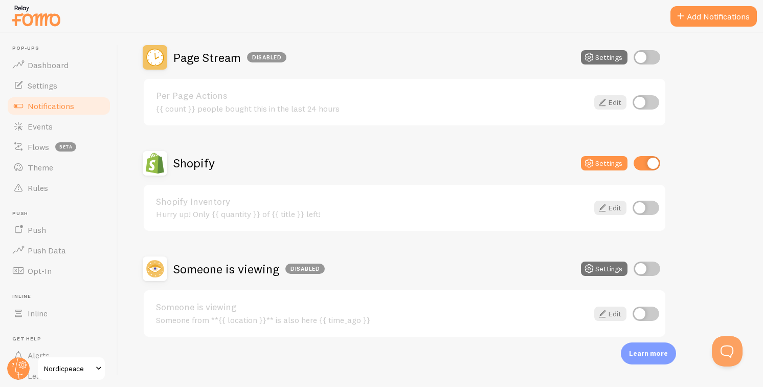
click at [645, 205] on input "checkbox" at bounding box center [646, 207] width 27 height 14
checkbox input "true"
click at [79, 61] on link "Dashboard" at bounding box center [58, 65] width 105 height 20
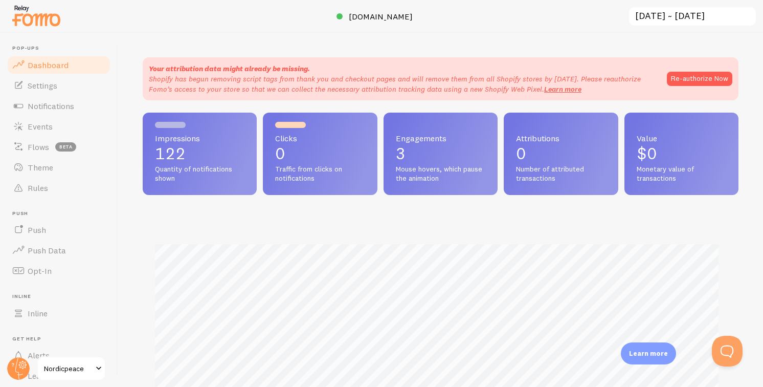
scroll to position [268, 588]
click at [691, 77] on button "Re-authorize Now" at bounding box center [699, 79] width 65 height 14
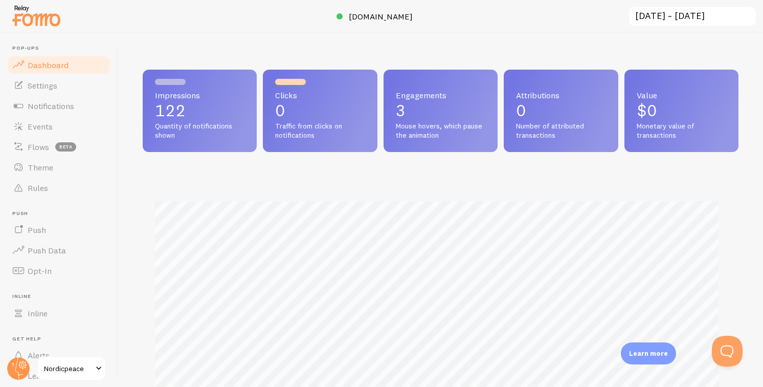
scroll to position [268, 588]
